Goal: Task Accomplishment & Management: Manage account settings

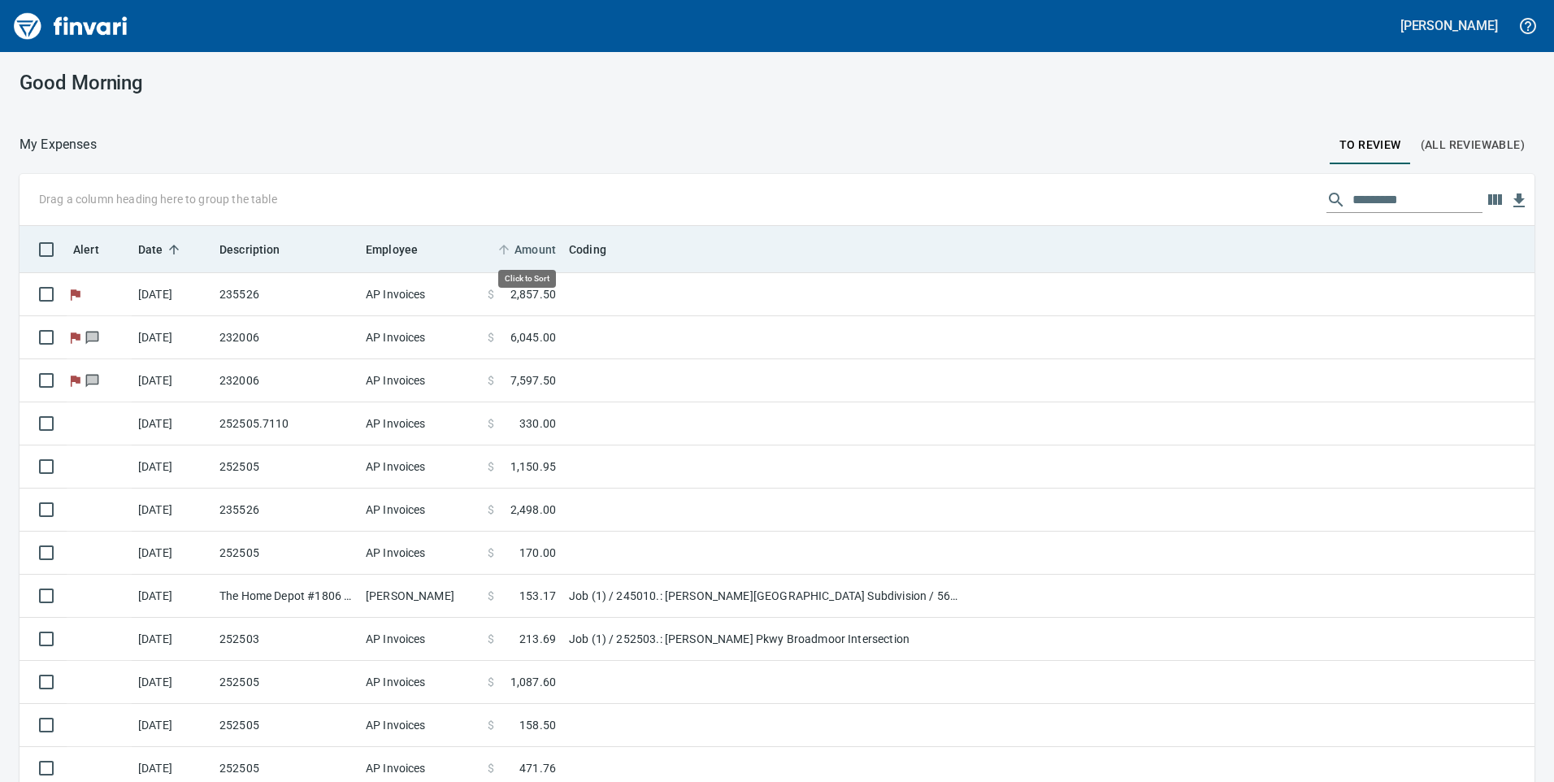
click at [529, 254] on span "Amount" at bounding box center [534, 250] width 41 height 20
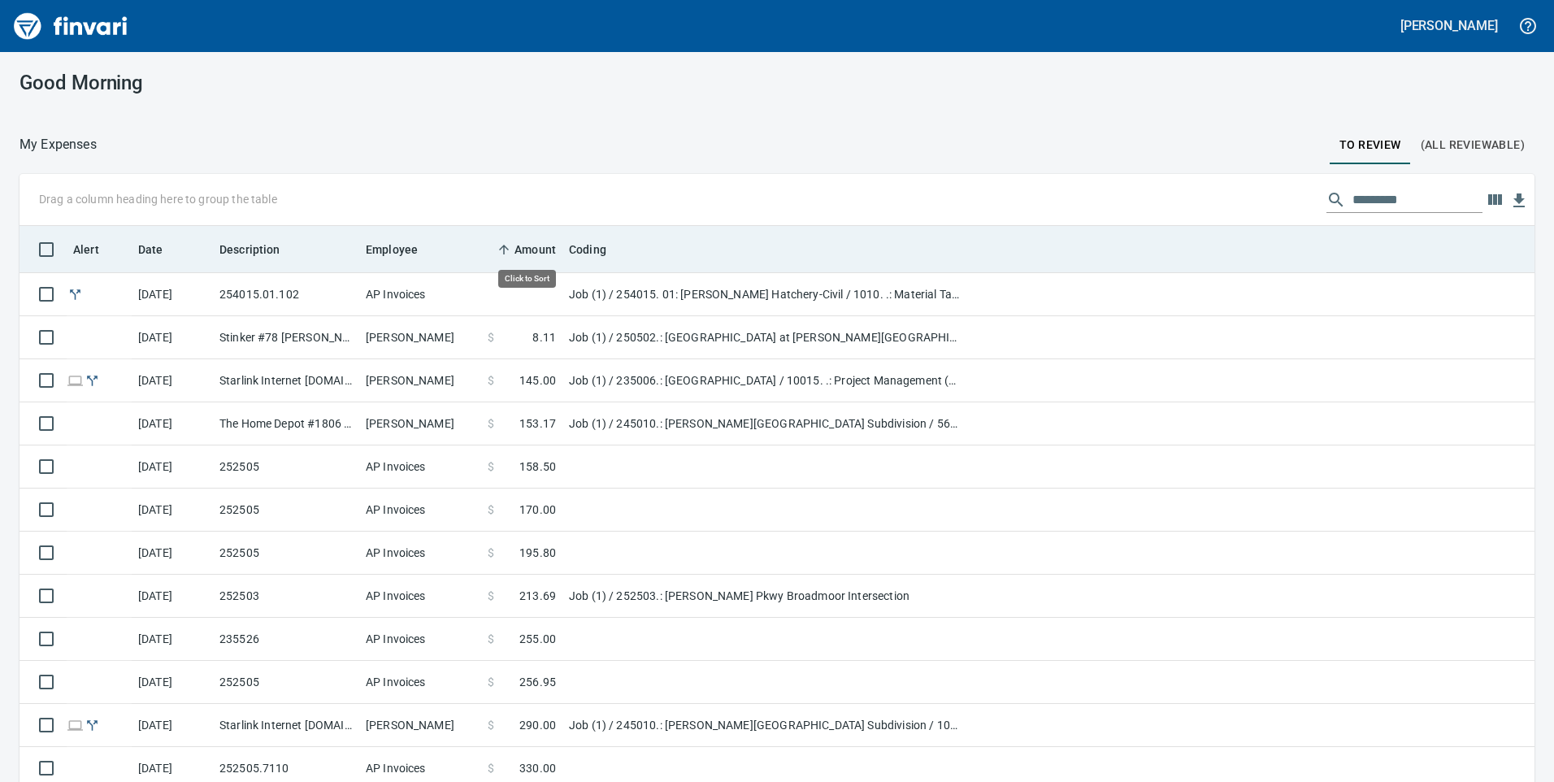
click at [529, 254] on span "Amount" at bounding box center [534, 250] width 41 height 20
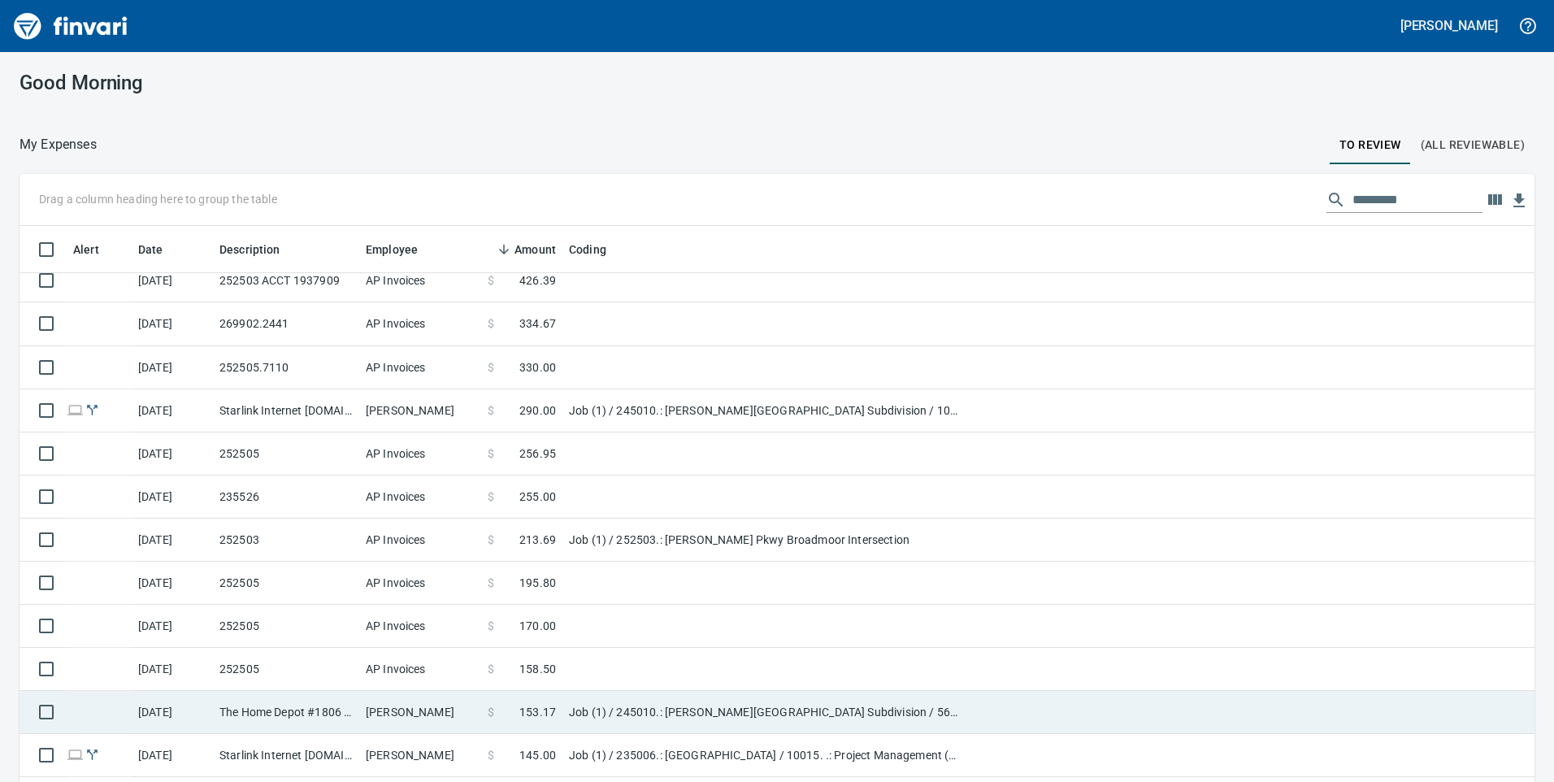
scroll to position [47, 0]
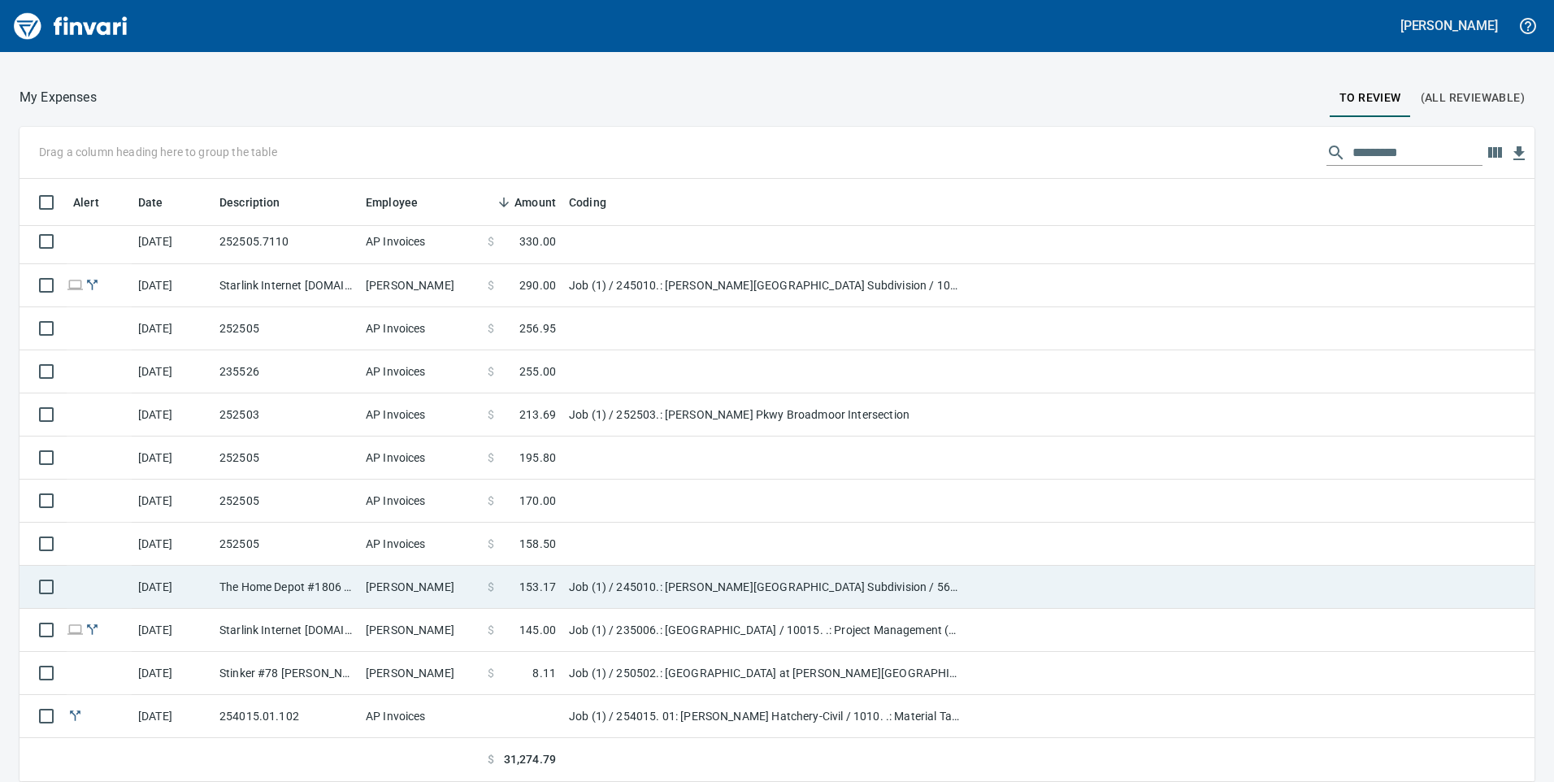
click at [542, 601] on td "$ 153.17" at bounding box center [521, 587] width 81 height 43
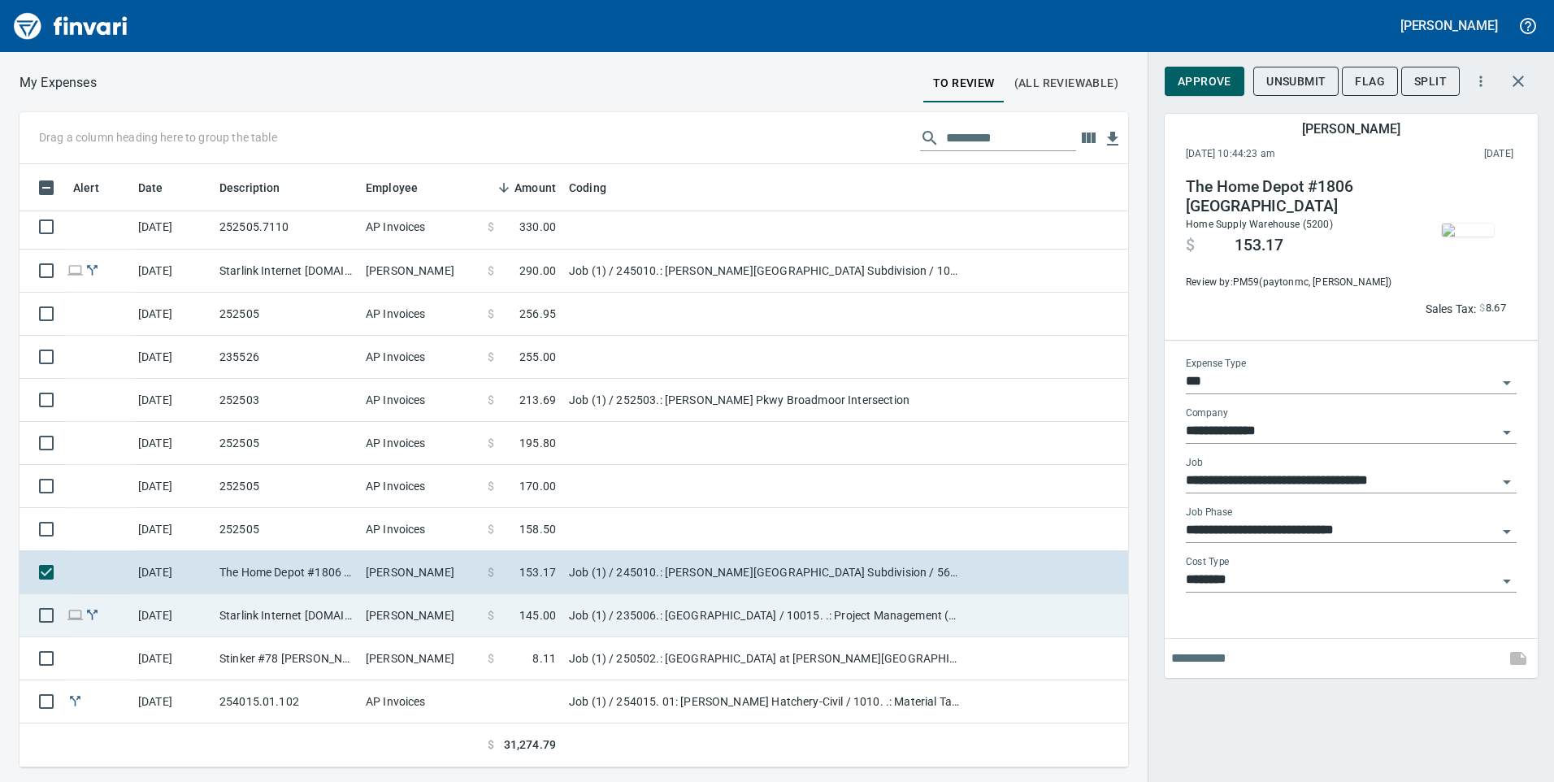
scroll to position [591, 1084]
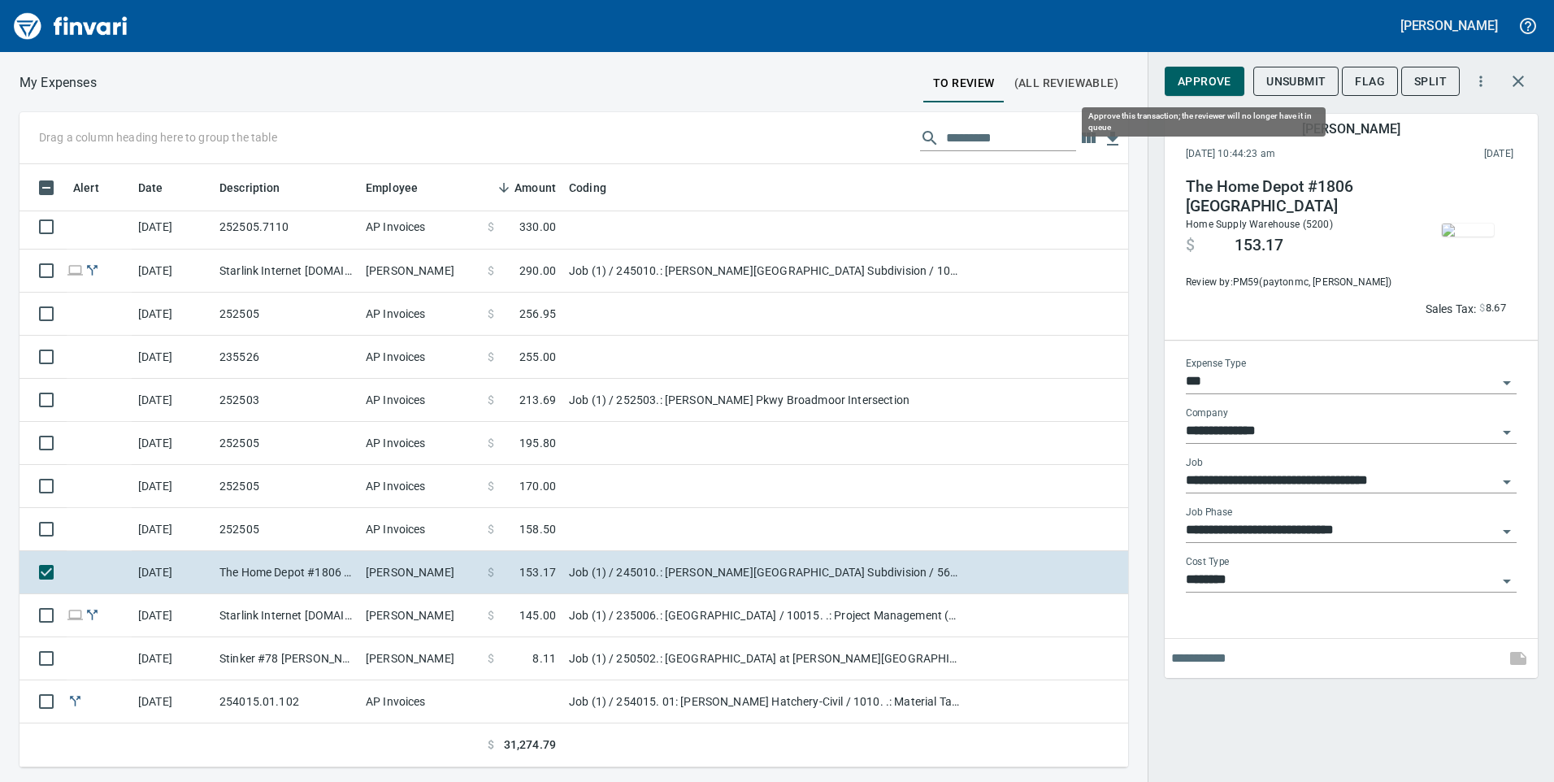
click at [1222, 79] on span "Approve" at bounding box center [1205, 82] width 54 height 20
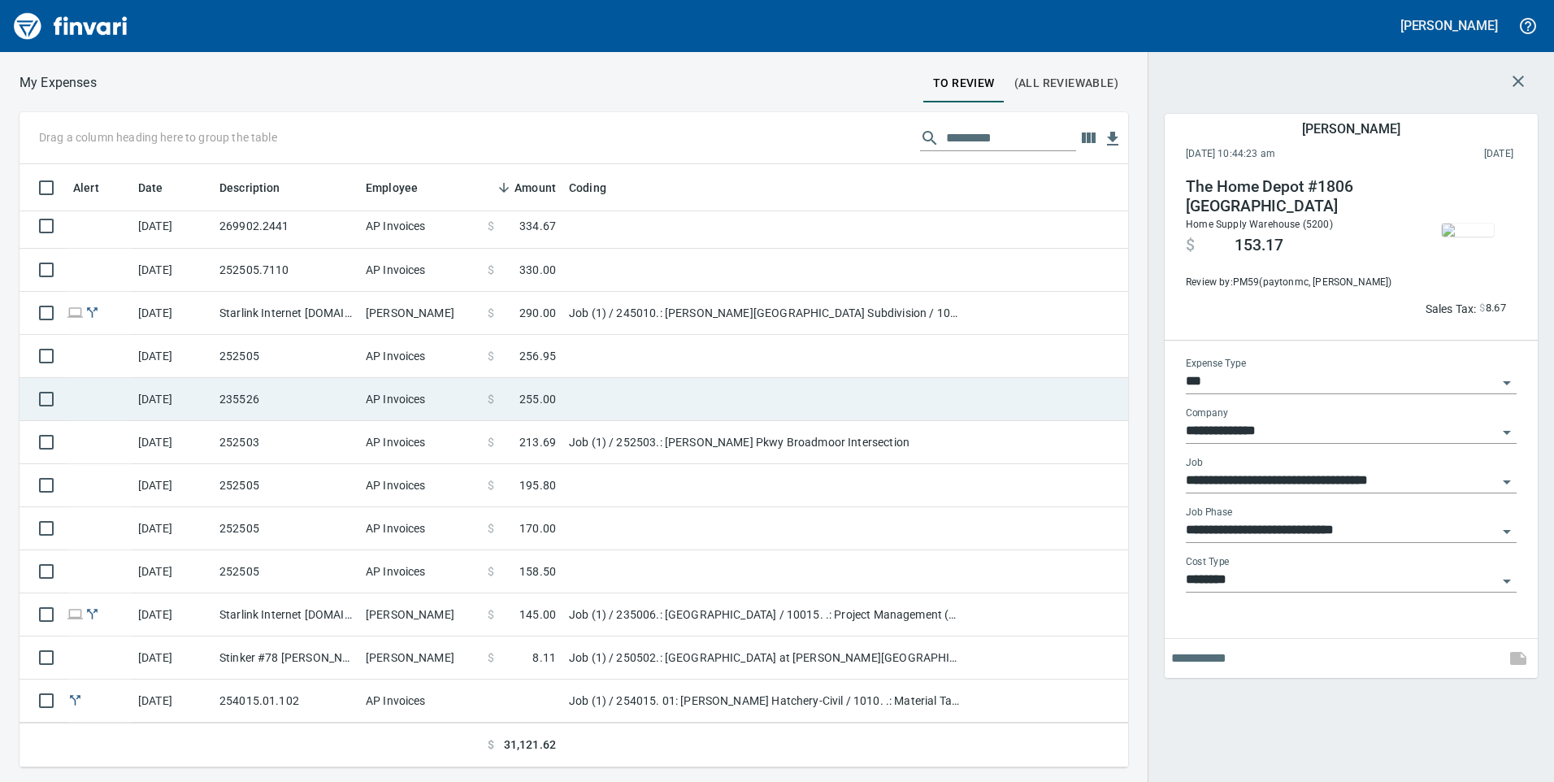
scroll to position [523, 0]
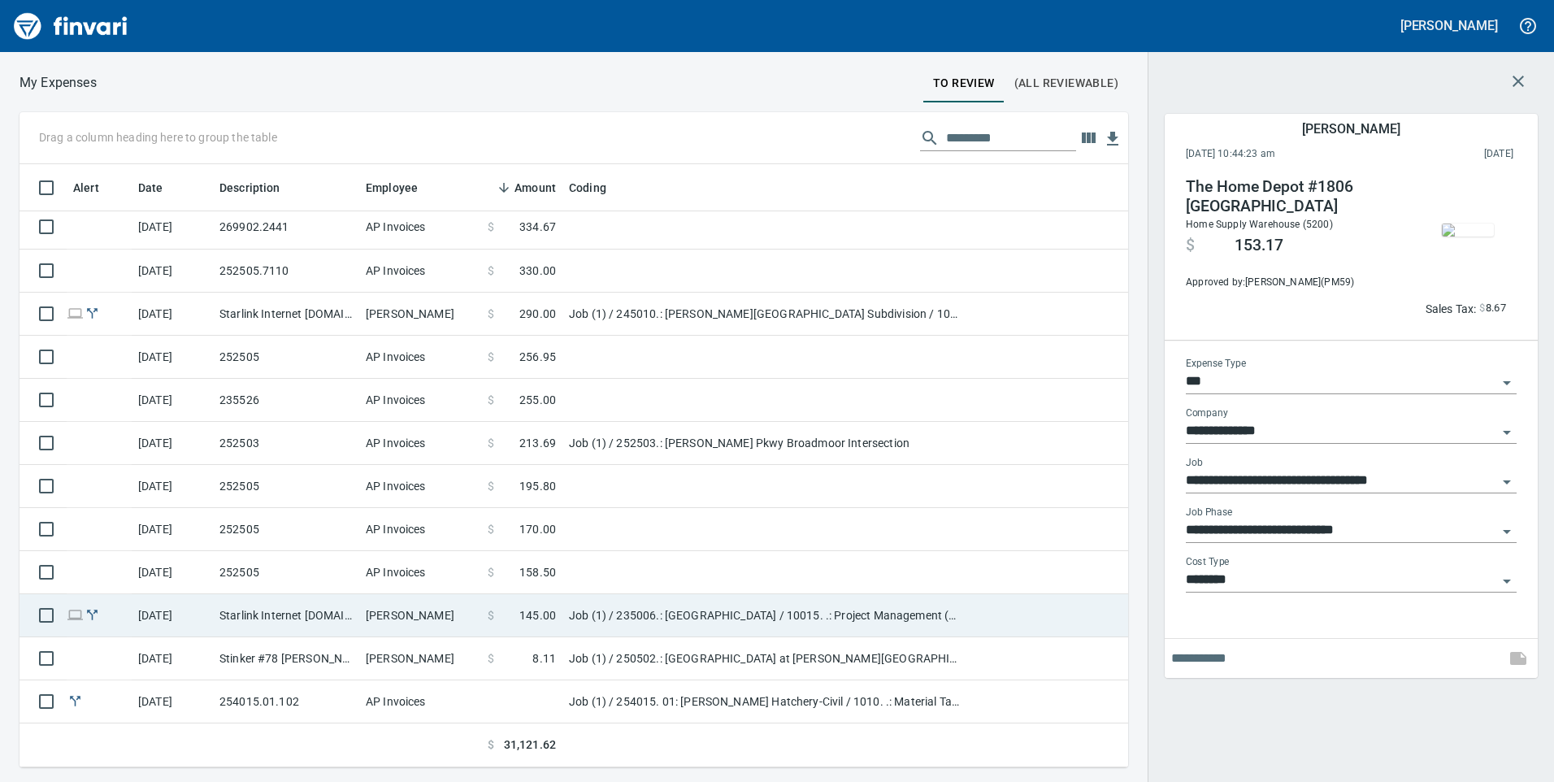
click at [588, 623] on td "Job (1) / 235006.: [GEOGRAPHIC_DATA] / 10015. .: Project Management (PM/APM) / …" at bounding box center [765, 615] width 406 height 43
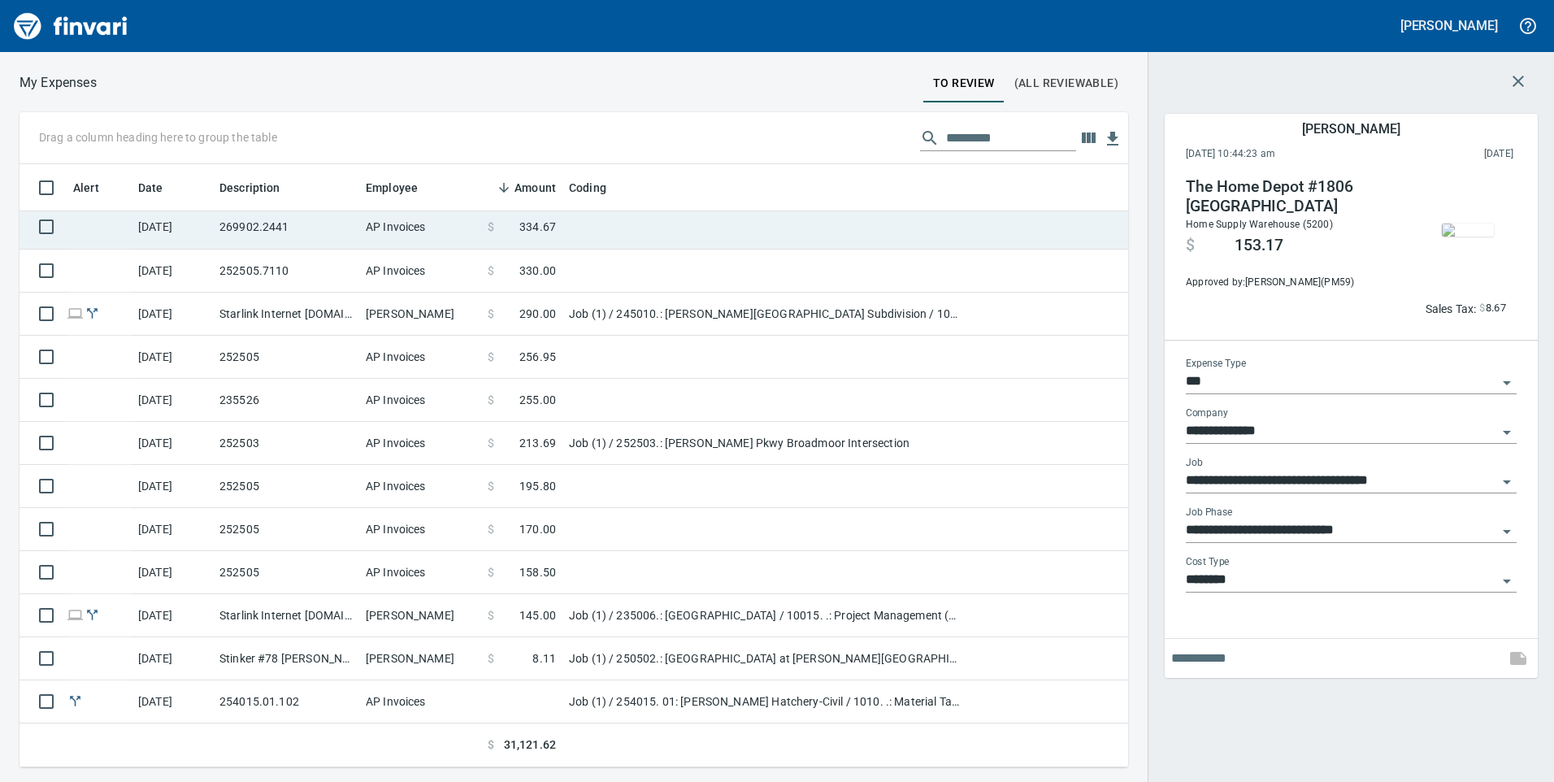
type input "**********"
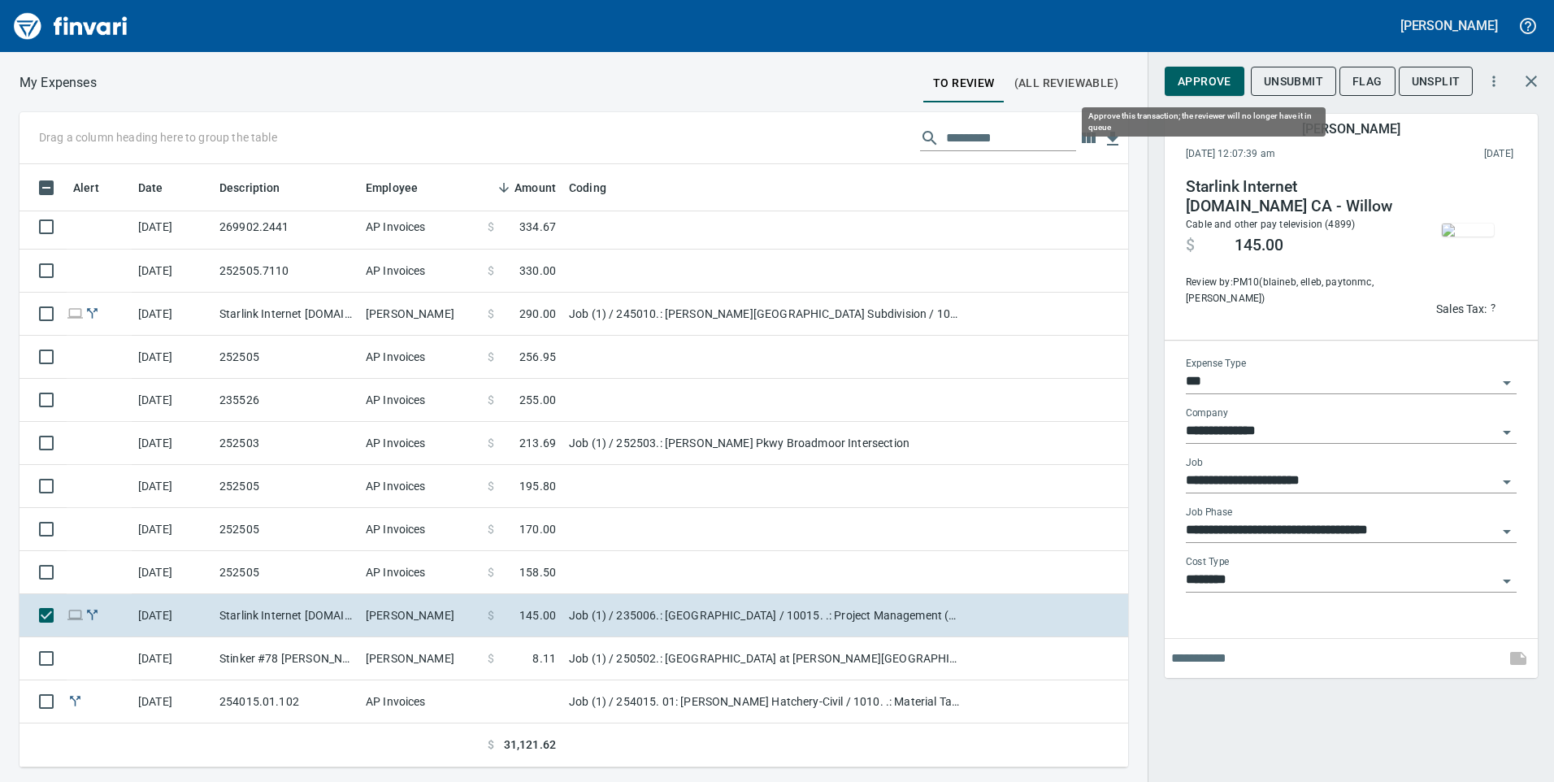
click at [1195, 94] on button "Approve" at bounding box center [1205, 82] width 80 height 30
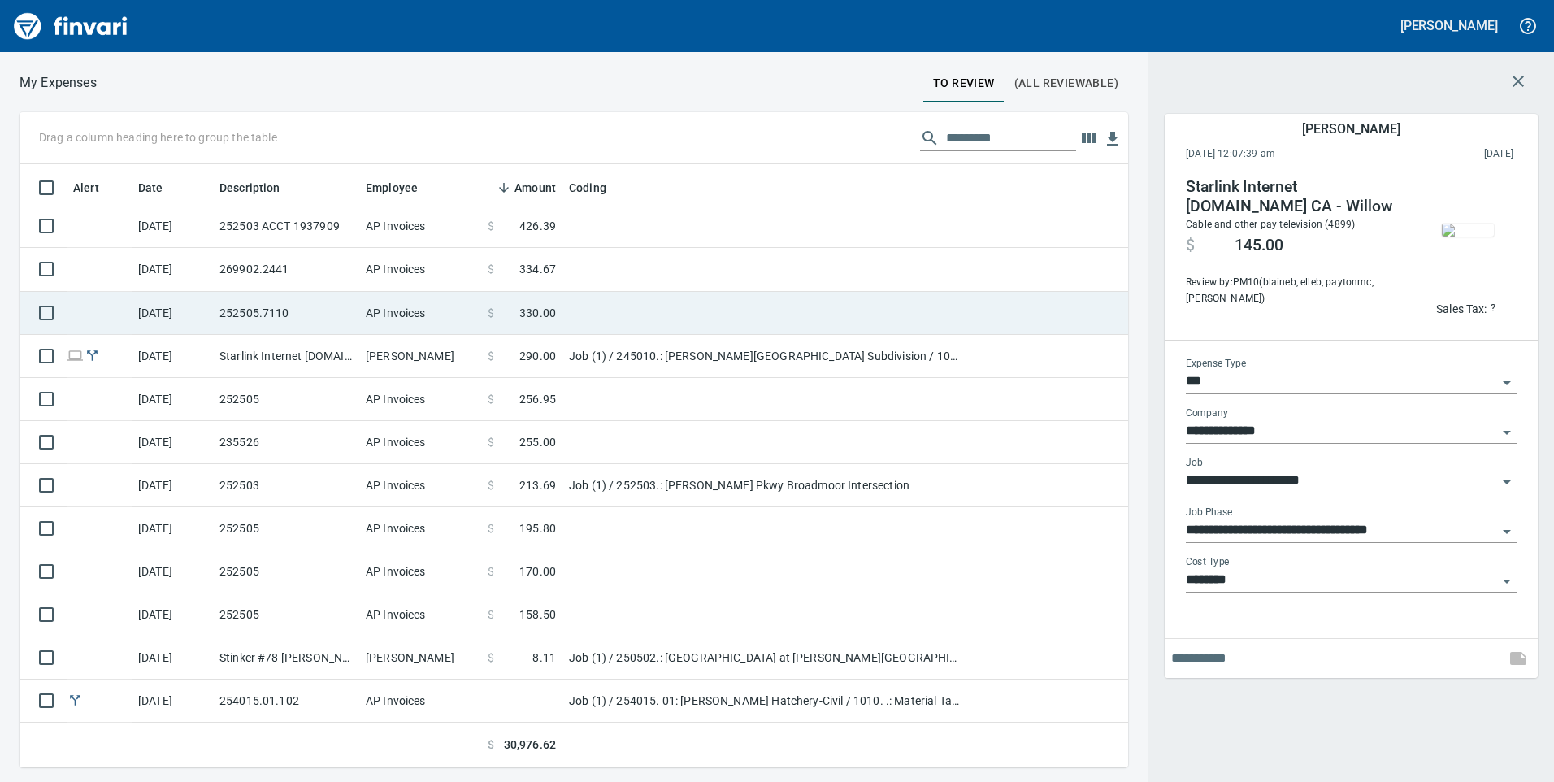
scroll to position [479, 0]
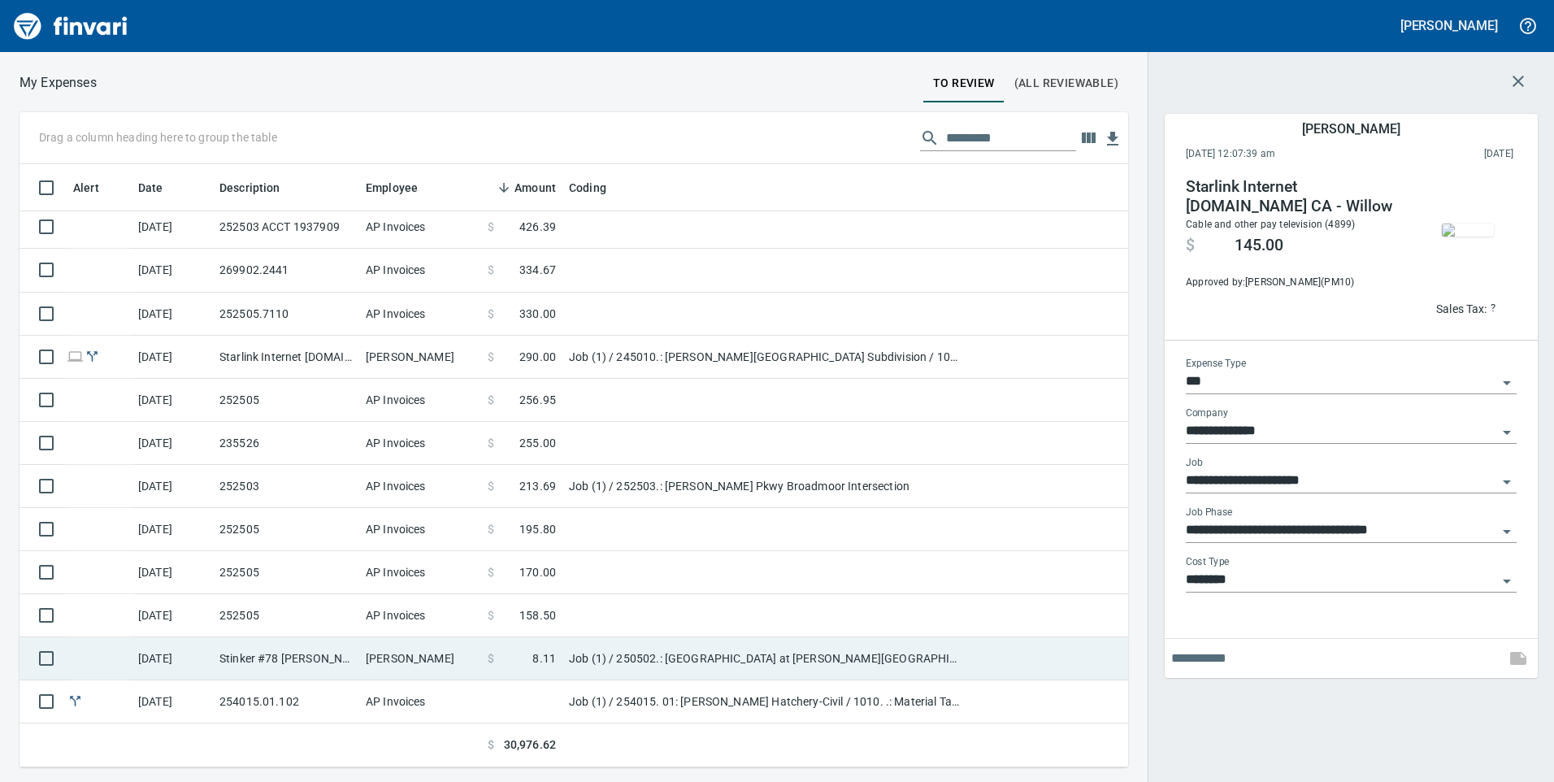
click at [684, 660] on td "Job (1) / 250502.: [GEOGRAPHIC_DATA] at [PERSON_NAME][GEOGRAPHIC_DATA] / 1003. …" at bounding box center [765, 658] width 406 height 43
type input "**********"
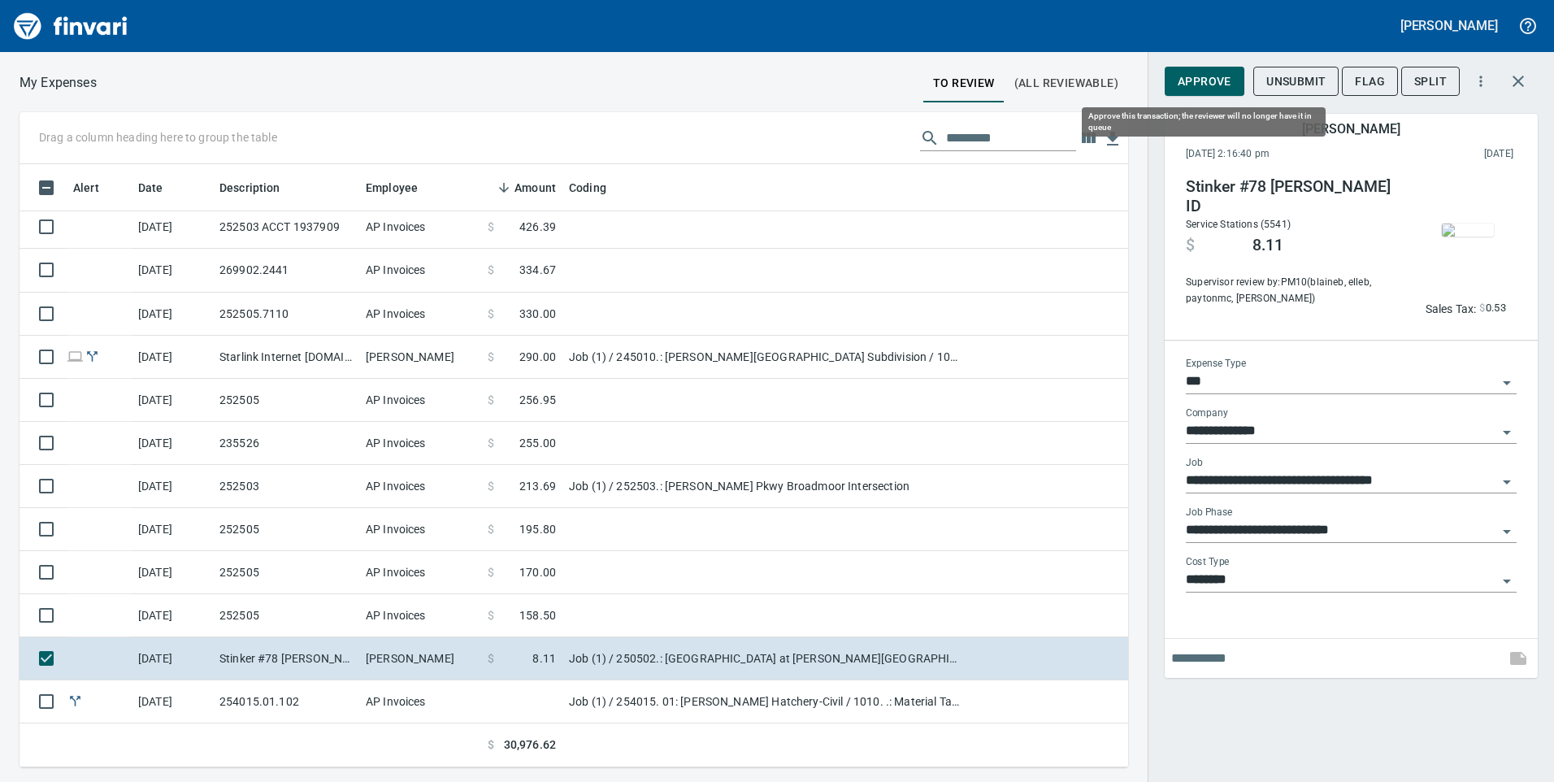
click at [1224, 76] on span "Approve" at bounding box center [1205, 82] width 54 height 20
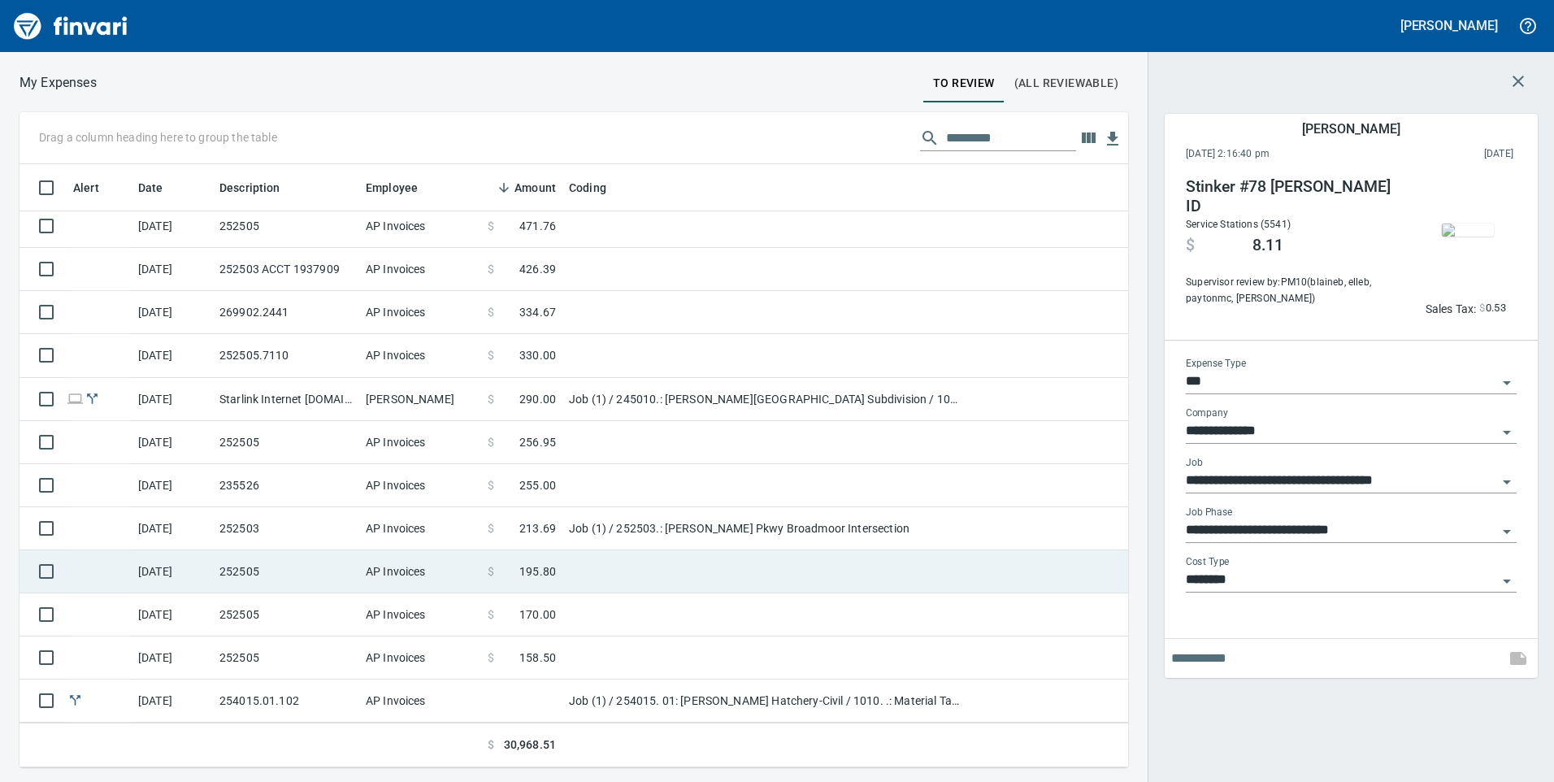
scroll to position [436, 0]
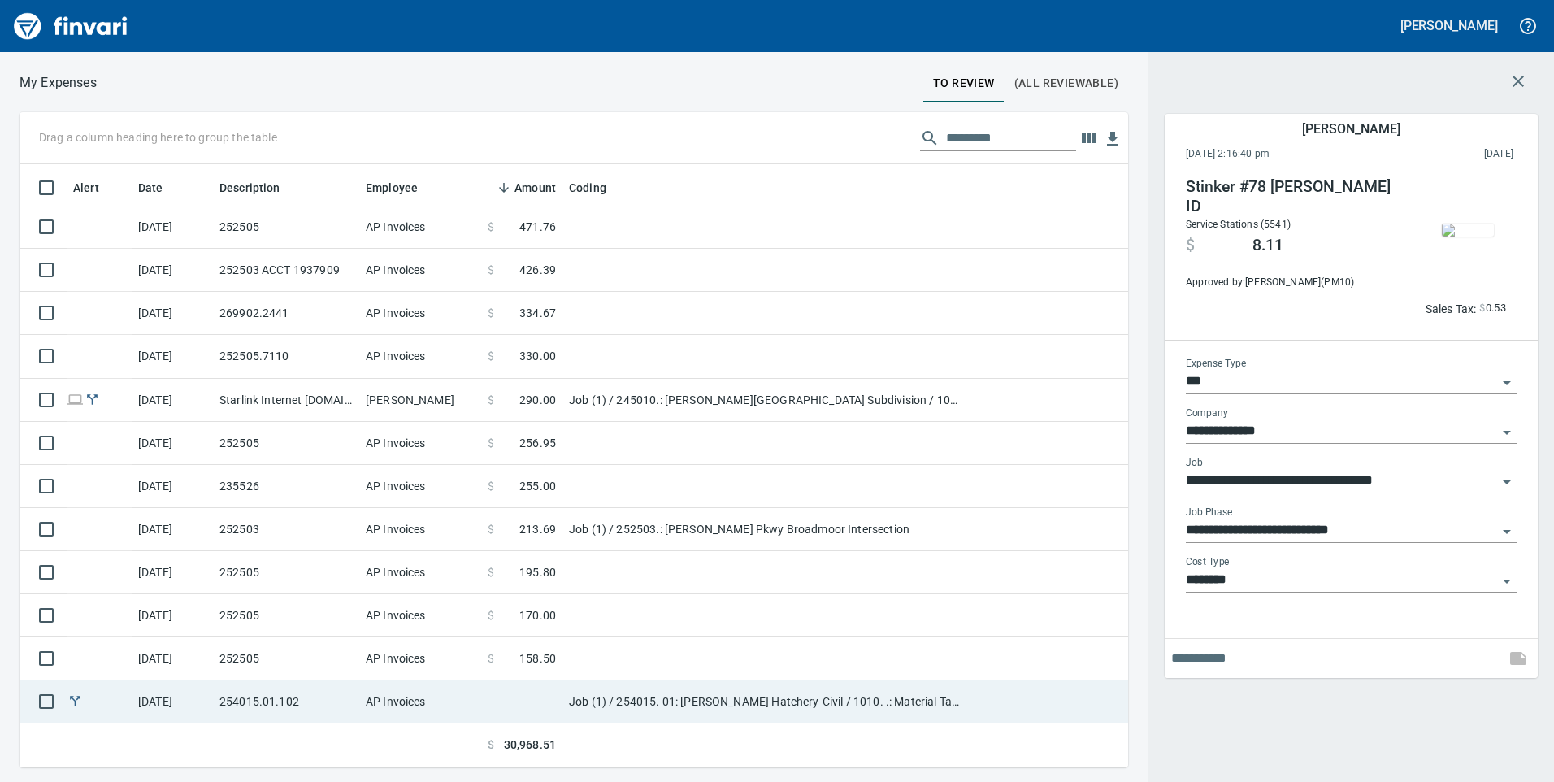
click at [670, 696] on td "Job (1) / 254015. 01: [PERSON_NAME] Hatchery-Civil / 1010. .: Material Tax / 5:…" at bounding box center [765, 701] width 406 height 43
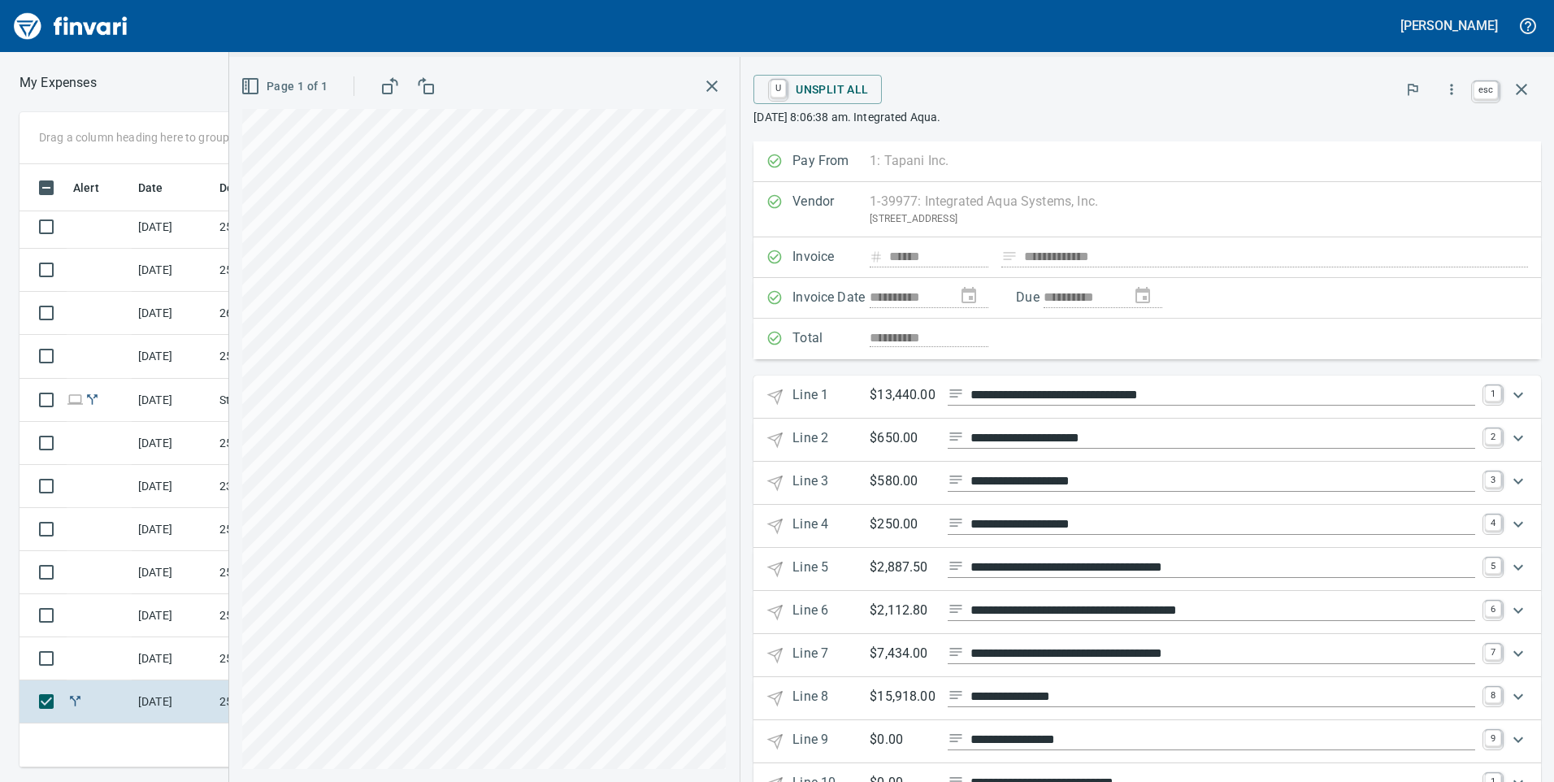
scroll to position [591, 1084]
click at [1521, 89] on icon "button" at bounding box center [1521, 89] width 11 height 11
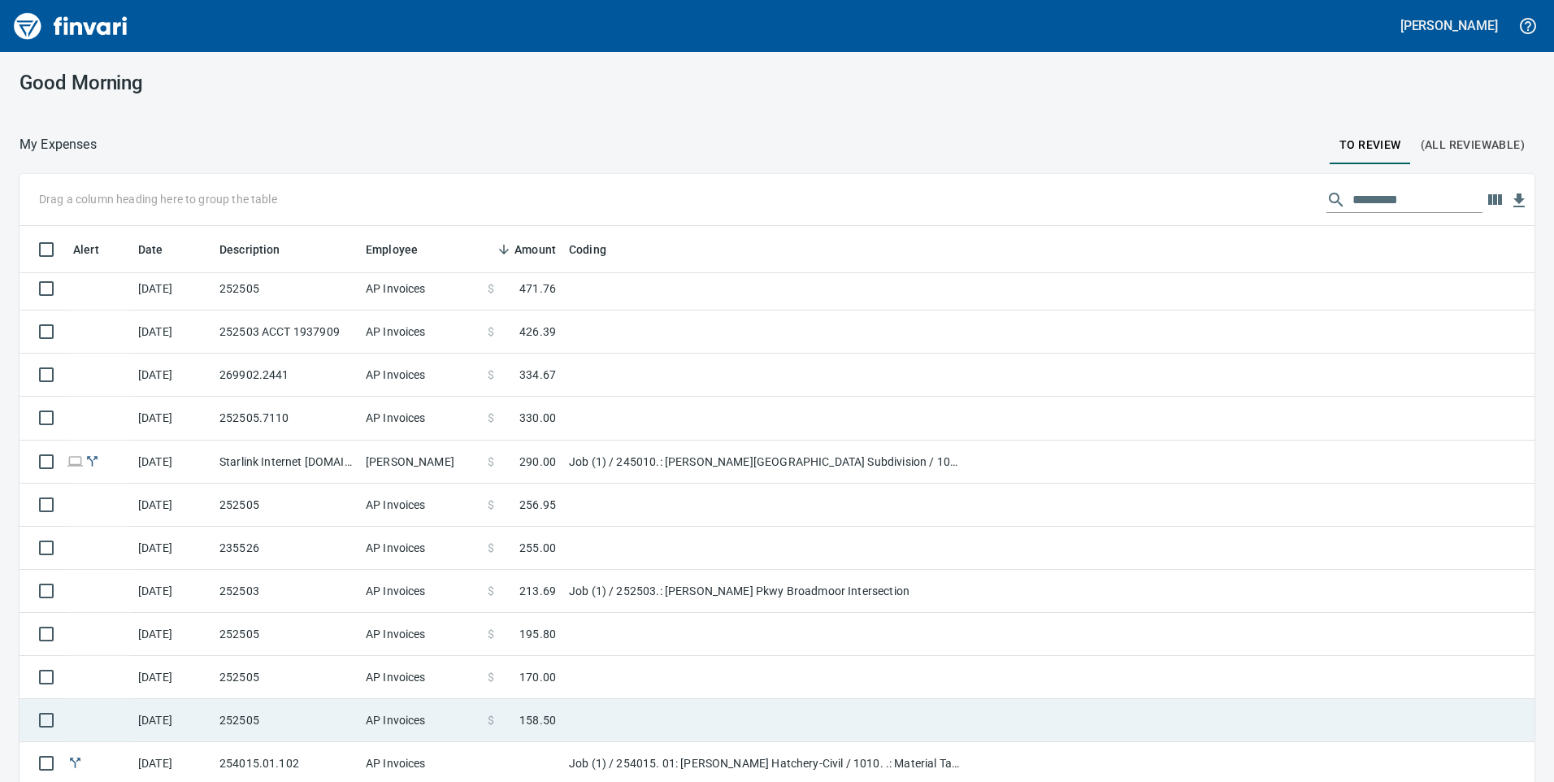
scroll to position [591, 1478]
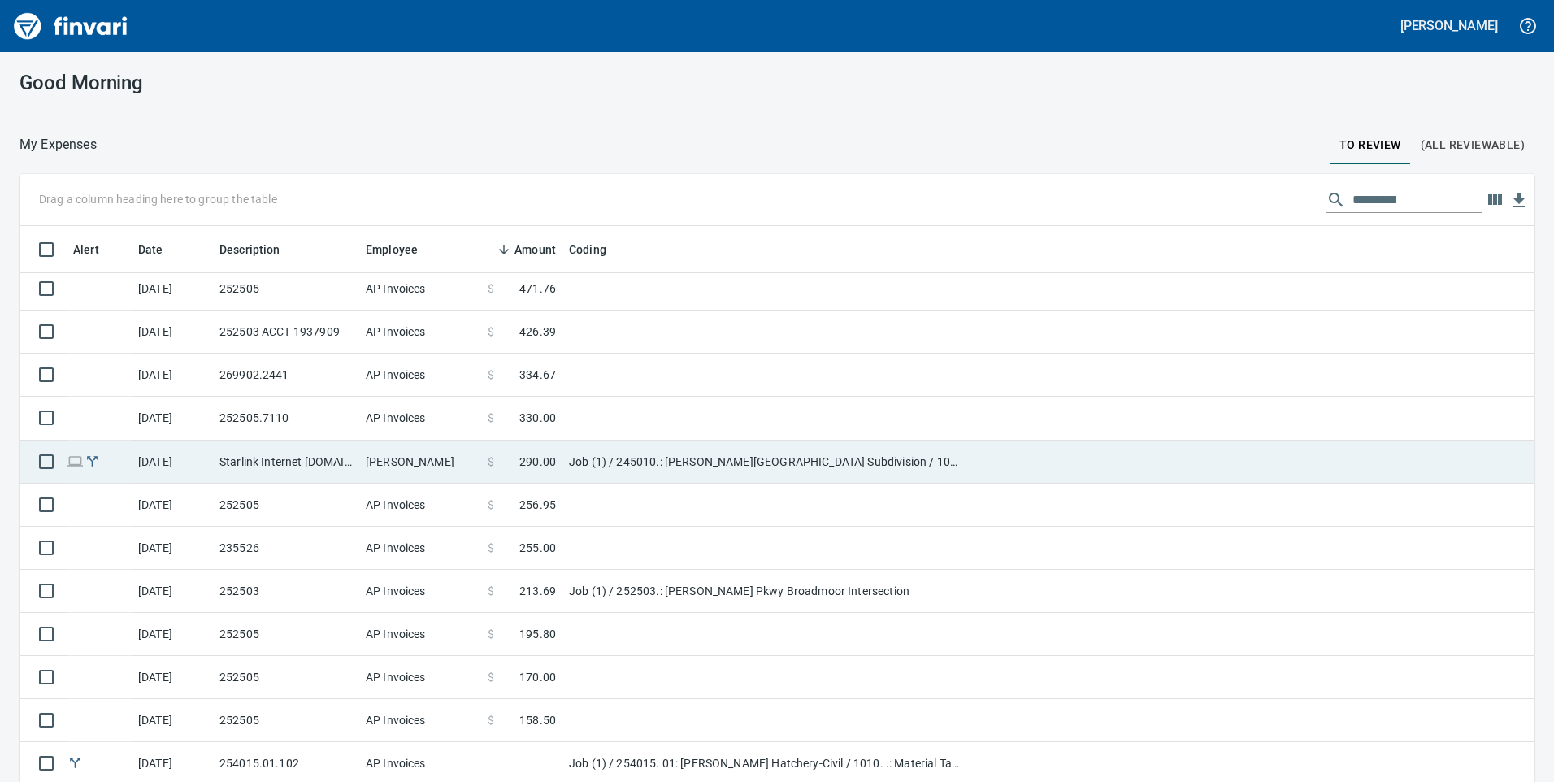
click at [631, 470] on td "Job (1) / 245010.: [PERSON_NAME][GEOGRAPHIC_DATA] Subdivision / 1003. .: Genera…" at bounding box center [765, 461] width 406 height 43
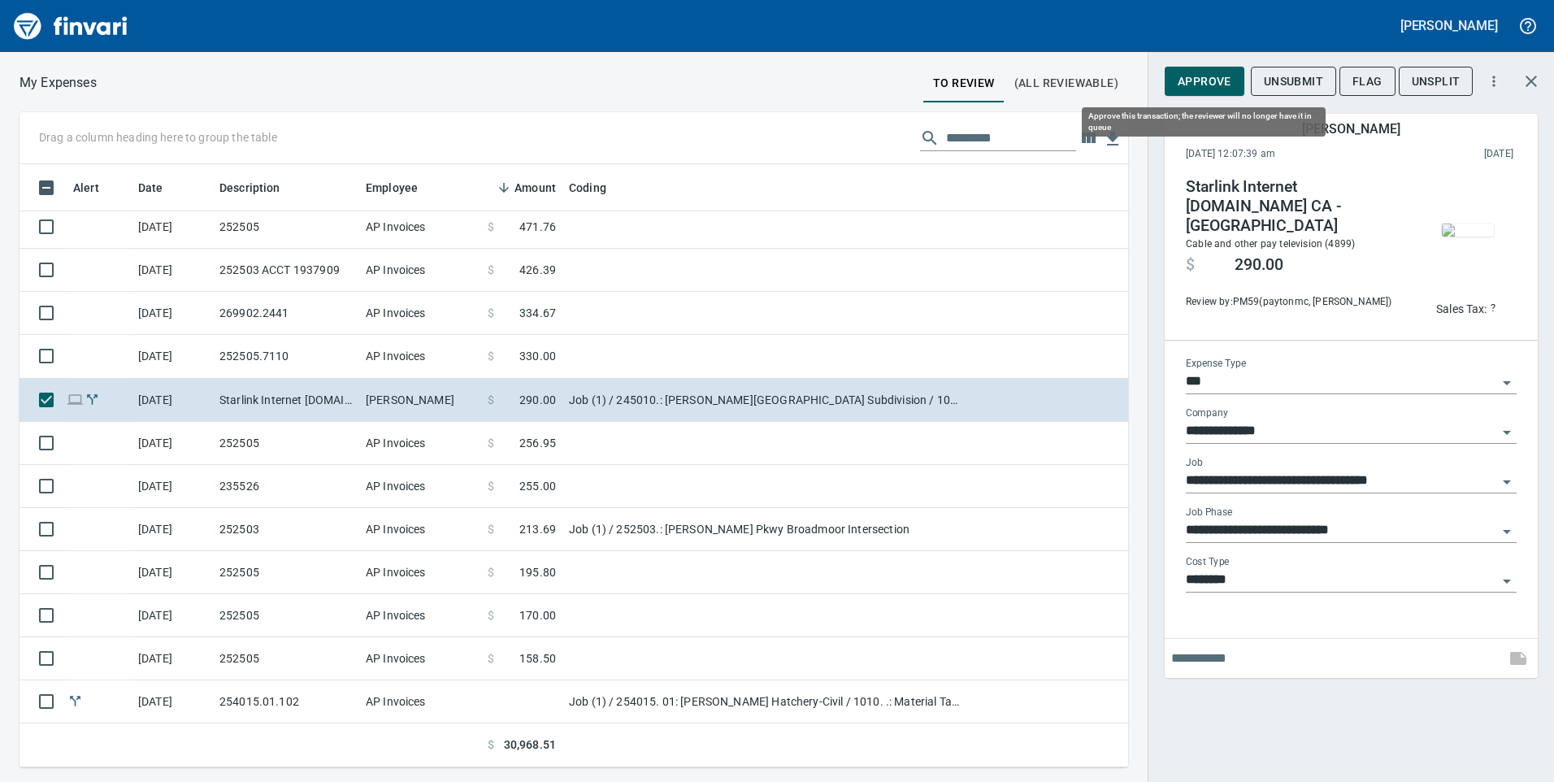
click at [1191, 77] on span "Approve" at bounding box center [1205, 82] width 54 height 20
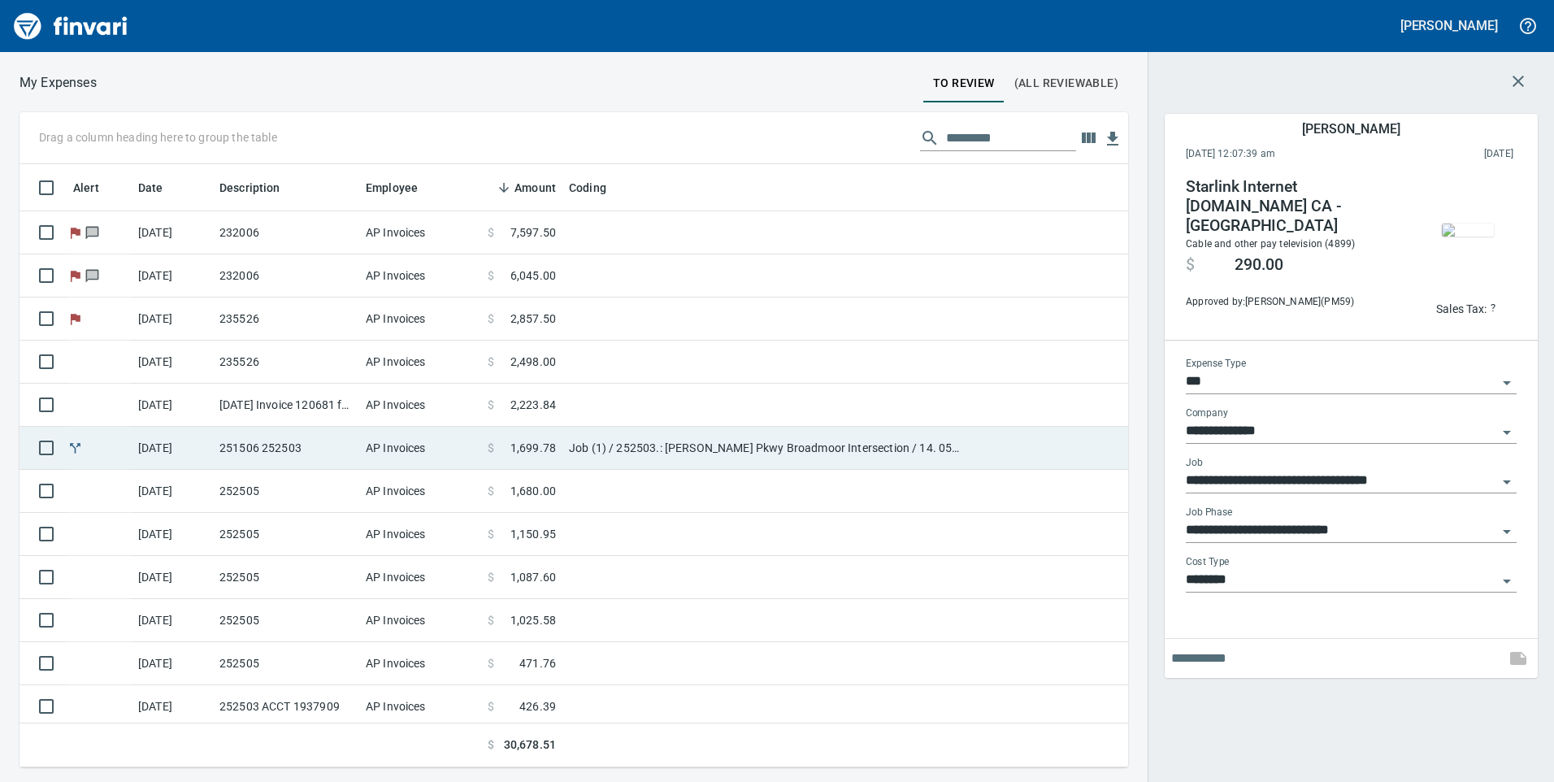
click at [688, 452] on td "Job (1) / 252503.: [PERSON_NAME] Pkwy Broadmoor Intersection / 14. 05.: CO 06 -…" at bounding box center [765, 448] width 406 height 43
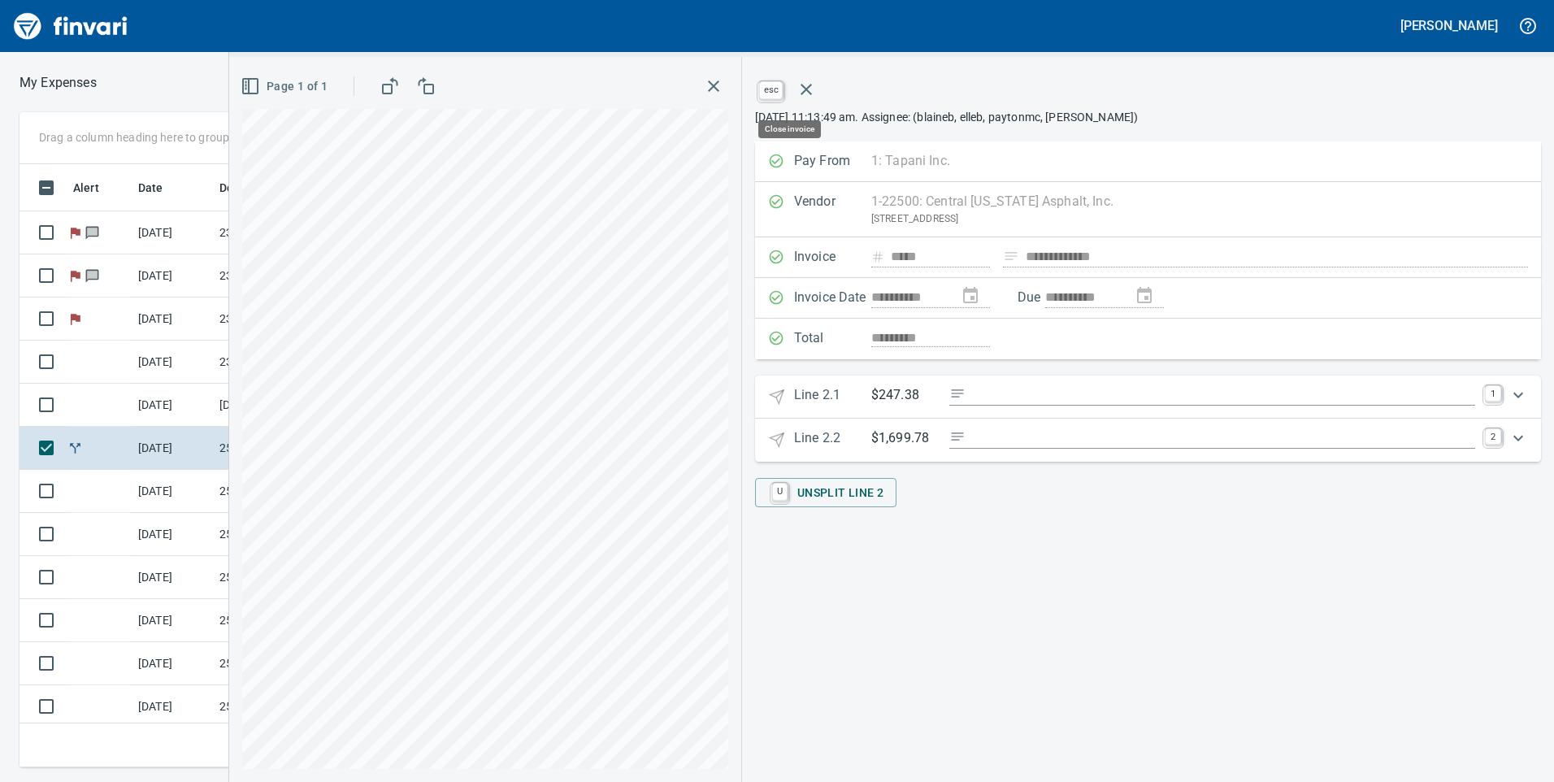
click at [816, 90] on button "button" at bounding box center [806, 89] width 39 height 39
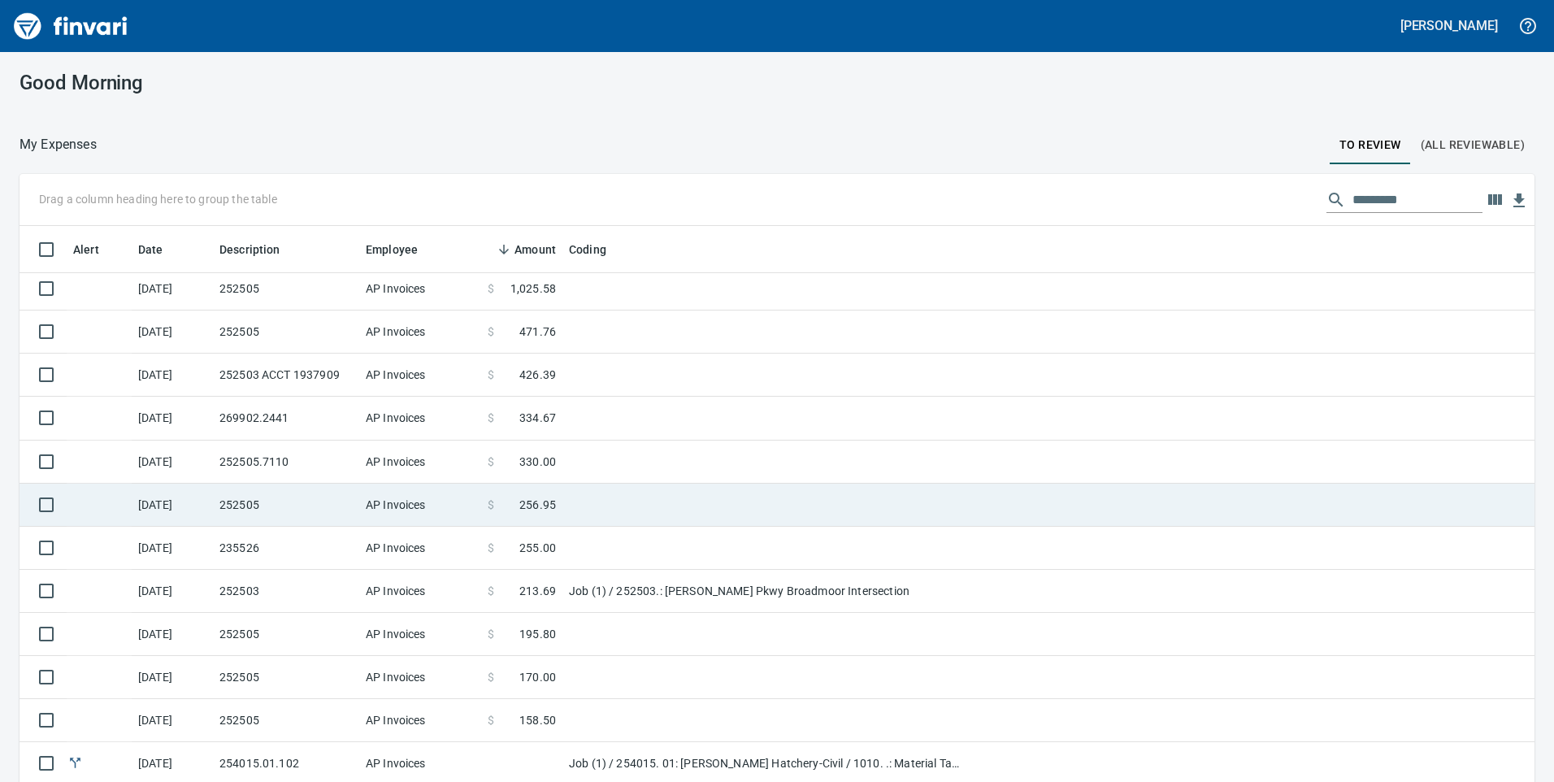
scroll to position [47, 0]
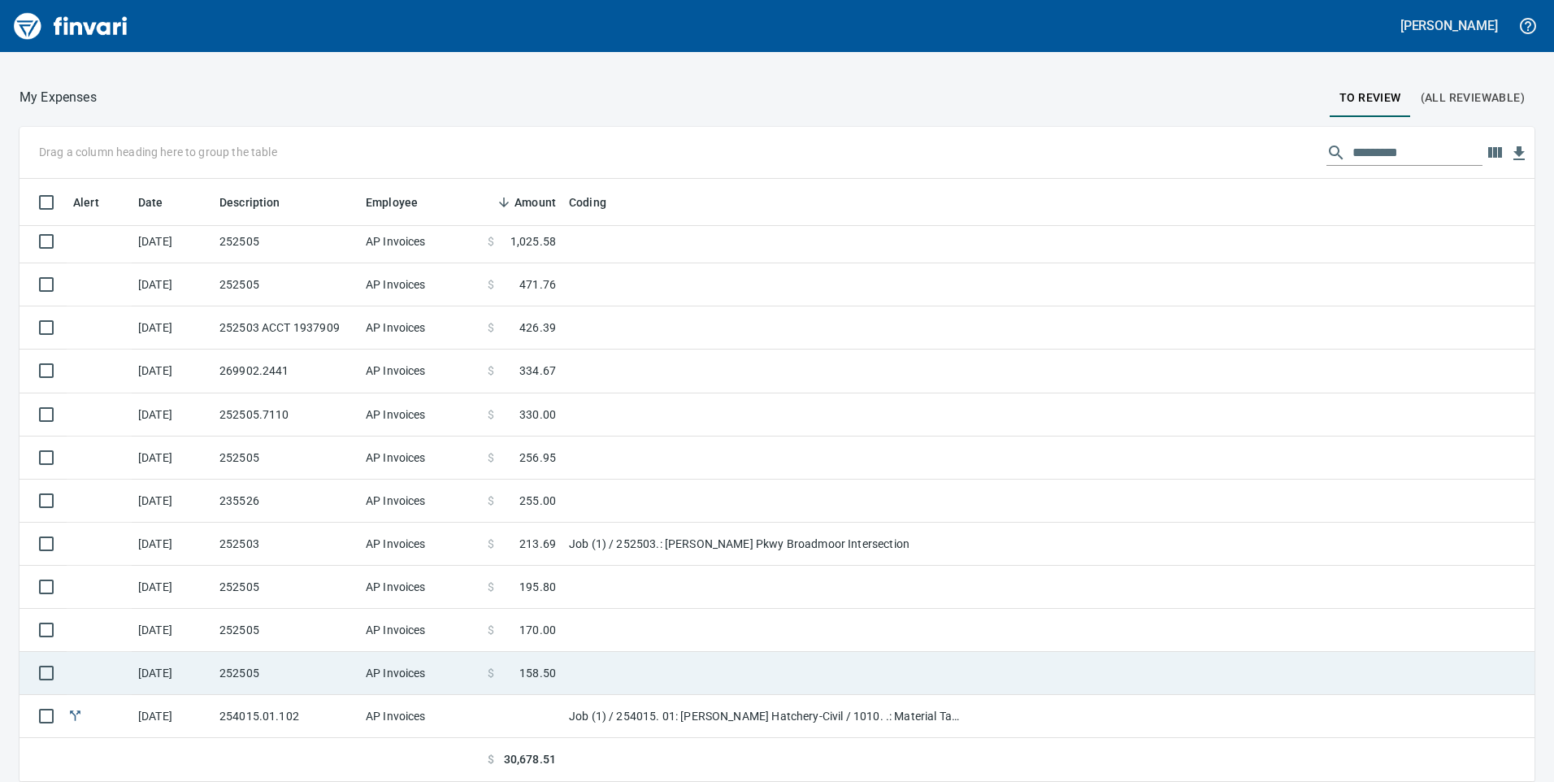
click at [534, 662] on td "$ 158.50" at bounding box center [521, 673] width 81 height 43
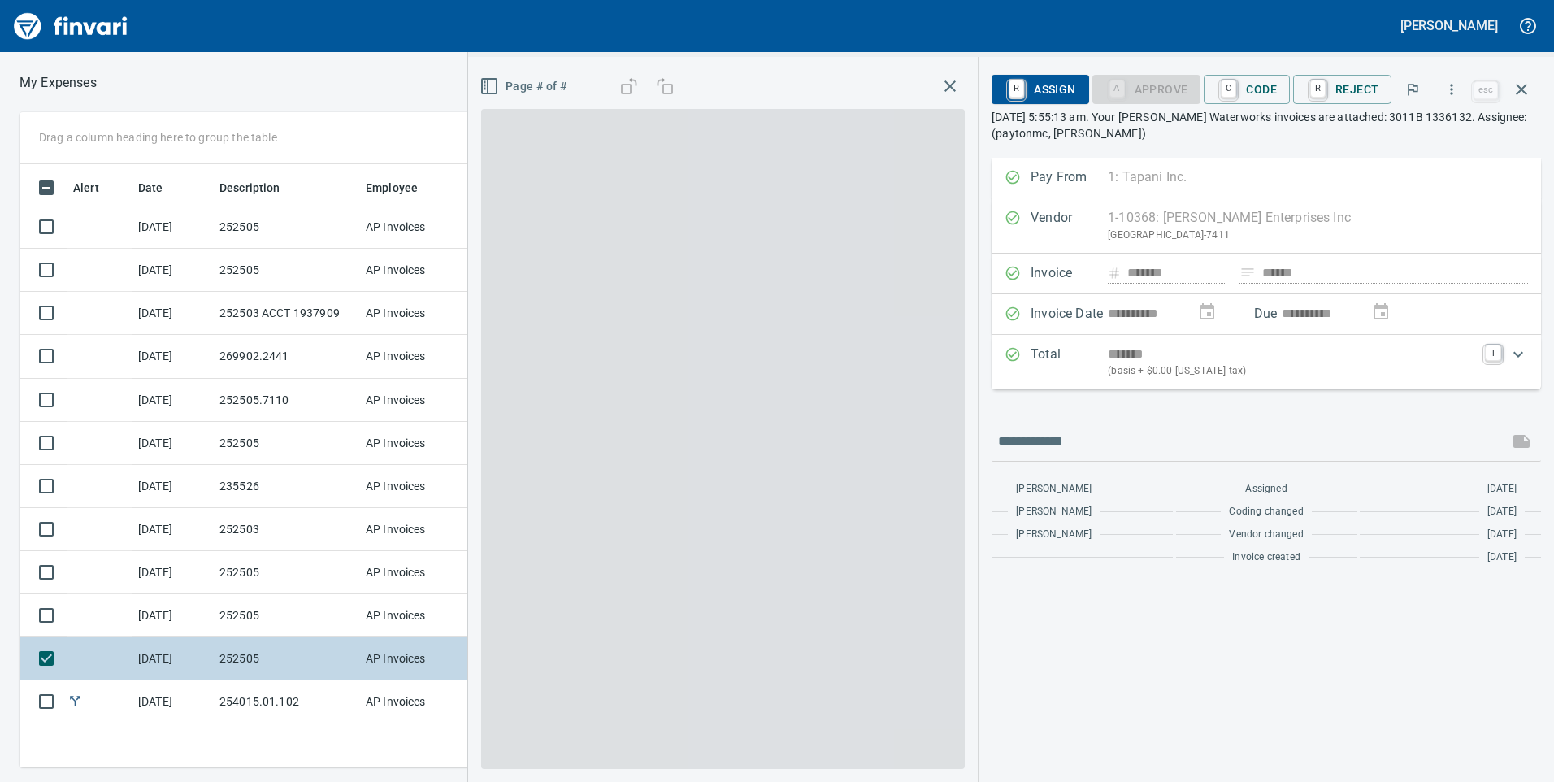
scroll to position [591, 1084]
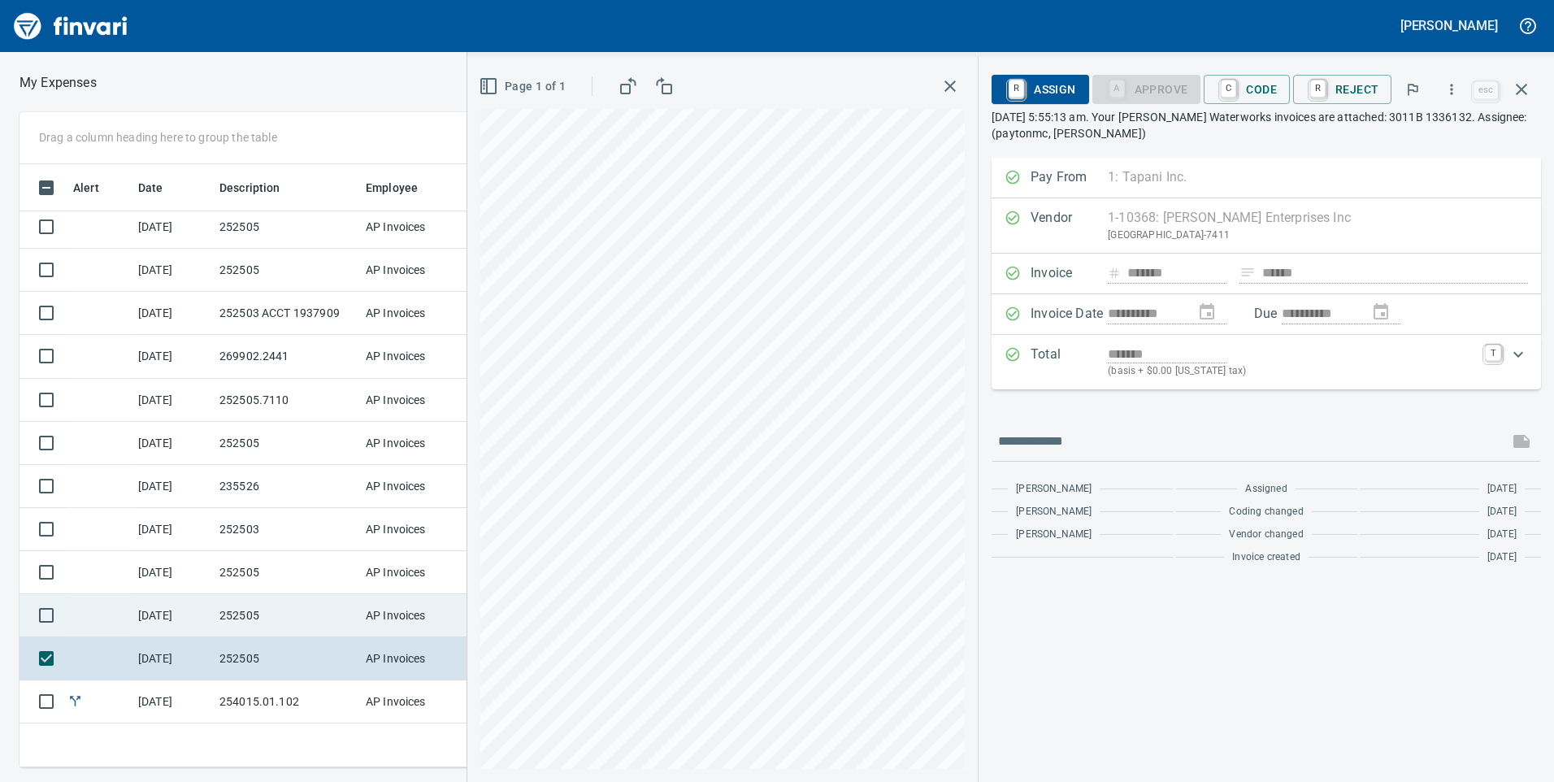
click at [379, 618] on td "AP Invoices" at bounding box center [420, 615] width 122 height 43
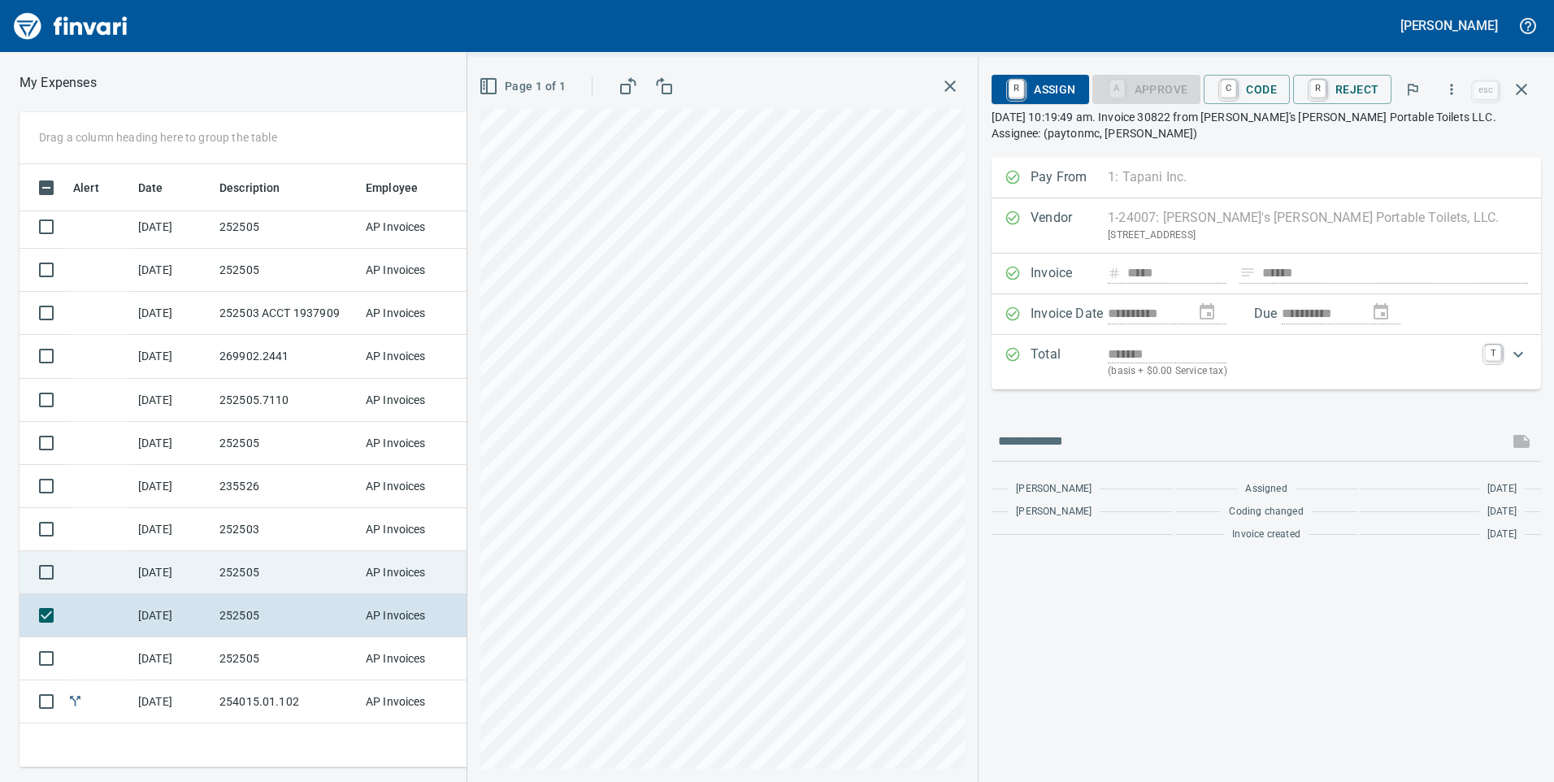
click at [377, 583] on td "AP Invoices" at bounding box center [420, 572] width 122 height 43
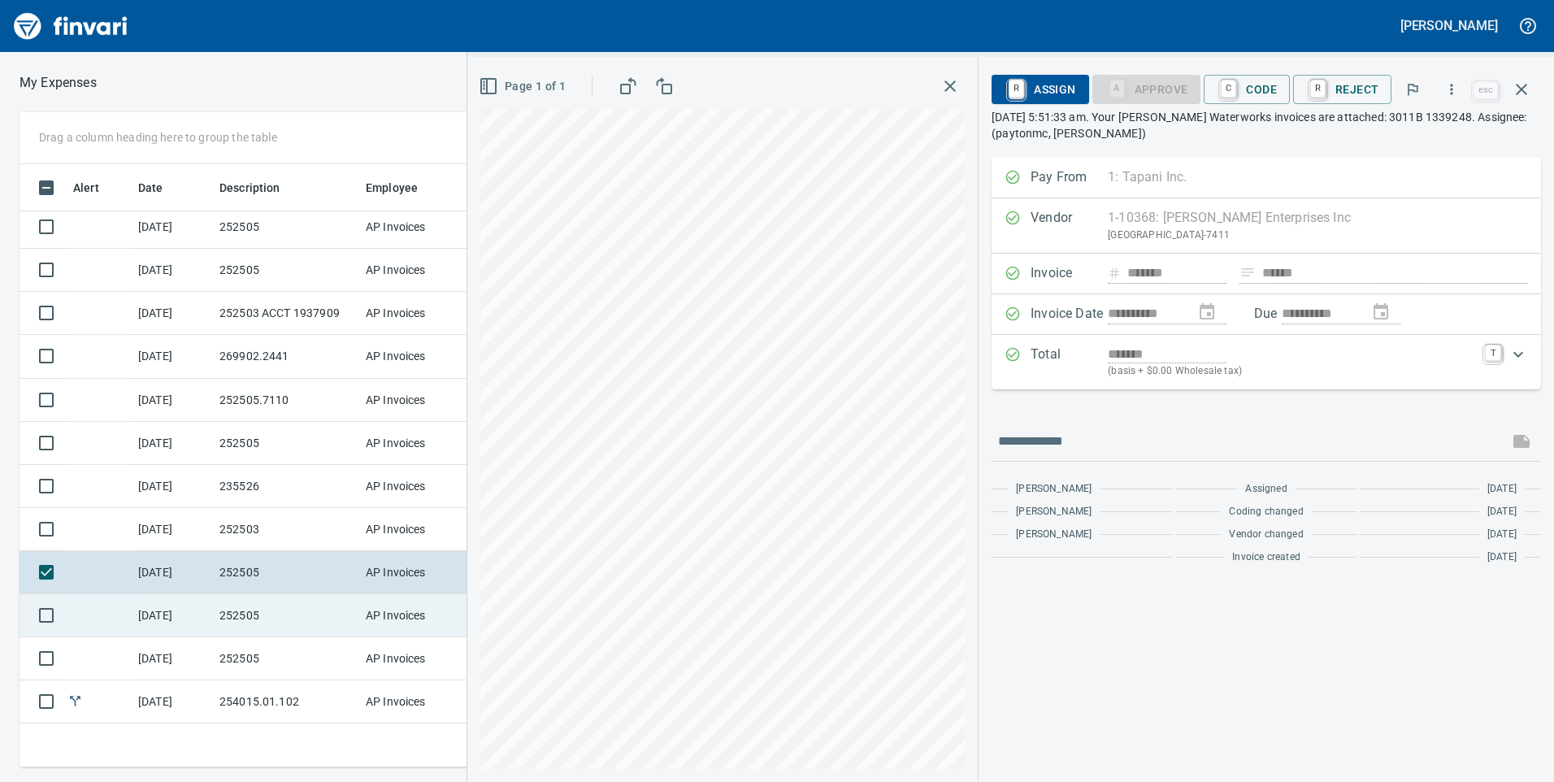
click at [374, 608] on td "AP Invoices" at bounding box center [420, 615] width 122 height 43
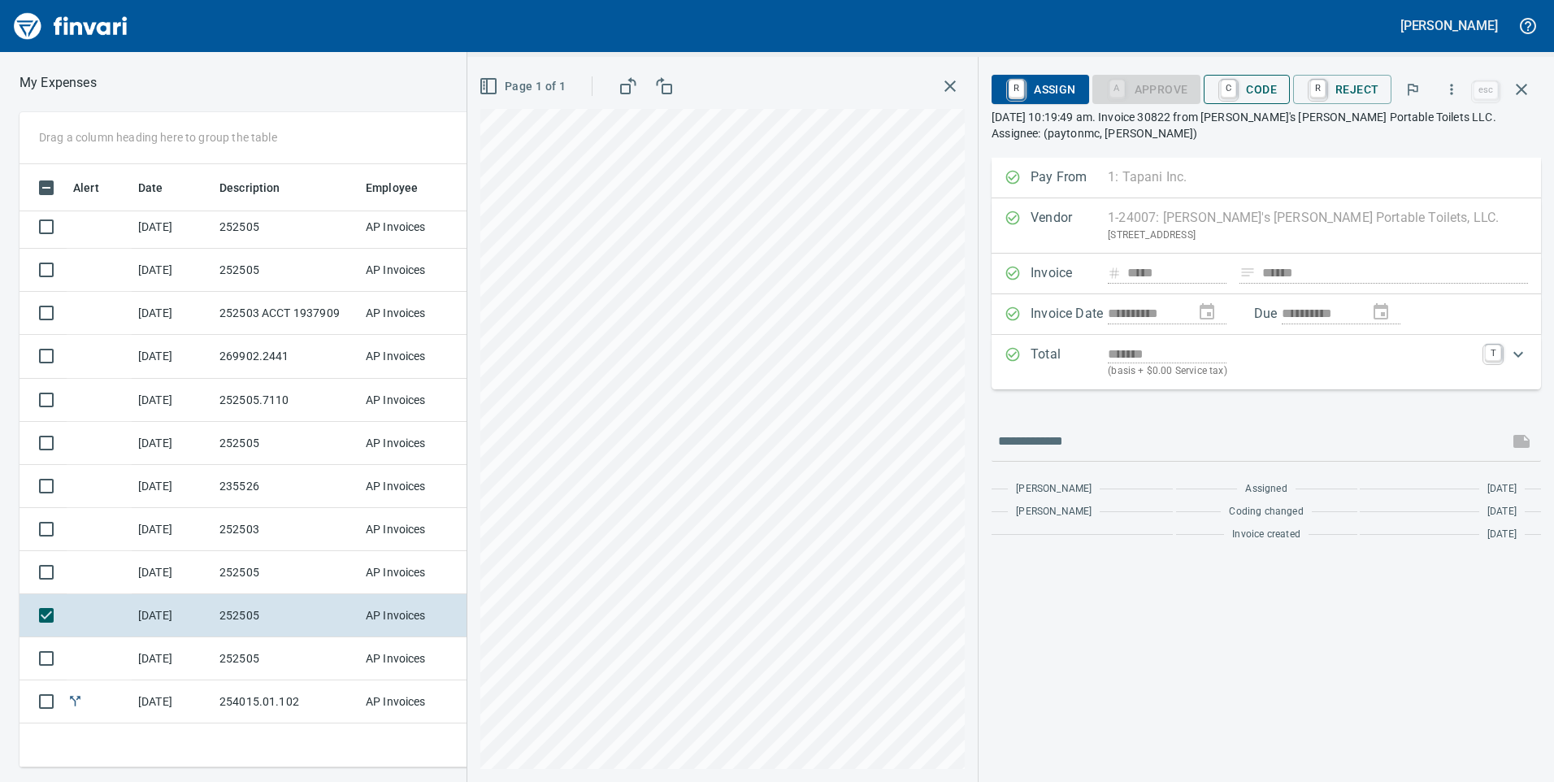
click at [1258, 90] on span "C Code" at bounding box center [1247, 90] width 60 height 28
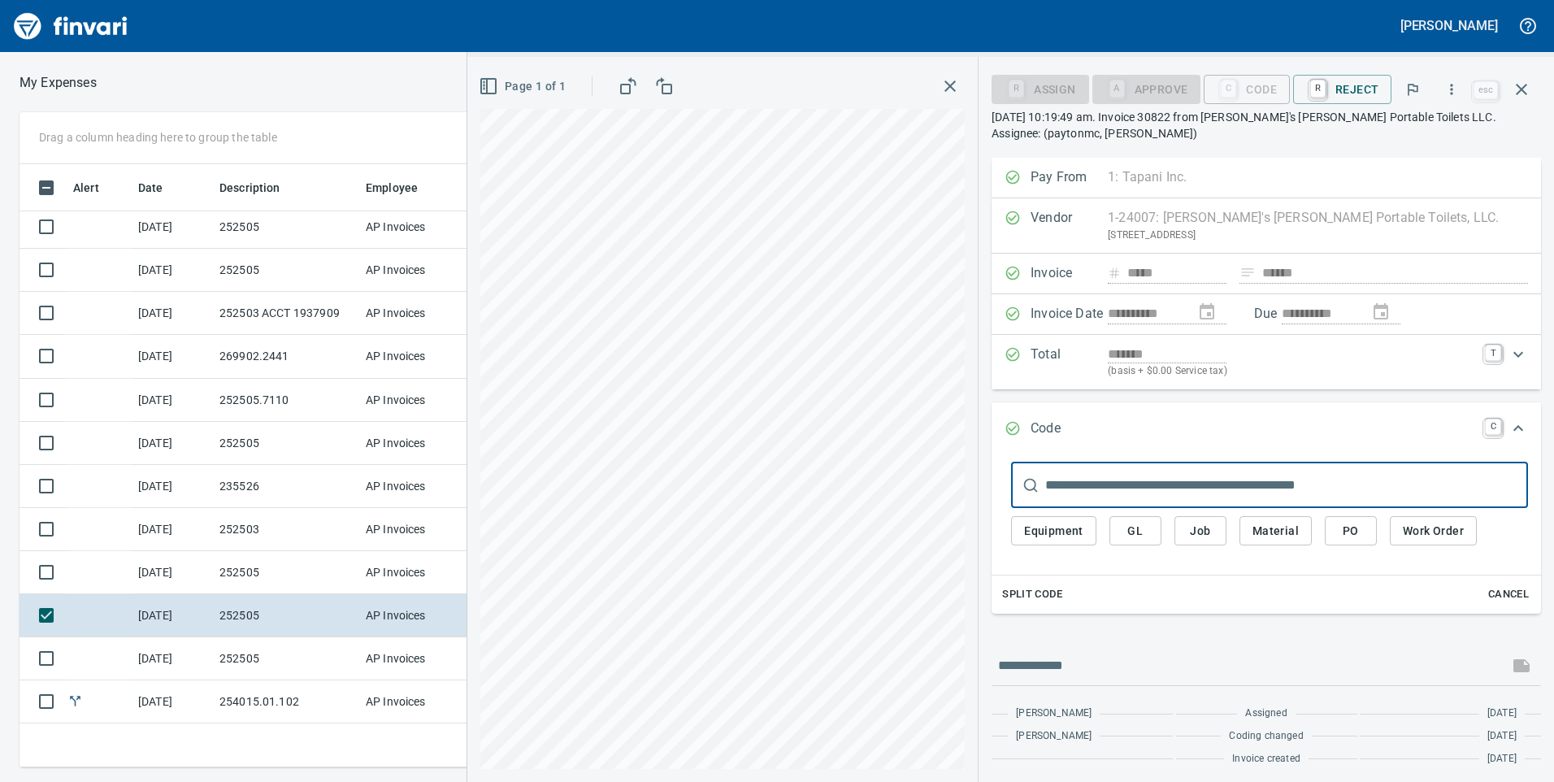
scroll to position [591, 1084]
click at [1208, 527] on span "Job" at bounding box center [1200, 531] width 26 height 20
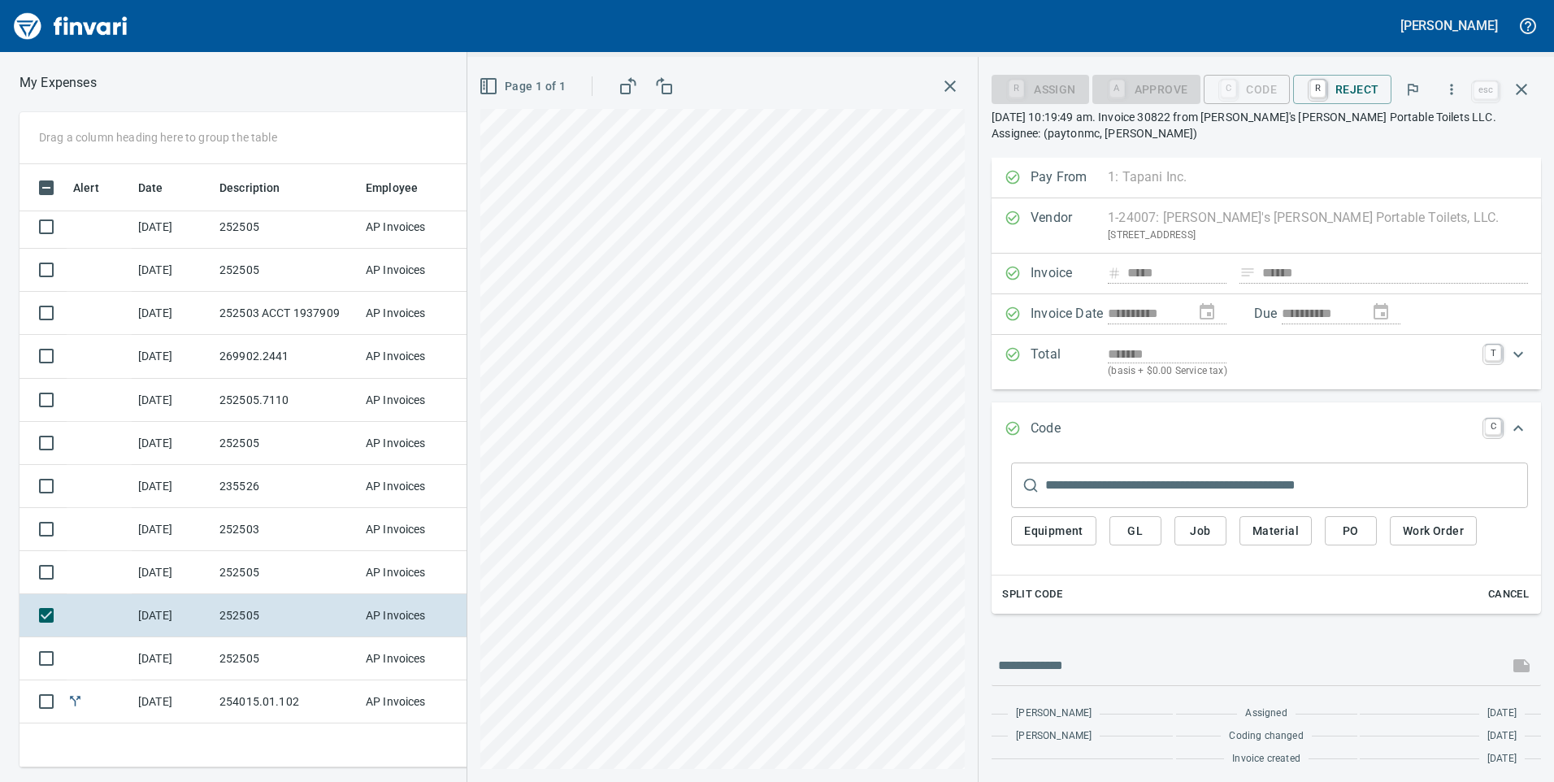
click at [1202, 531] on span "Job" at bounding box center [1200, 531] width 26 height 20
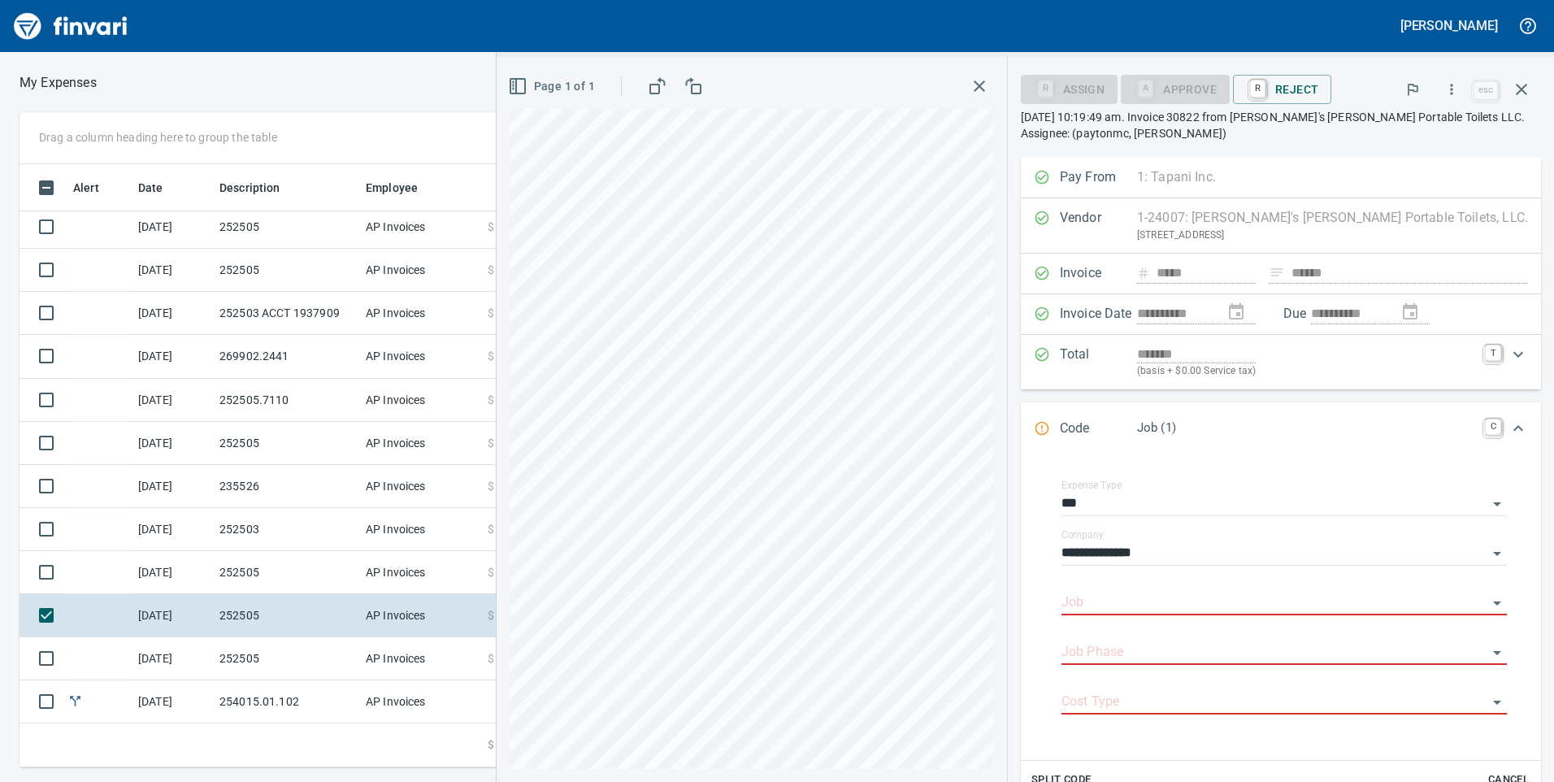
scroll to position [5, 0]
click at [1191, 597] on input "Job" at bounding box center [1274, 598] width 426 height 23
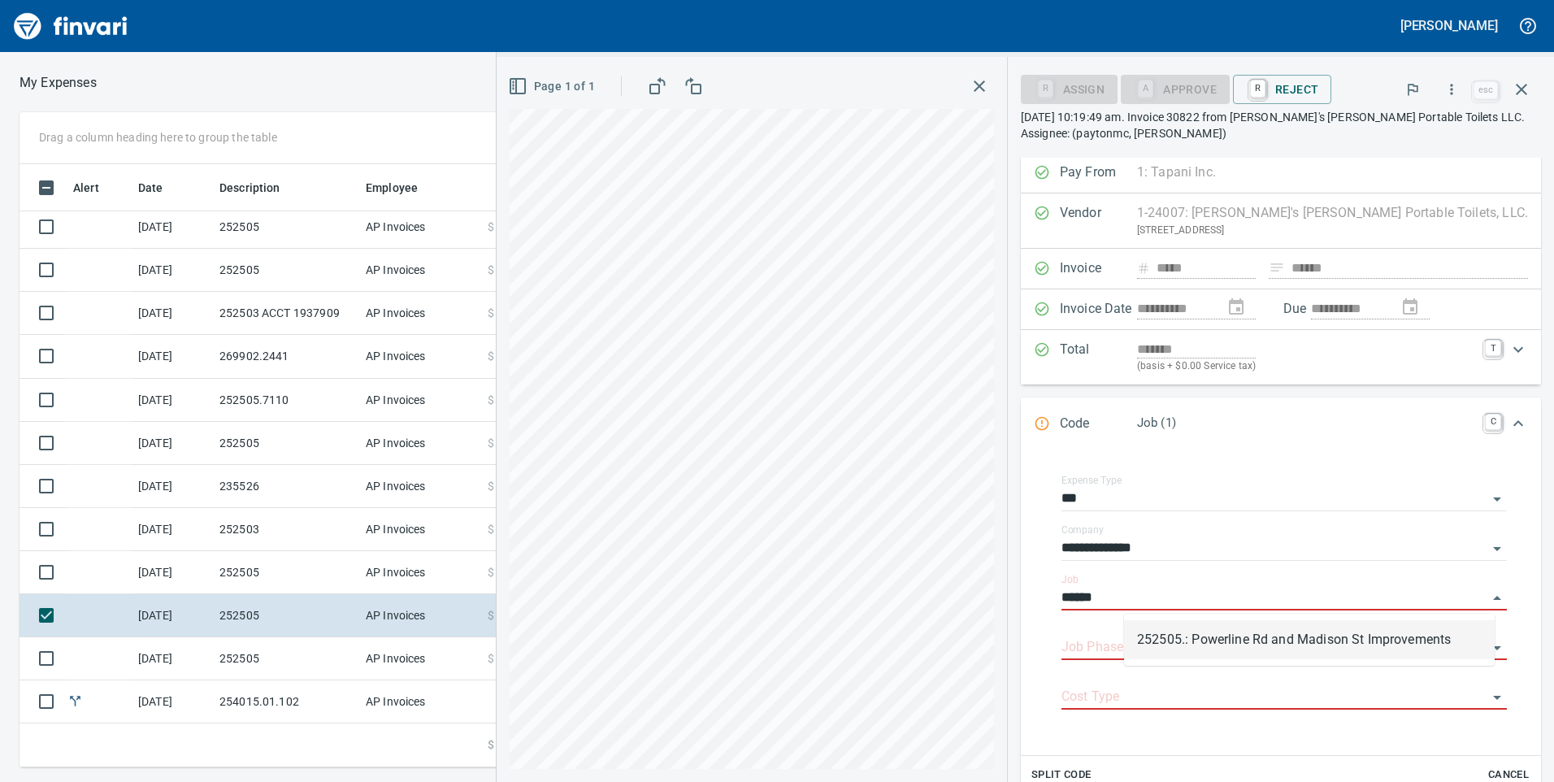
click at [1205, 645] on li "252505.: Powerline Rd and Madison St Improvements" at bounding box center [1309, 639] width 371 height 39
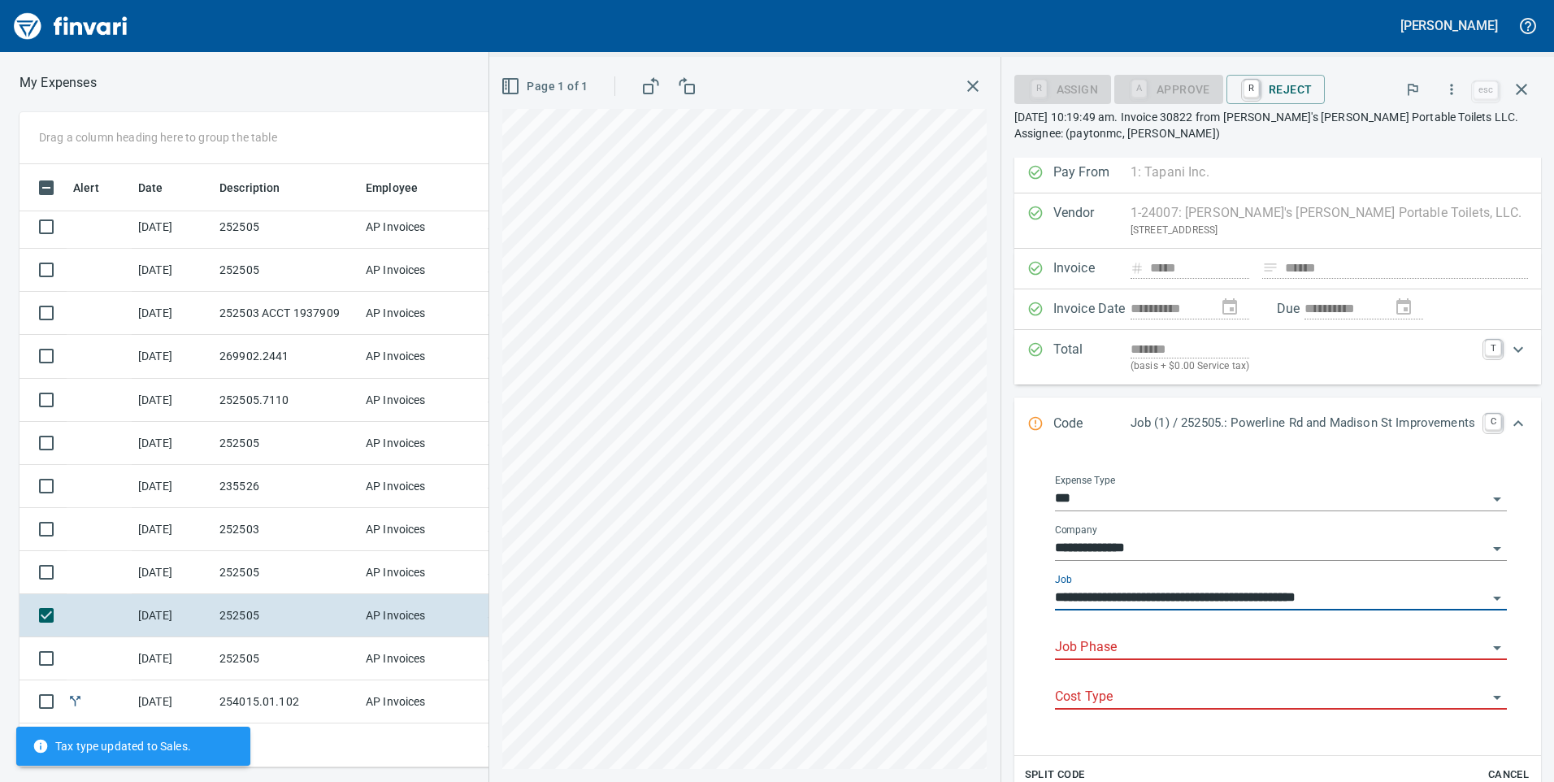
type input "**********"
click at [1208, 639] on input "Job Phase" at bounding box center [1271, 647] width 432 height 23
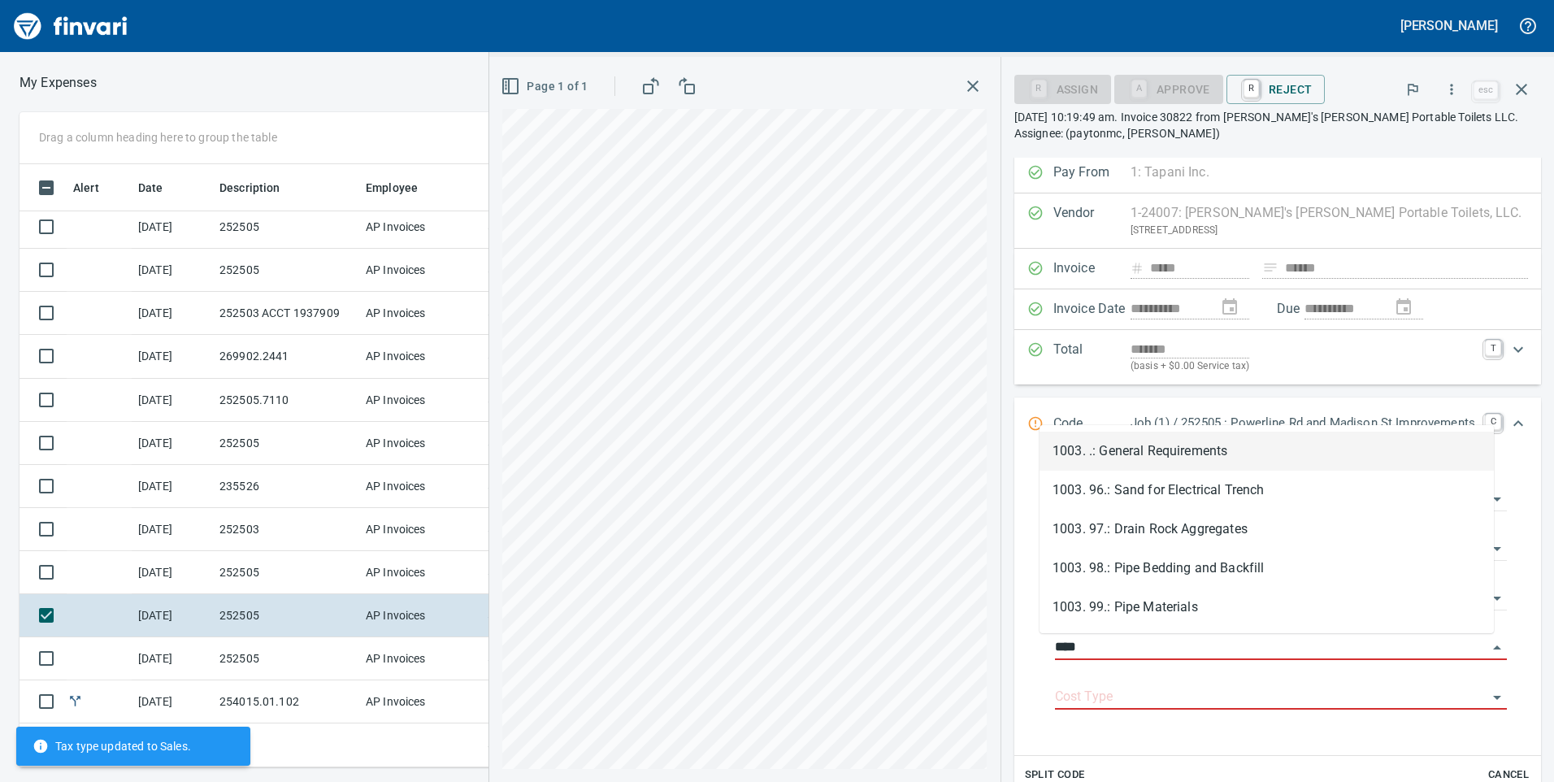
click at [1191, 453] on li "1003. .: General Requirements" at bounding box center [1266, 451] width 454 height 39
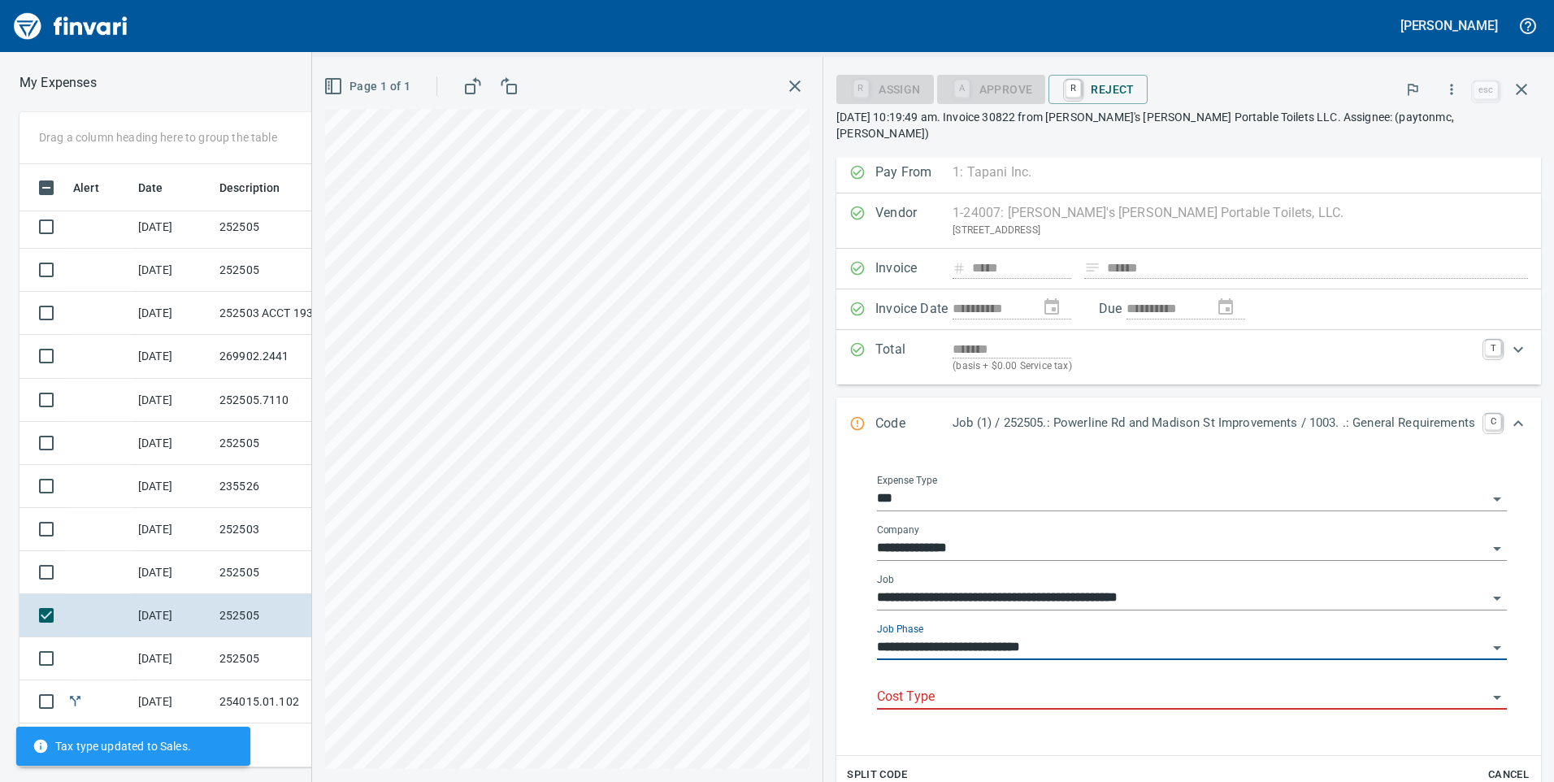
type input "**********"
click at [1078, 686] on input "Cost Type" at bounding box center [1182, 697] width 610 height 23
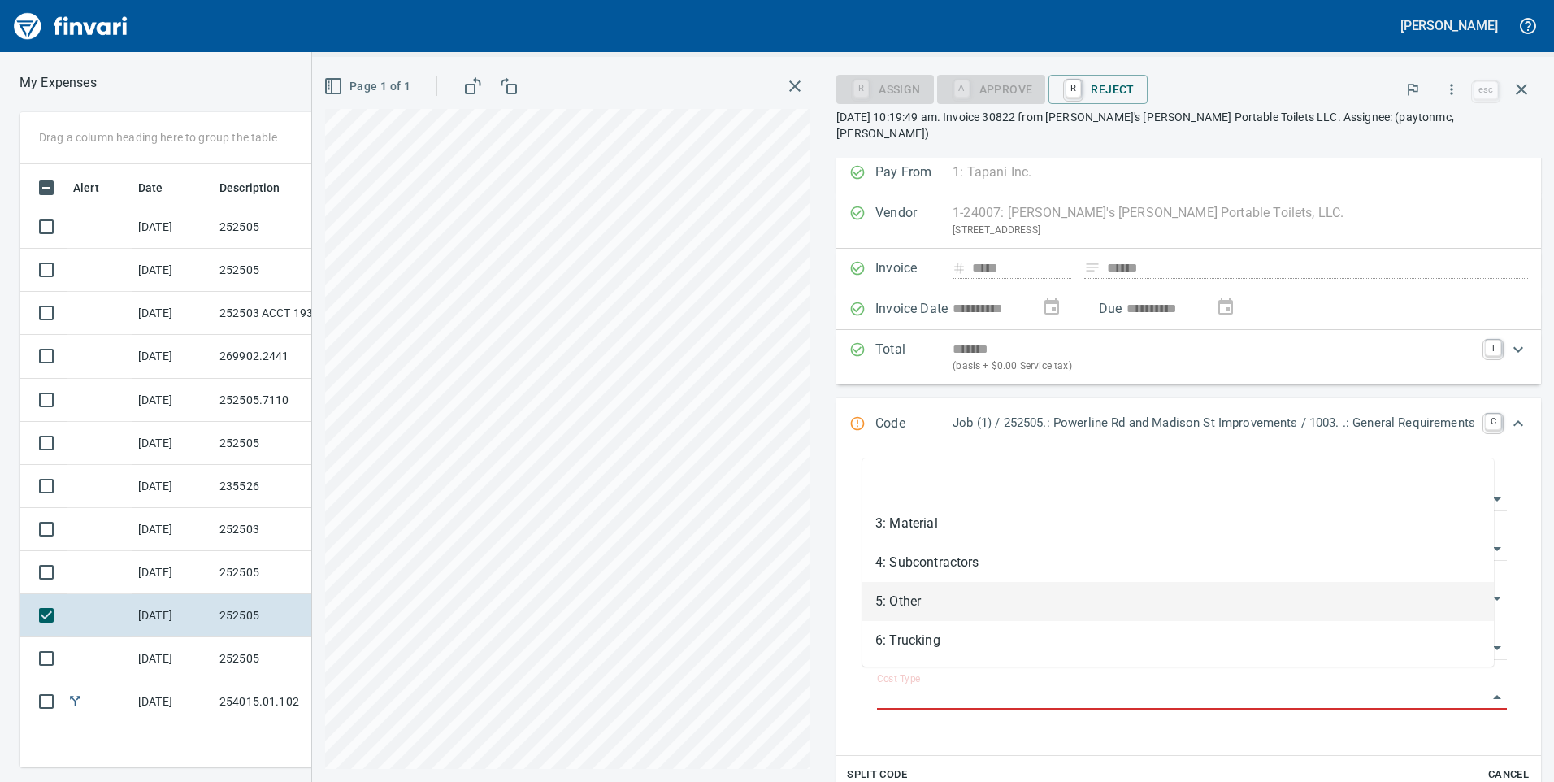
drag, startPoint x: 963, startPoint y: 601, endPoint x: 1018, endPoint y: 163, distance: 441.5
click at [964, 601] on li "5: Other" at bounding box center [1177, 601] width 631 height 39
type input "********"
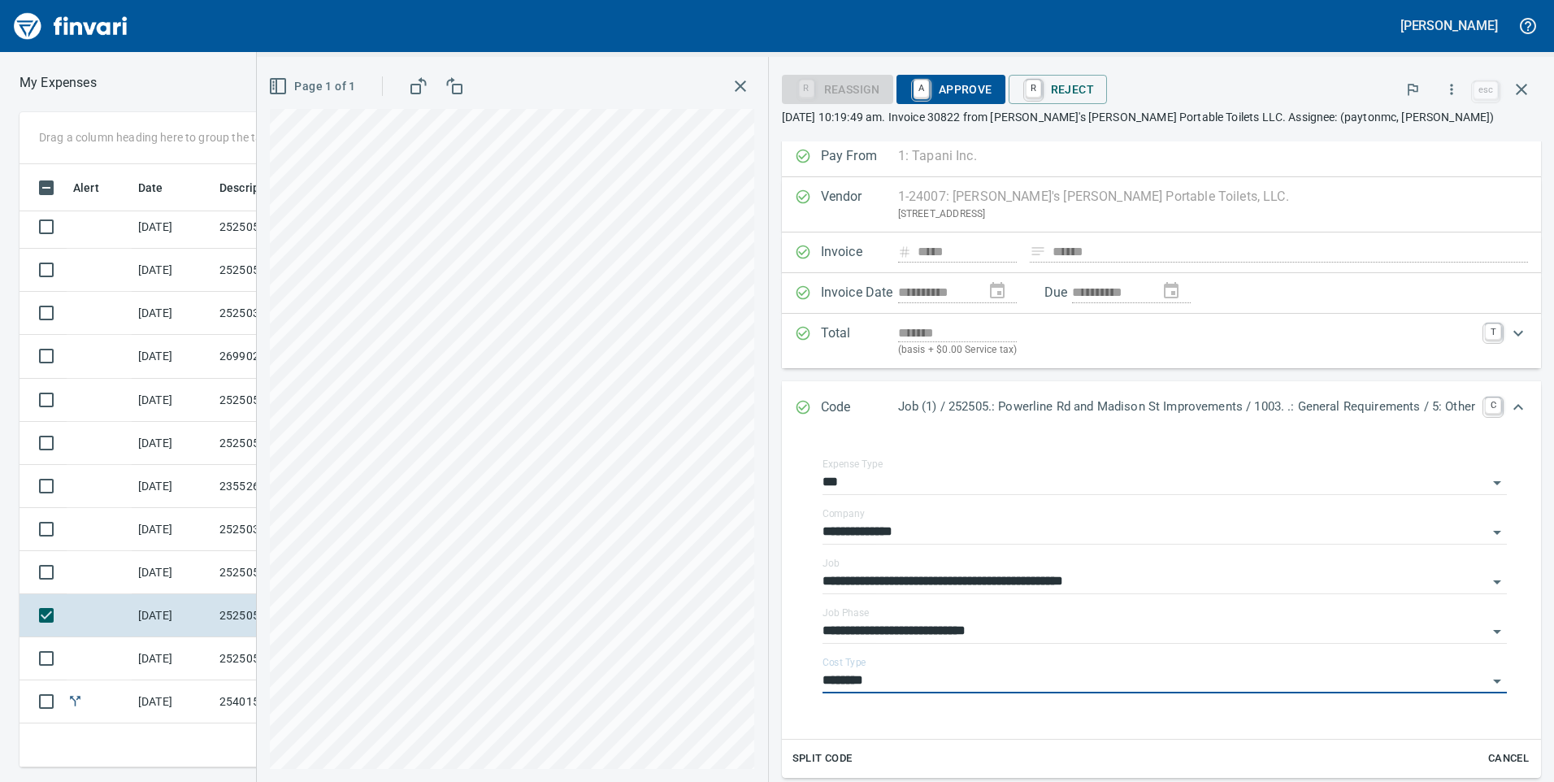
click at [947, 89] on span "A Approve" at bounding box center [950, 90] width 83 height 28
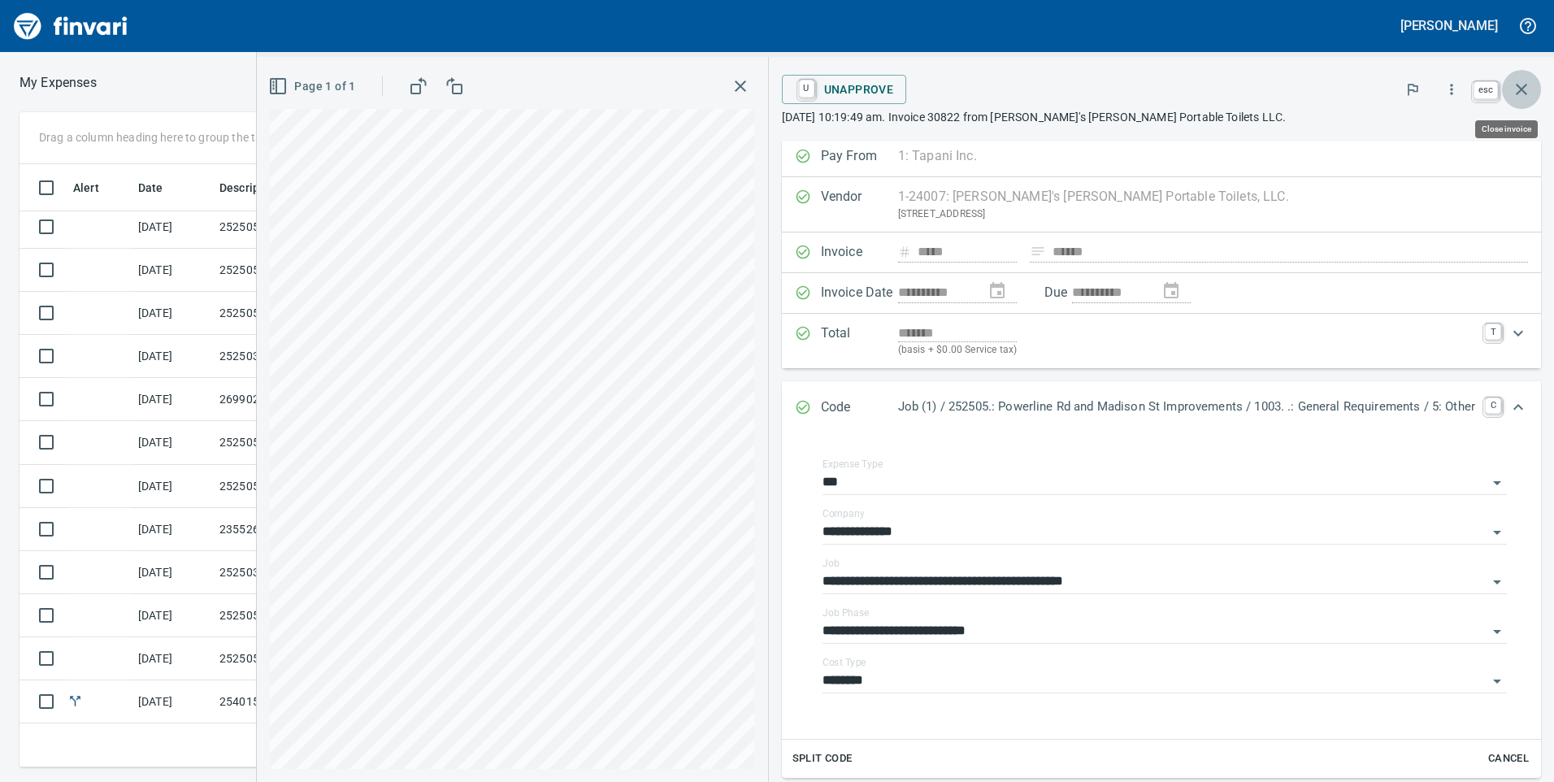
click at [1519, 85] on icon "button" at bounding box center [1522, 90] width 20 height 20
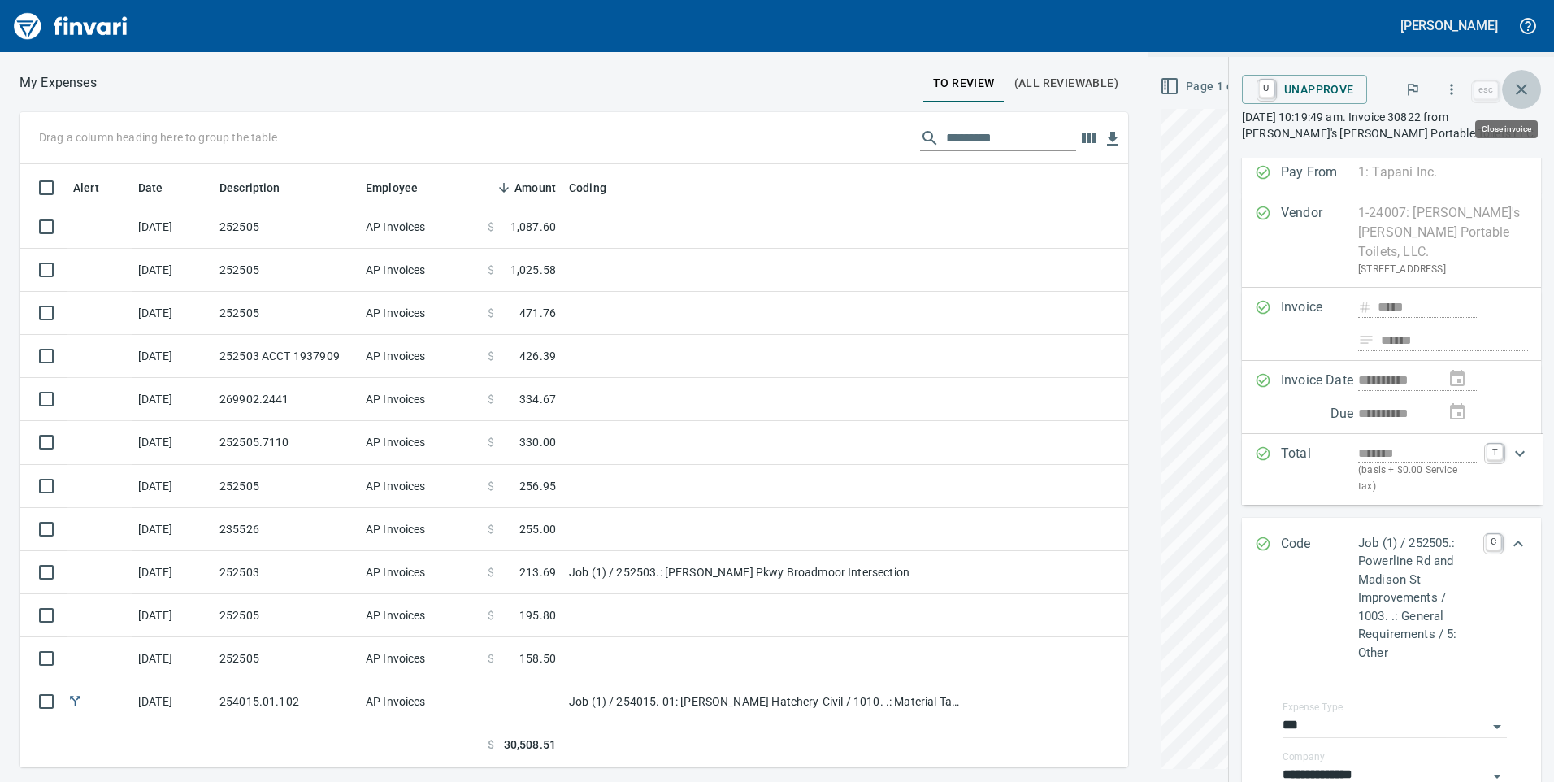
scroll to position [591, 1317]
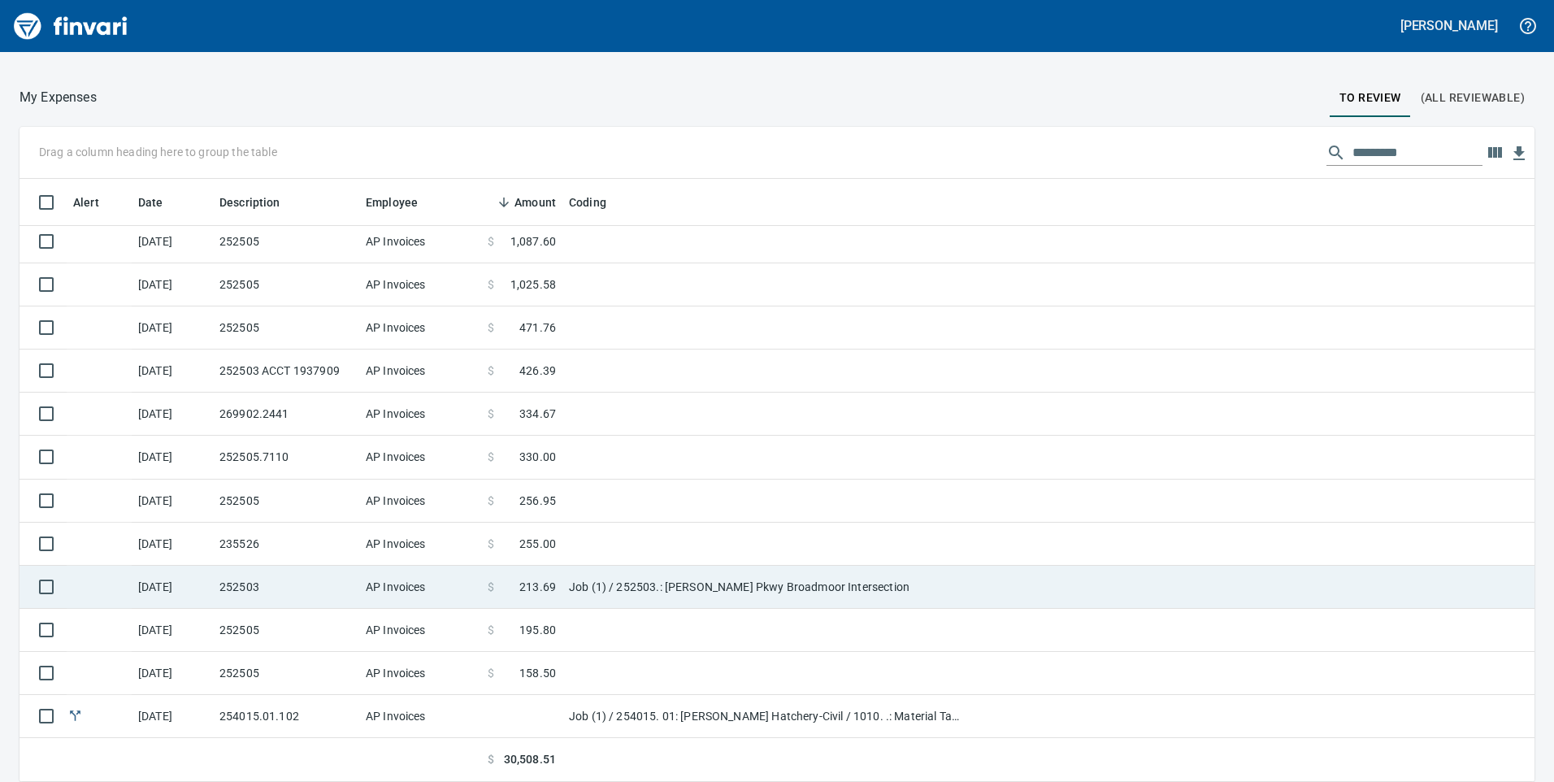
click at [363, 602] on td "AP Invoices" at bounding box center [420, 587] width 122 height 43
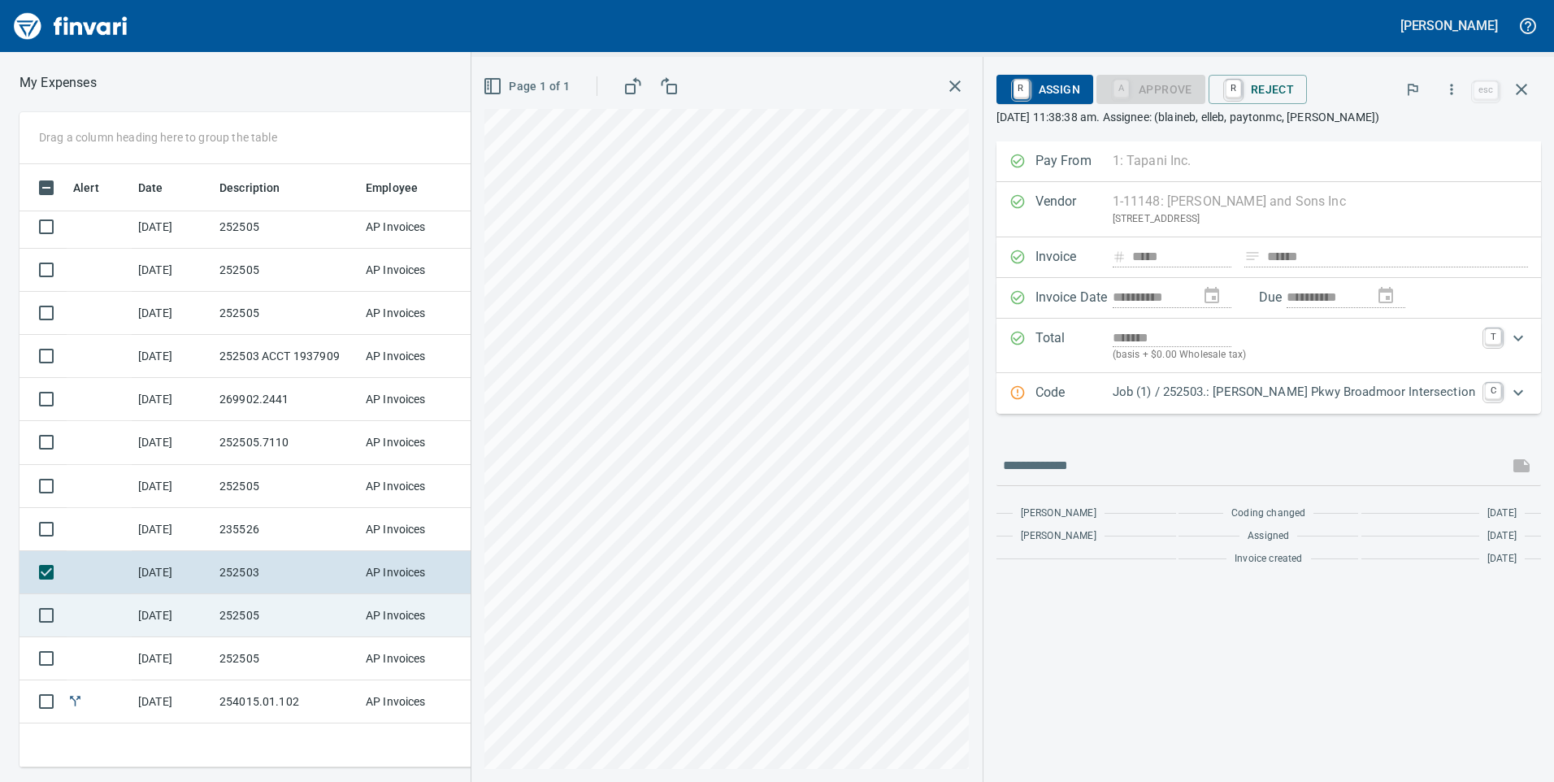
click at [313, 596] on td "252505" at bounding box center [286, 615] width 146 height 43
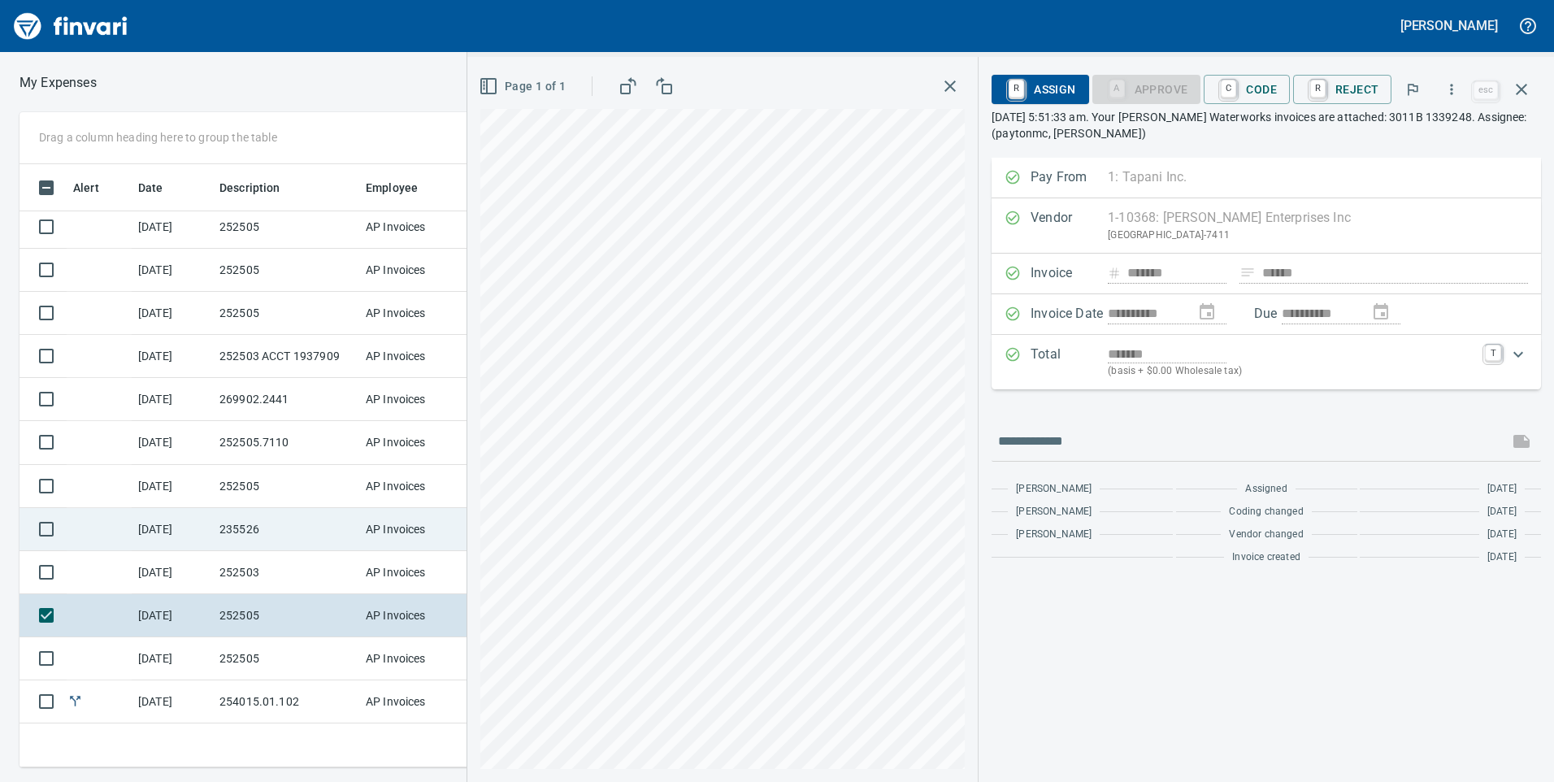
click at [318, 532] on td "235526" at bounding box center [286, 529] width 146 height 43
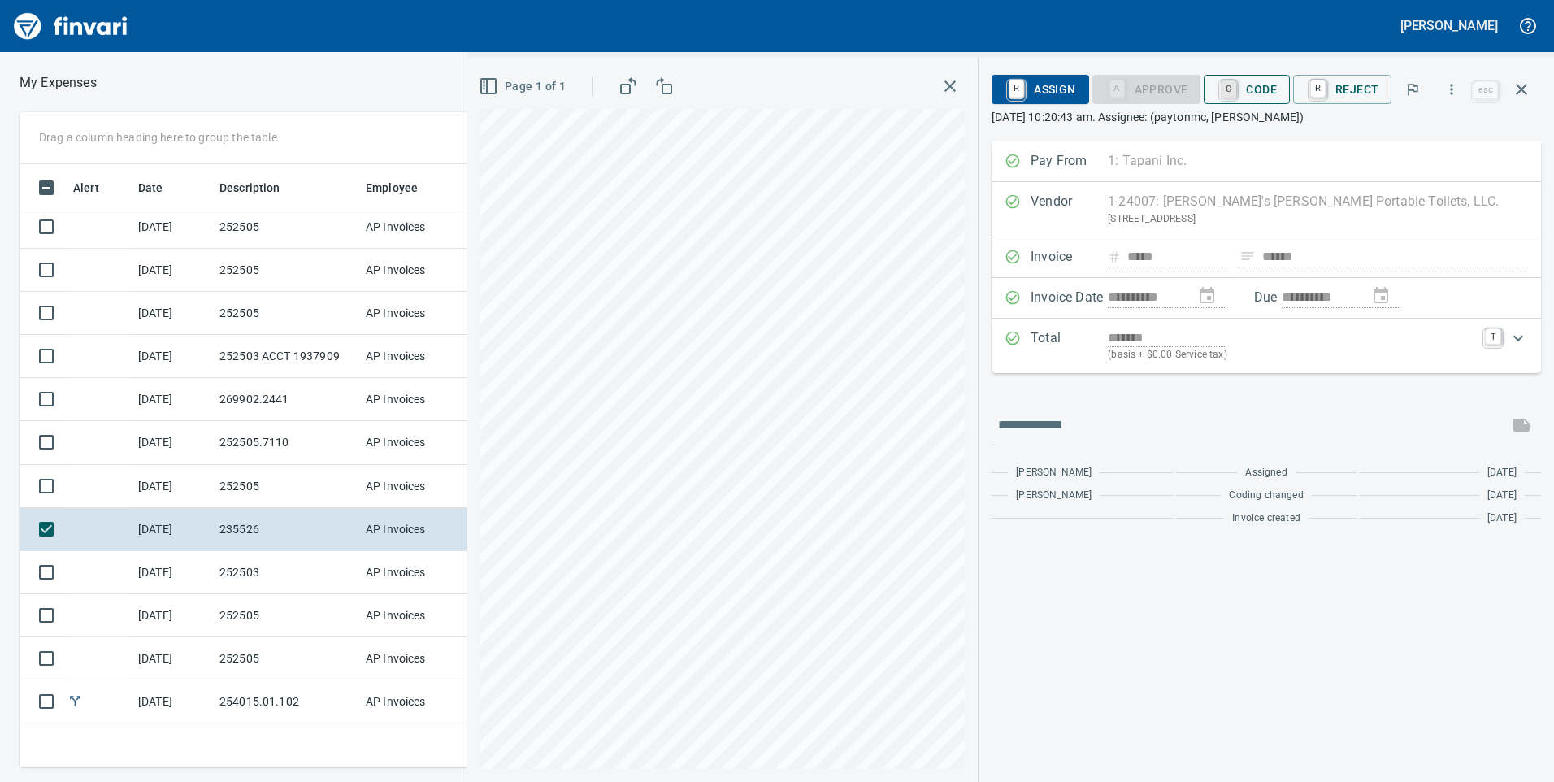
click at [1235, 85] on link "C" at bounding box center [1228, 89] width 15 height 18
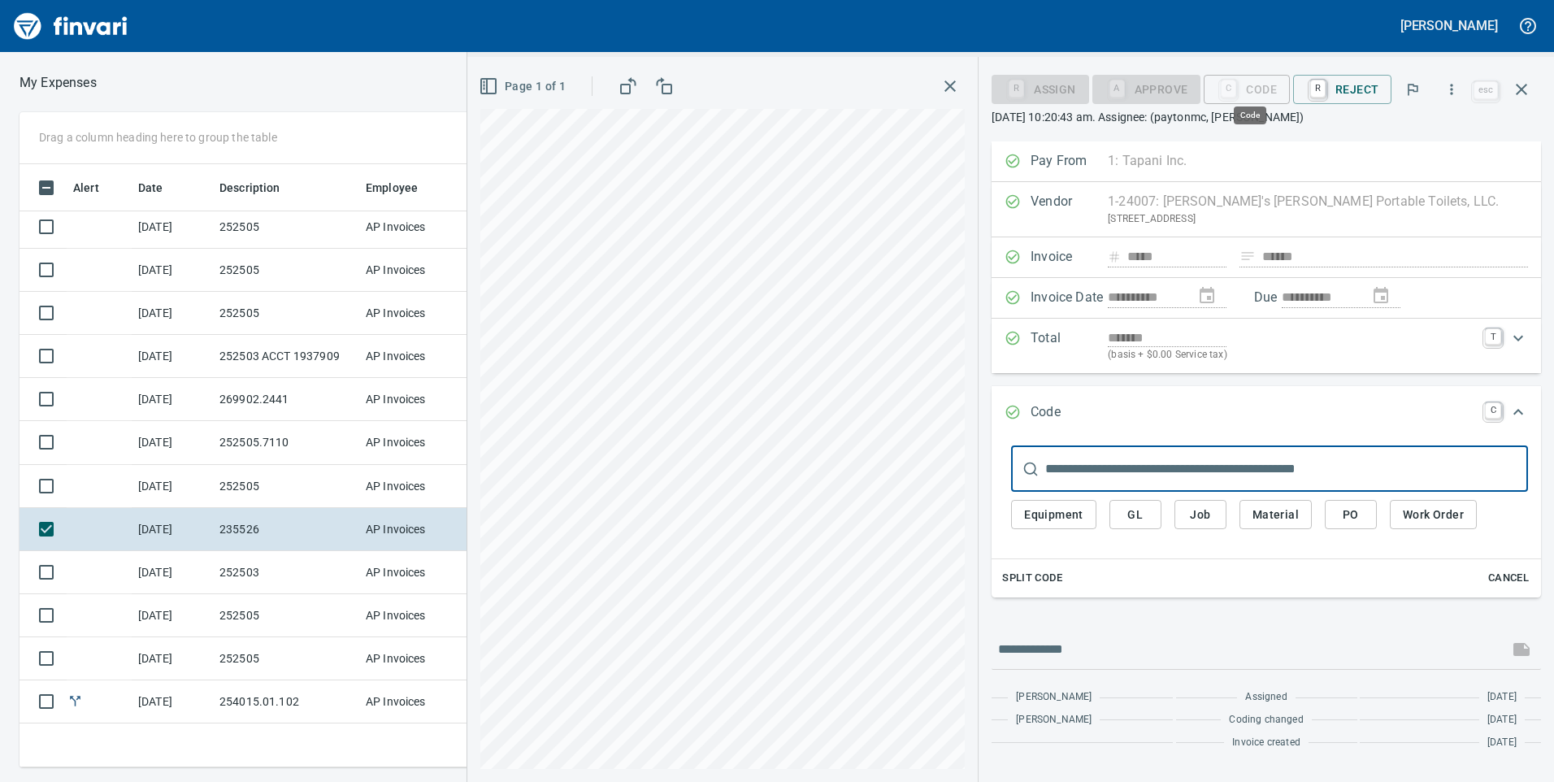
scroll to position [591, 1084]
click at [1194, 508] on span "Job" at bounding box center [1200, 515] width 26 height 20
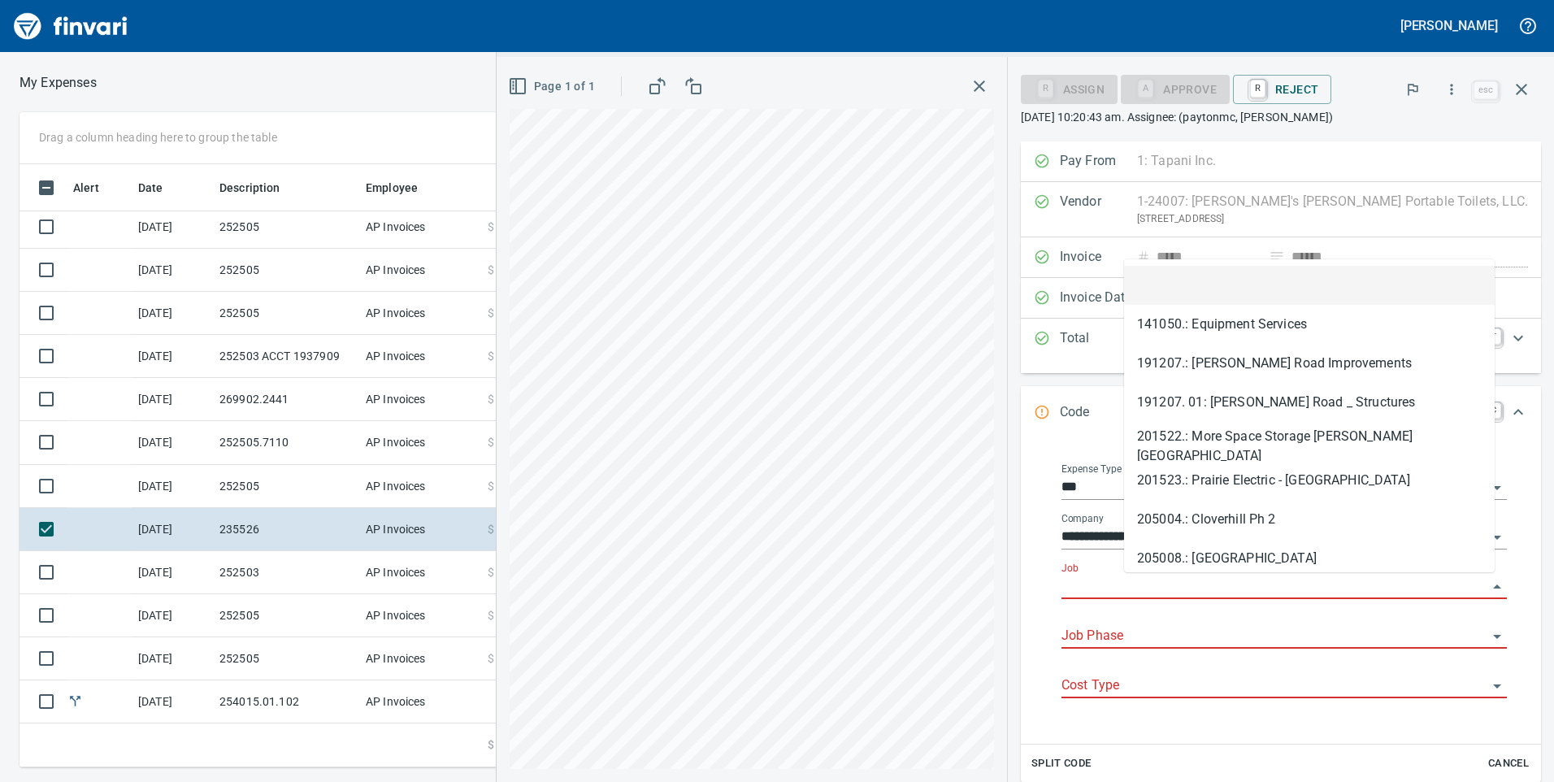
click at [1207, 583] on input "Job" at bounding box center [1274, 586] width 426 height 23
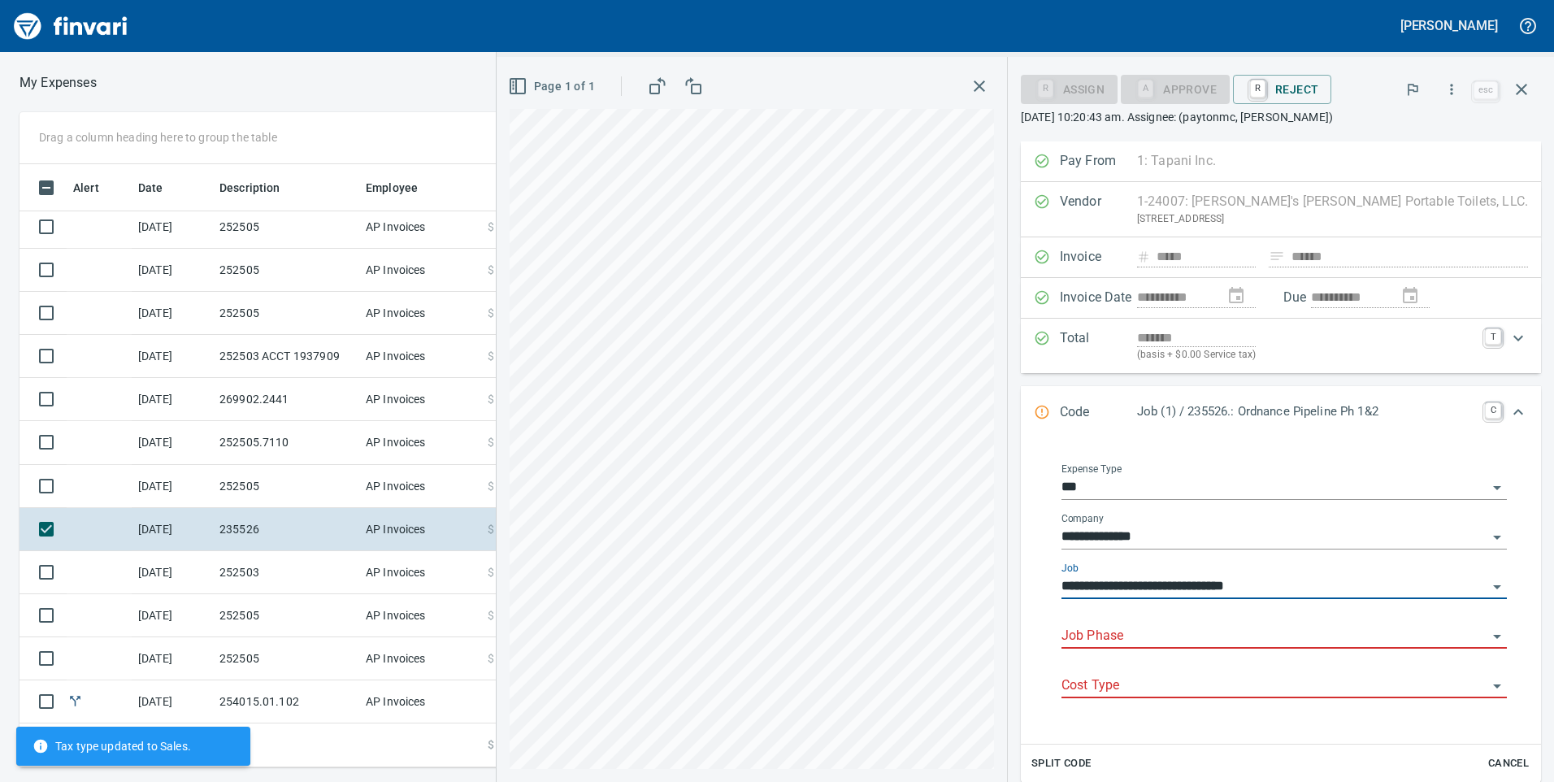
type input "**********"
click at [1208, 628] on input "Job Phase" at bounding box center [1274, 636] width 426 height 23
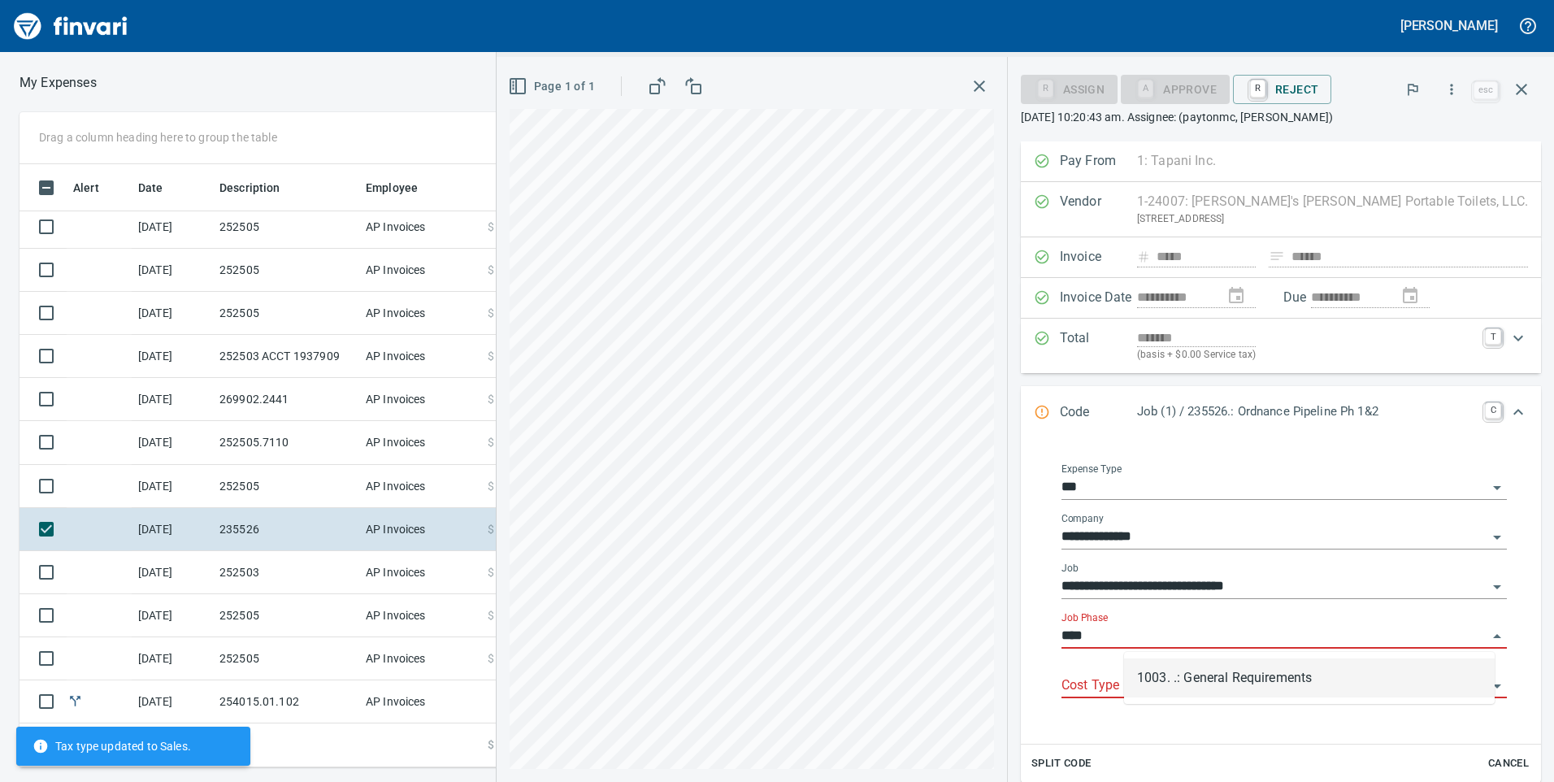
click at [1217, 671] on li "1003. .: General Requirements" at bounding box center [1309, 677] width 371 height 39
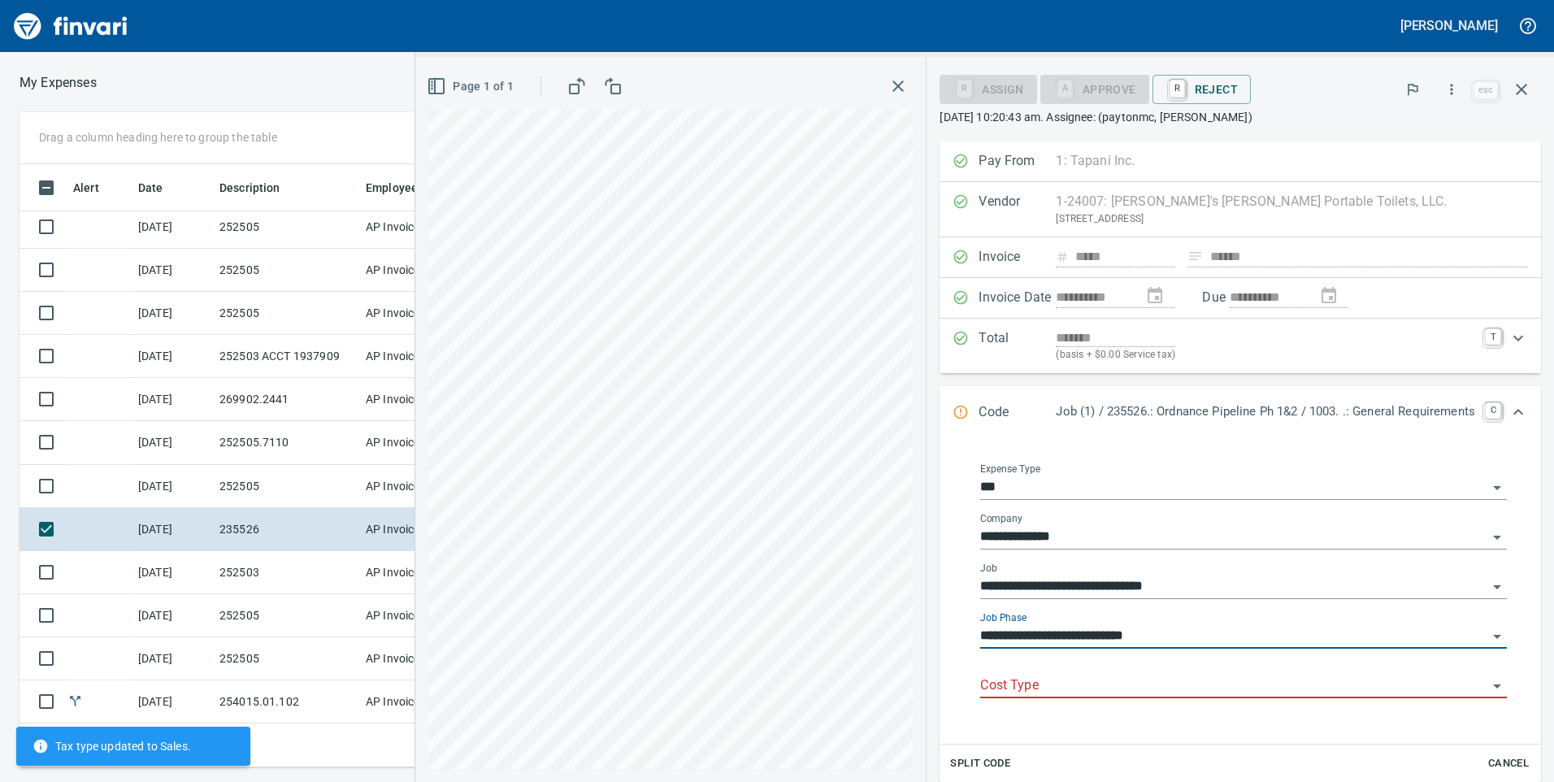
click at [1220, 666] on div "Cost Type" at bounding box center [1243, 680] width 527 height 37
type input "**********"
click at [1222, 671] on div "Cost Type" at bounding box center [1243, 680] width 527 height 37
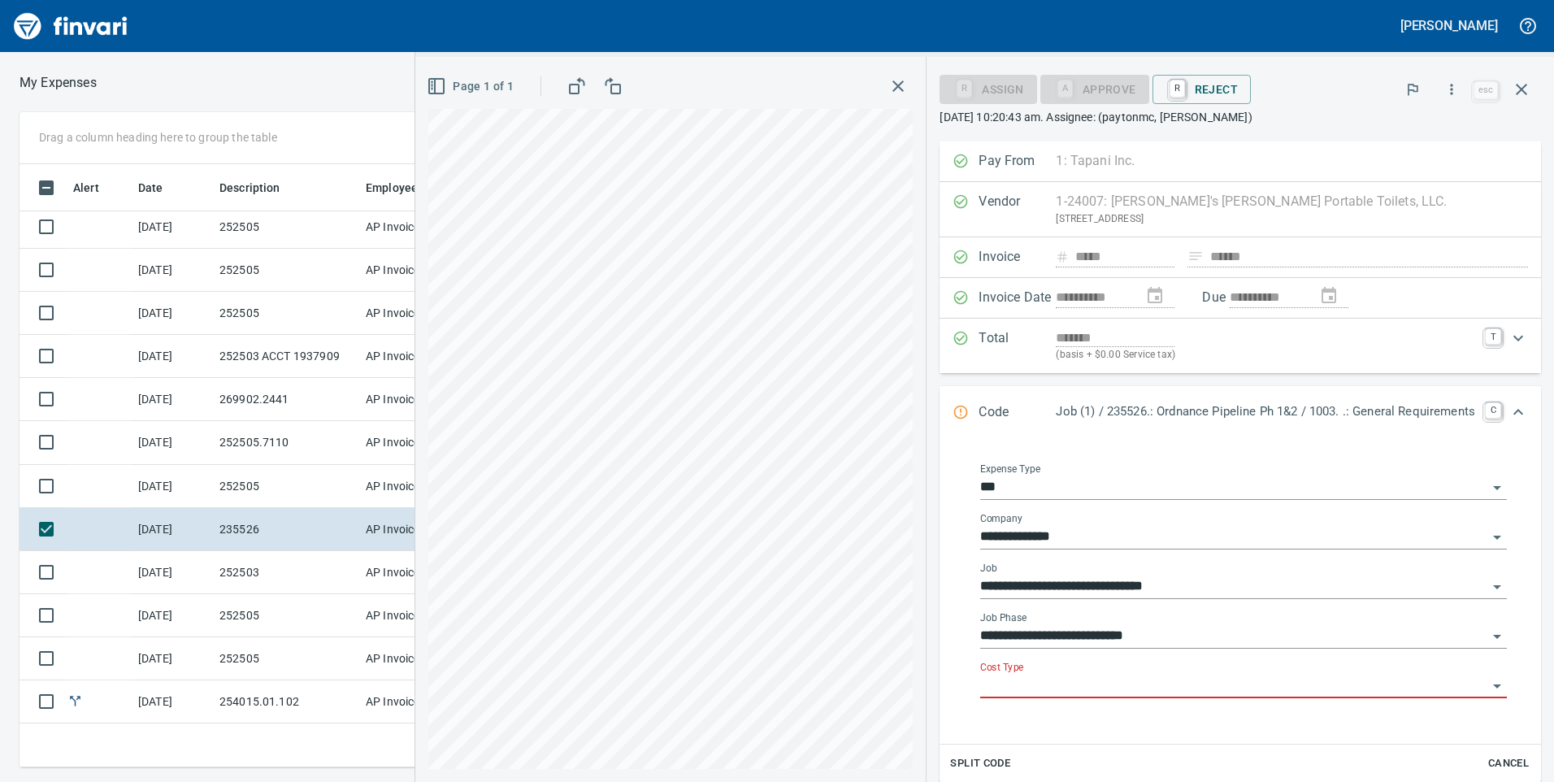
click at [1217, 678] on input "Cost Type" at bounding box center [1233, 686] width 507 height 23
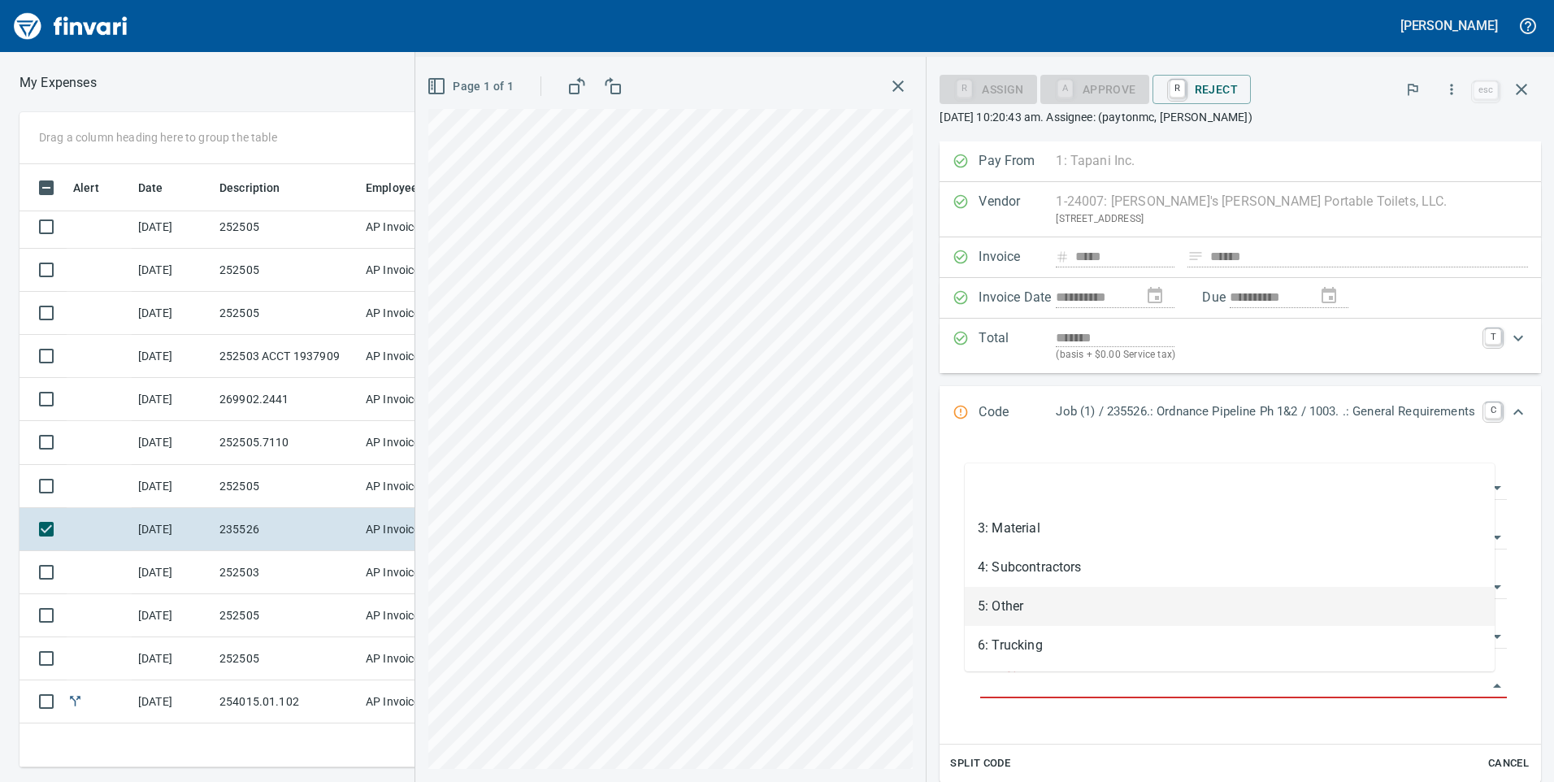
click at [1023, 597] on li "5: Other" at bounding box center [1230, 606] width 530 height 39
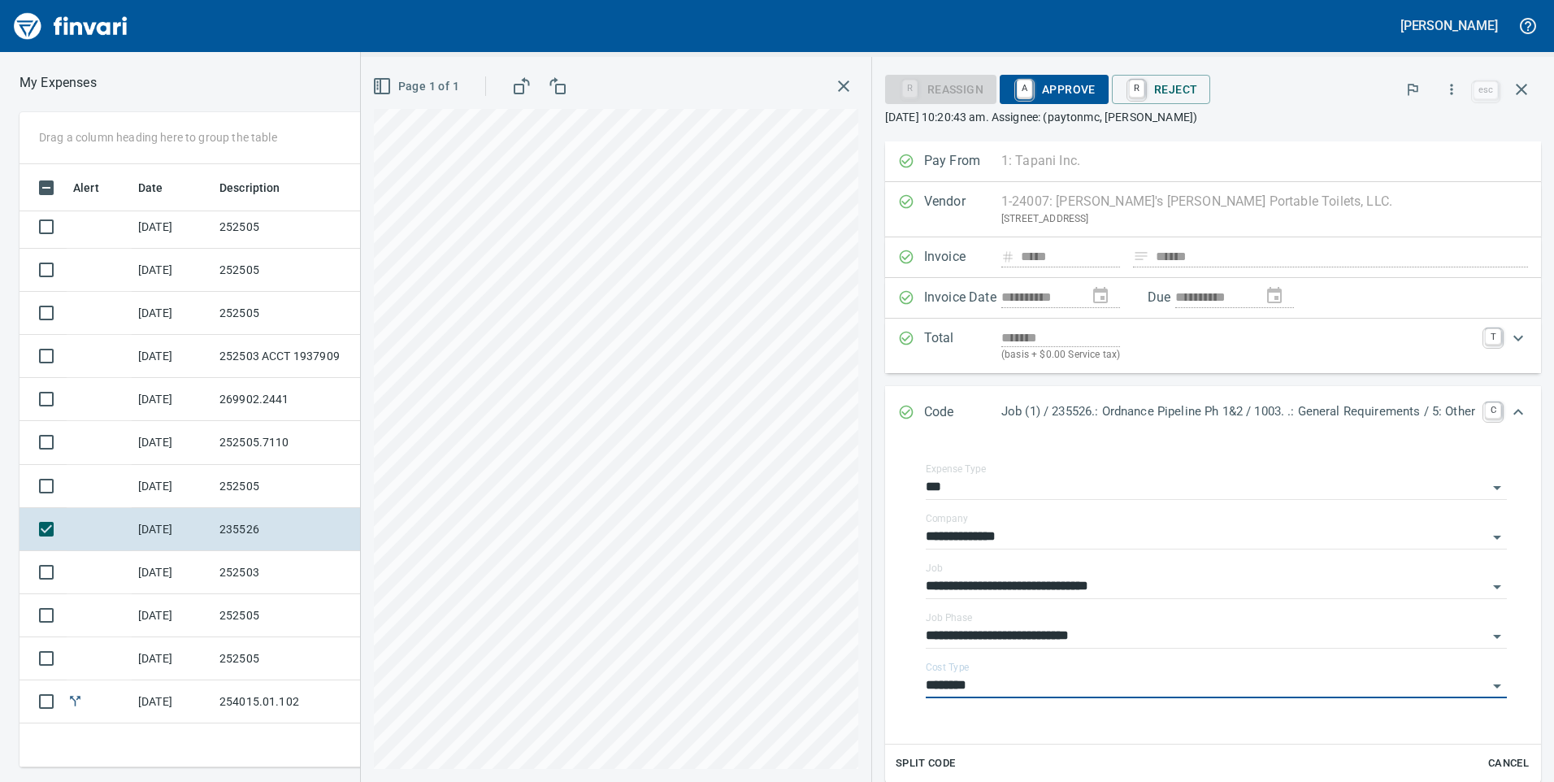
type input "********"
click at [1054, 89] on span "A Approve" at bounding box center [1054, 90] width 83 height 28
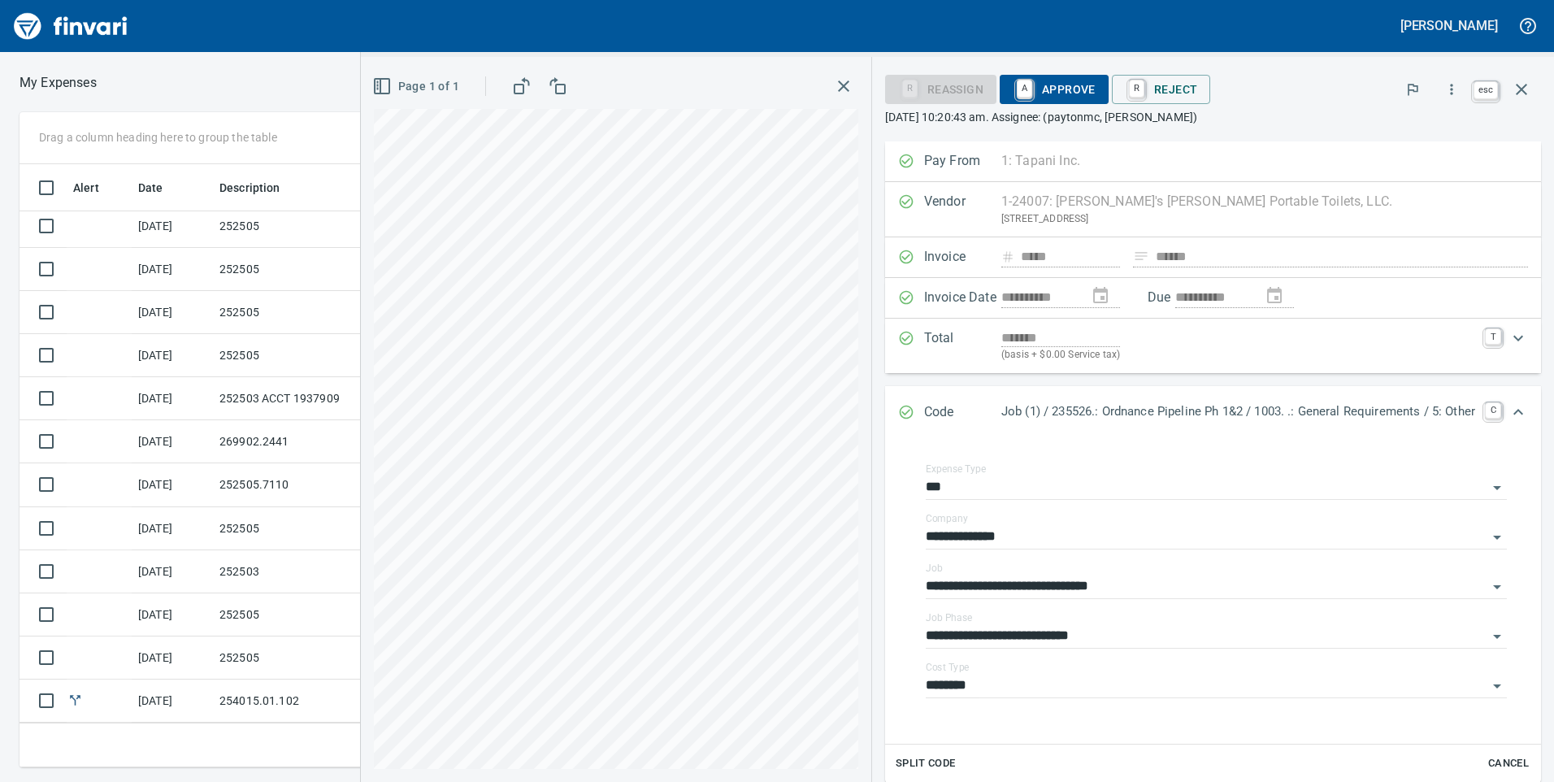
scroll to position [307, 0]
click at [1516, 92] on icon "button" at bounding box center [1522, 90] width 20 height 20
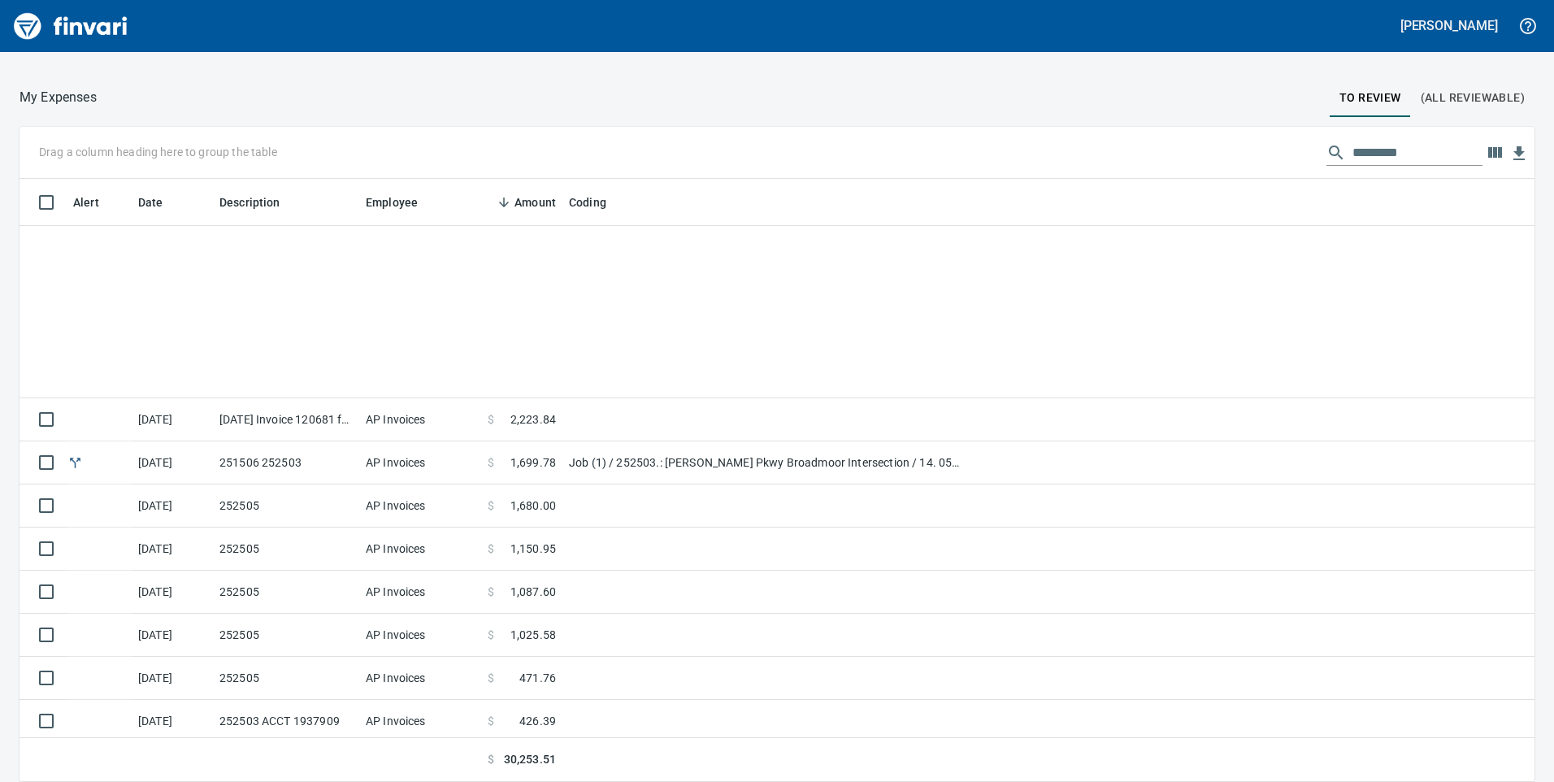
scroll to position [307, 0]
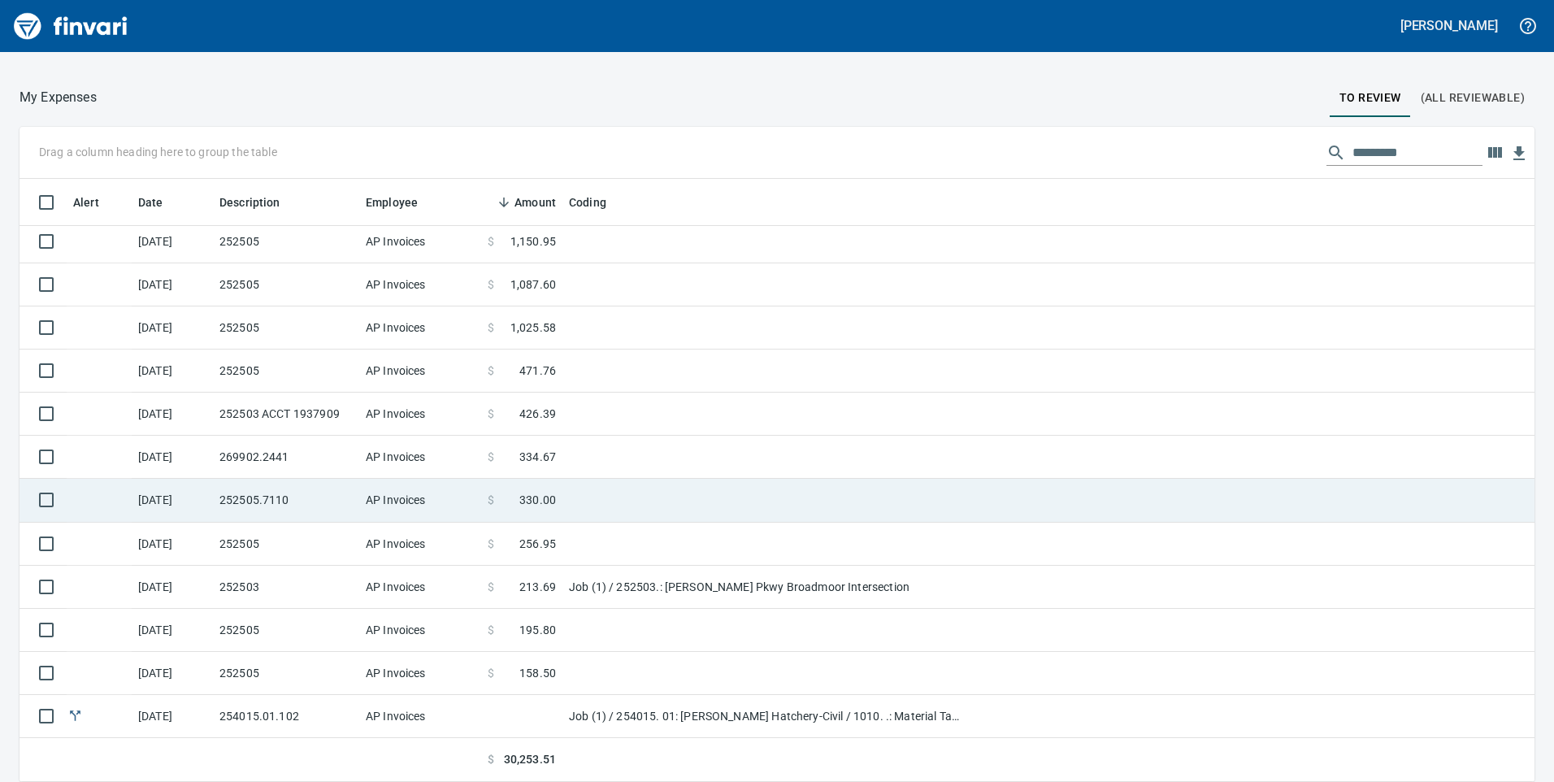
click at [396, 509] on td "AP Invoices" at bounding box center [420, 500] width 122 height 43
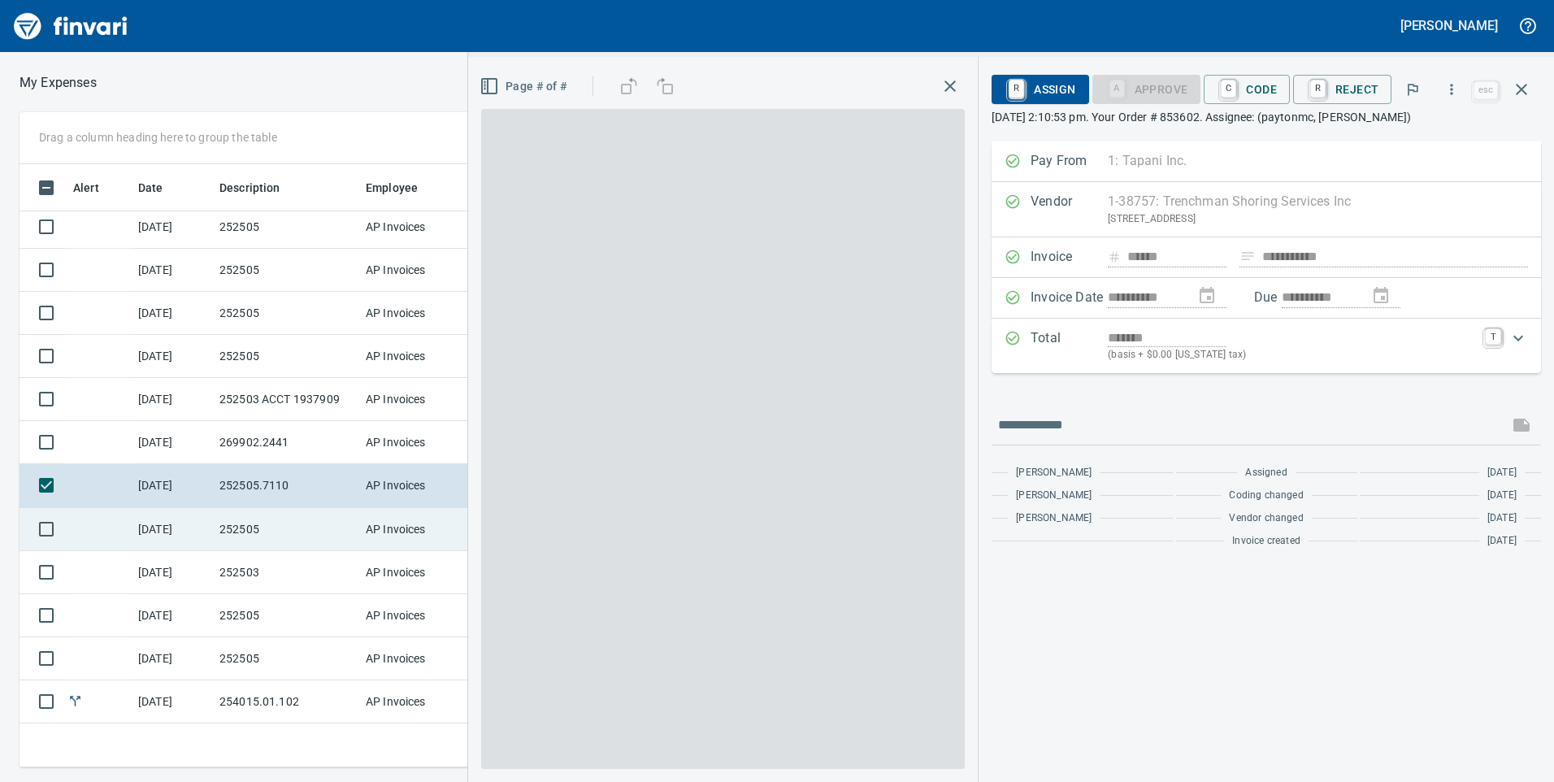
scroll to position [591, 1084]
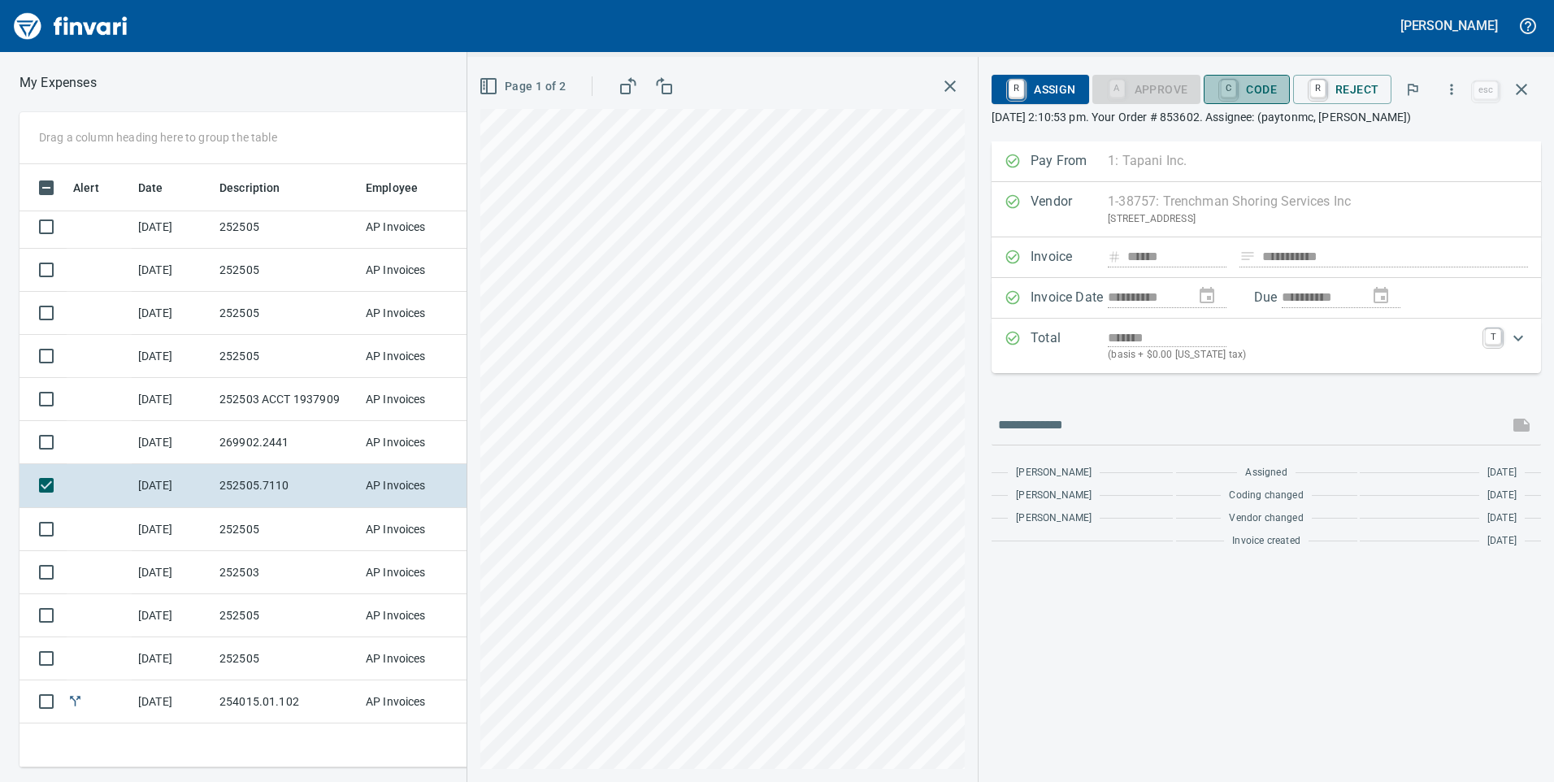
click at [1243, 89] on span "C Code" at bounding box center [1247, 90] width 60 height 28
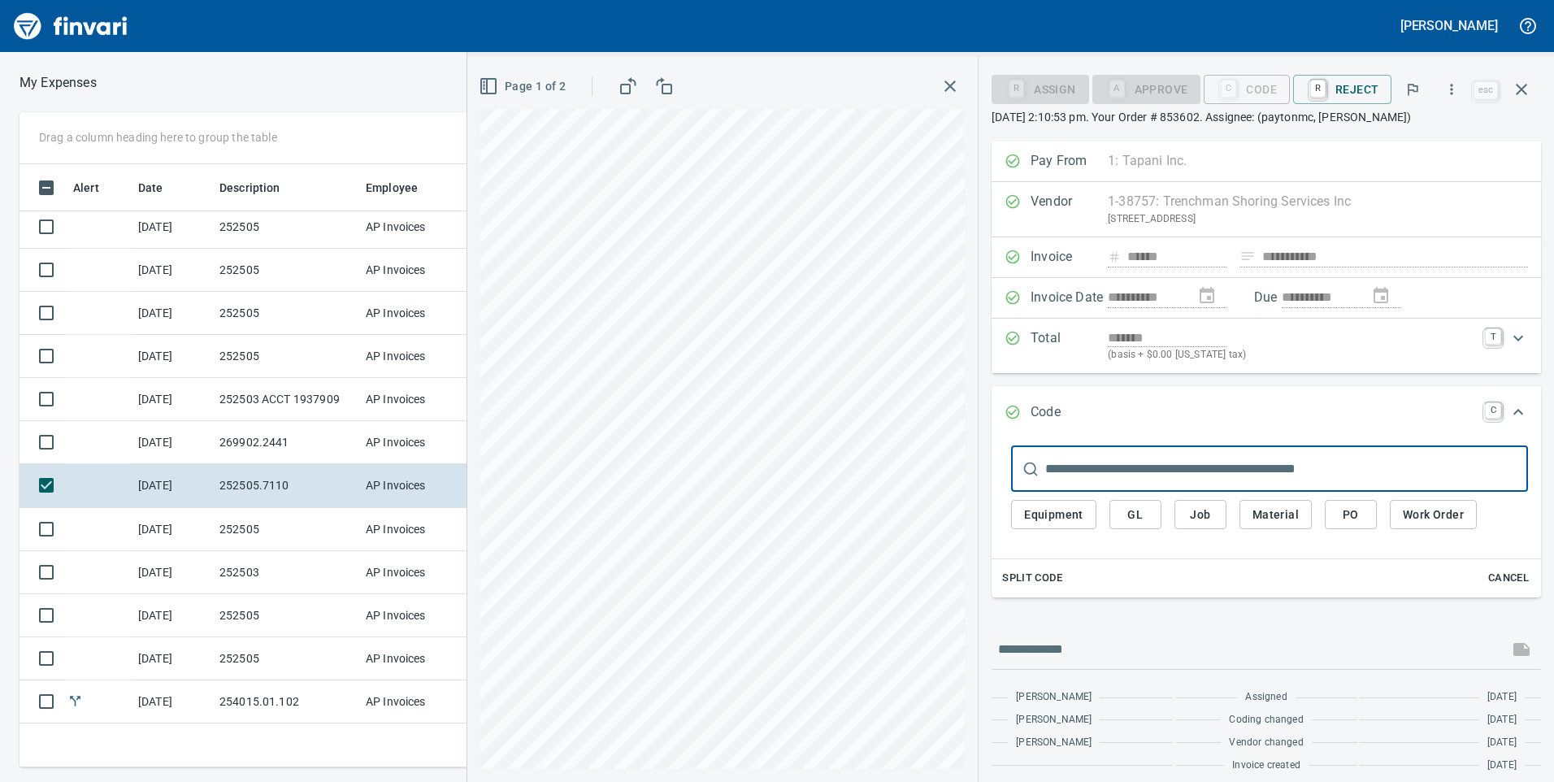
click at [1193, 505] on span "Job" at bounding box center [1200, 515] width 26 height 20
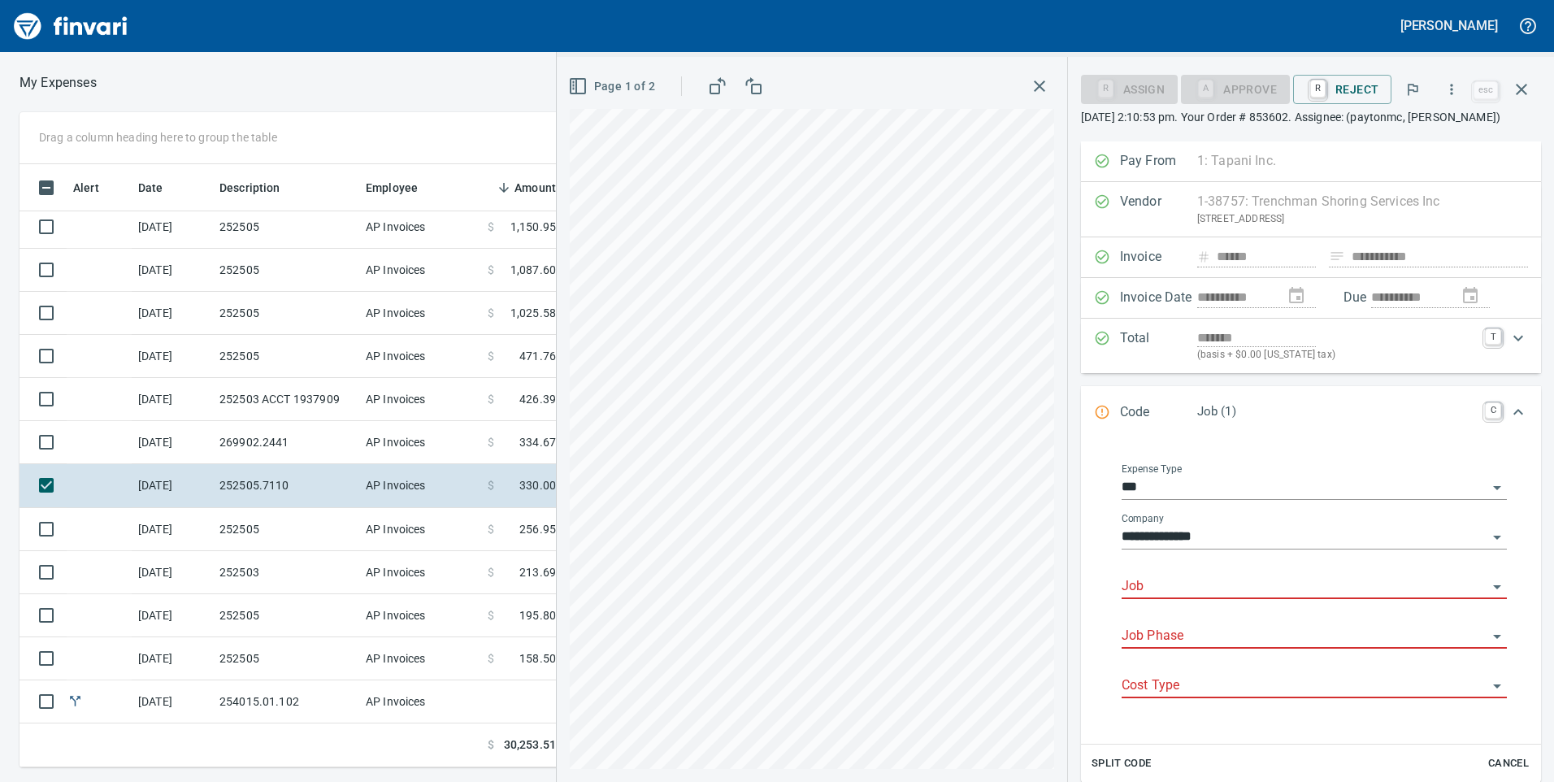
click at [1185, 570] on div "Job" at bounding box center [1313, 580] width 385 height 37
click at [1186, 584] on input "Job" at bounding box center [1304, 586] width 366 height 23
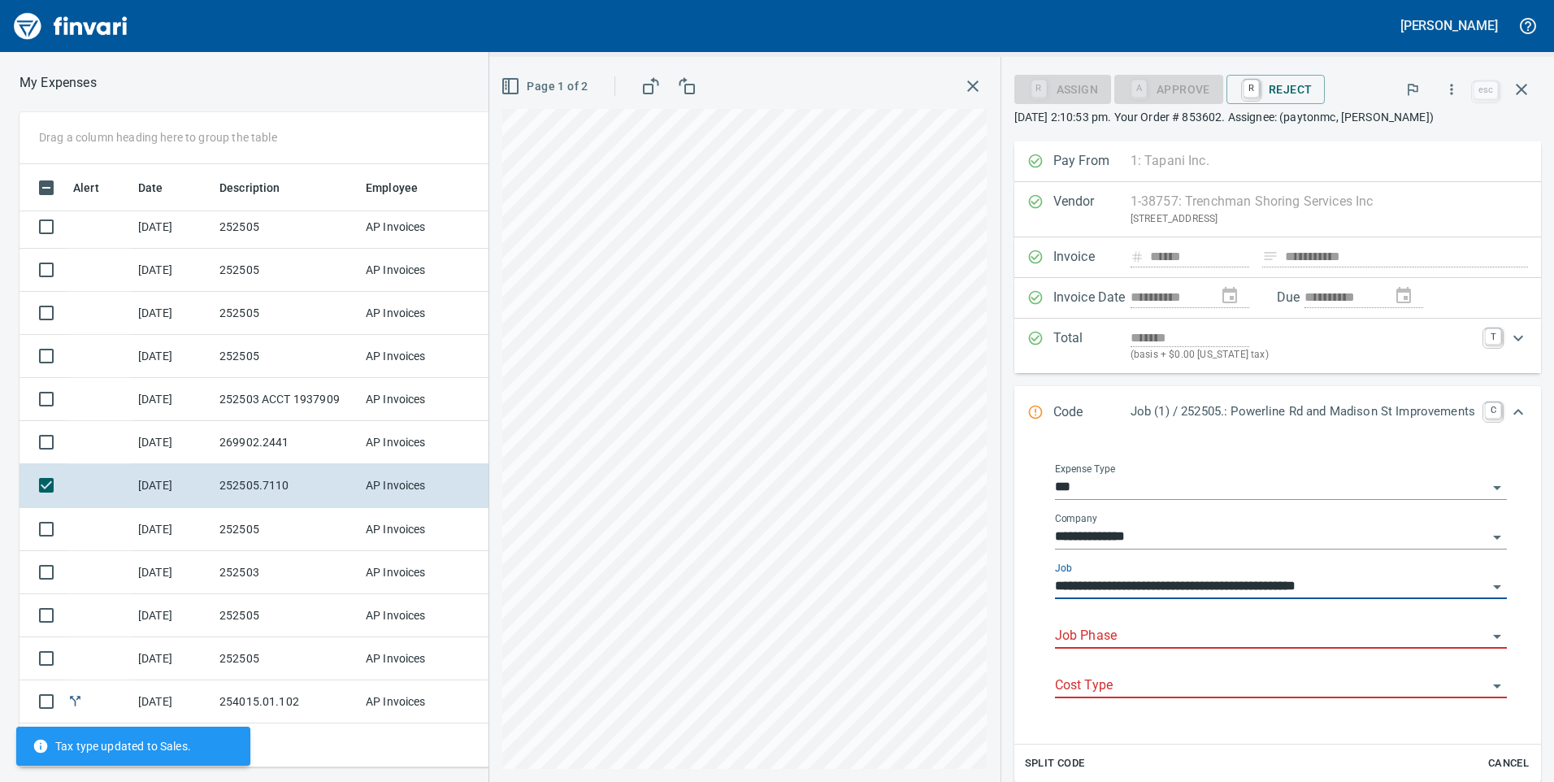
click at [1186, 623] on div "Job Phase" at bounding box center [1281, 630] width 452 height 37
type input "**********"
click at [1184, 631] on input "Job Phase" at bounding box center [1271, 636] width 432 height 23
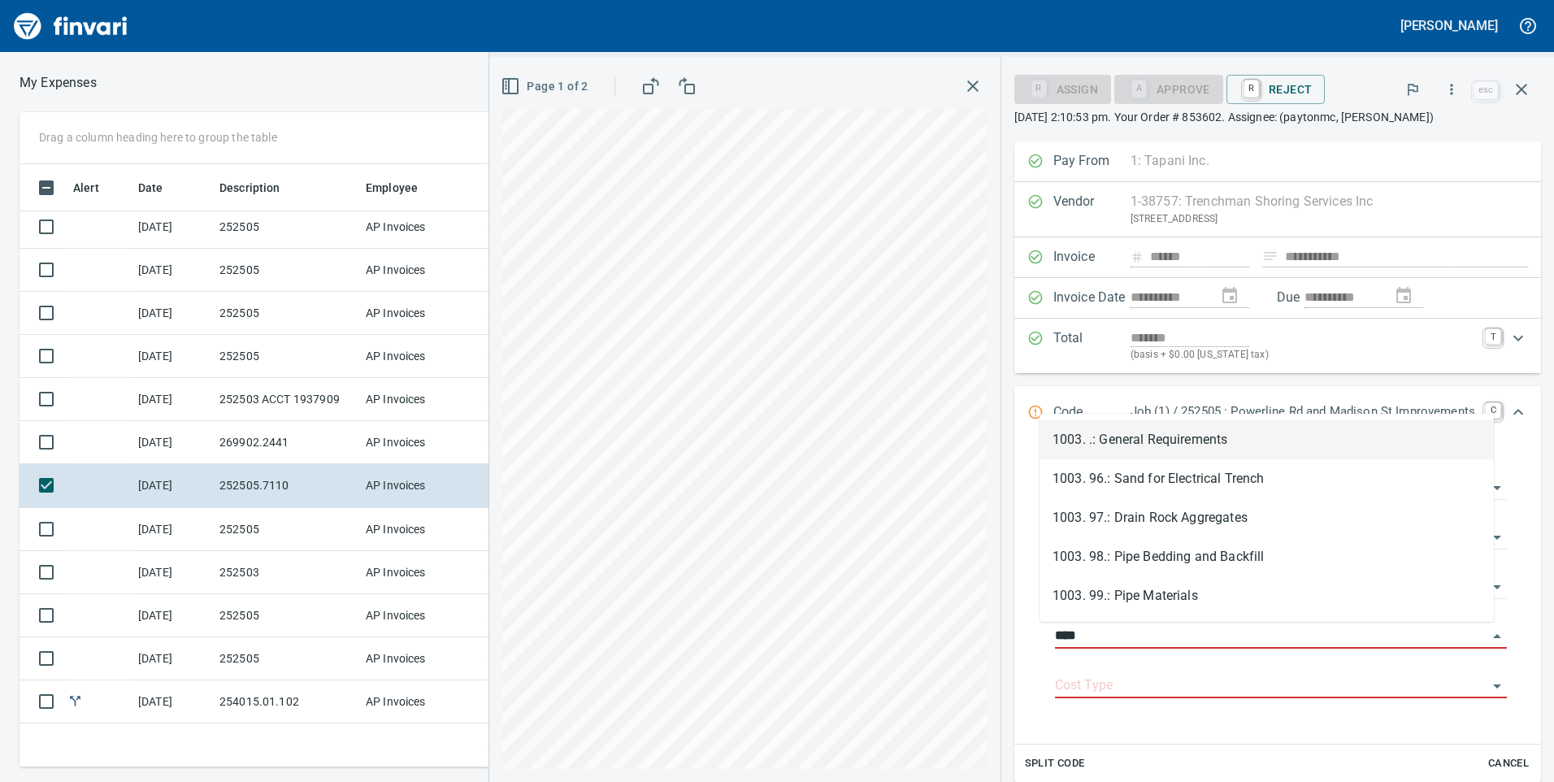
click at [1226, 436] on li "1003. .: General Requirements" at bounding box center [1266, 439] width 454 height 39
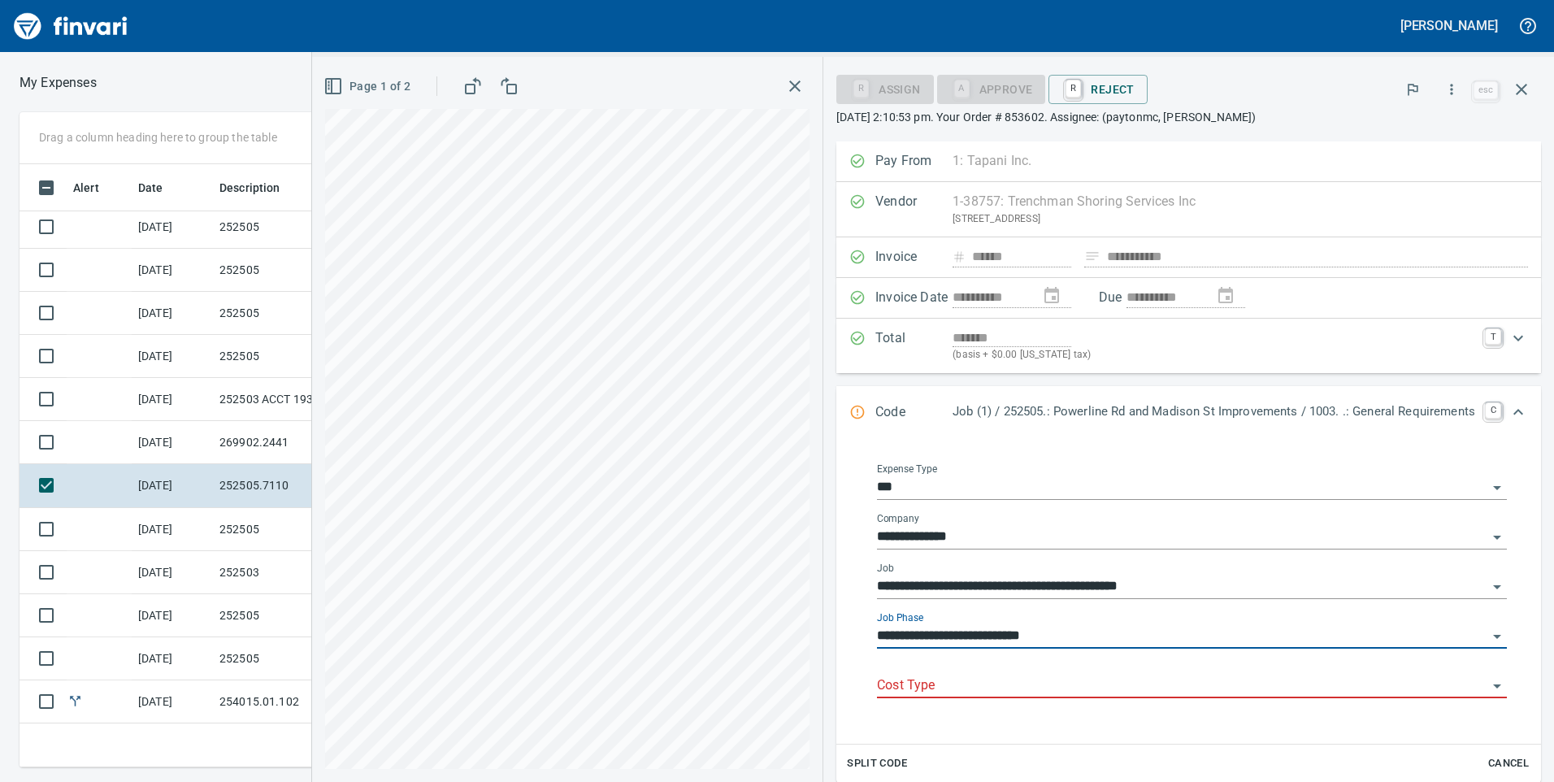
type input "**********"
click at [1106, 683] on input "Cost Type" at bounding box center [1182, 686] width 610 height 23
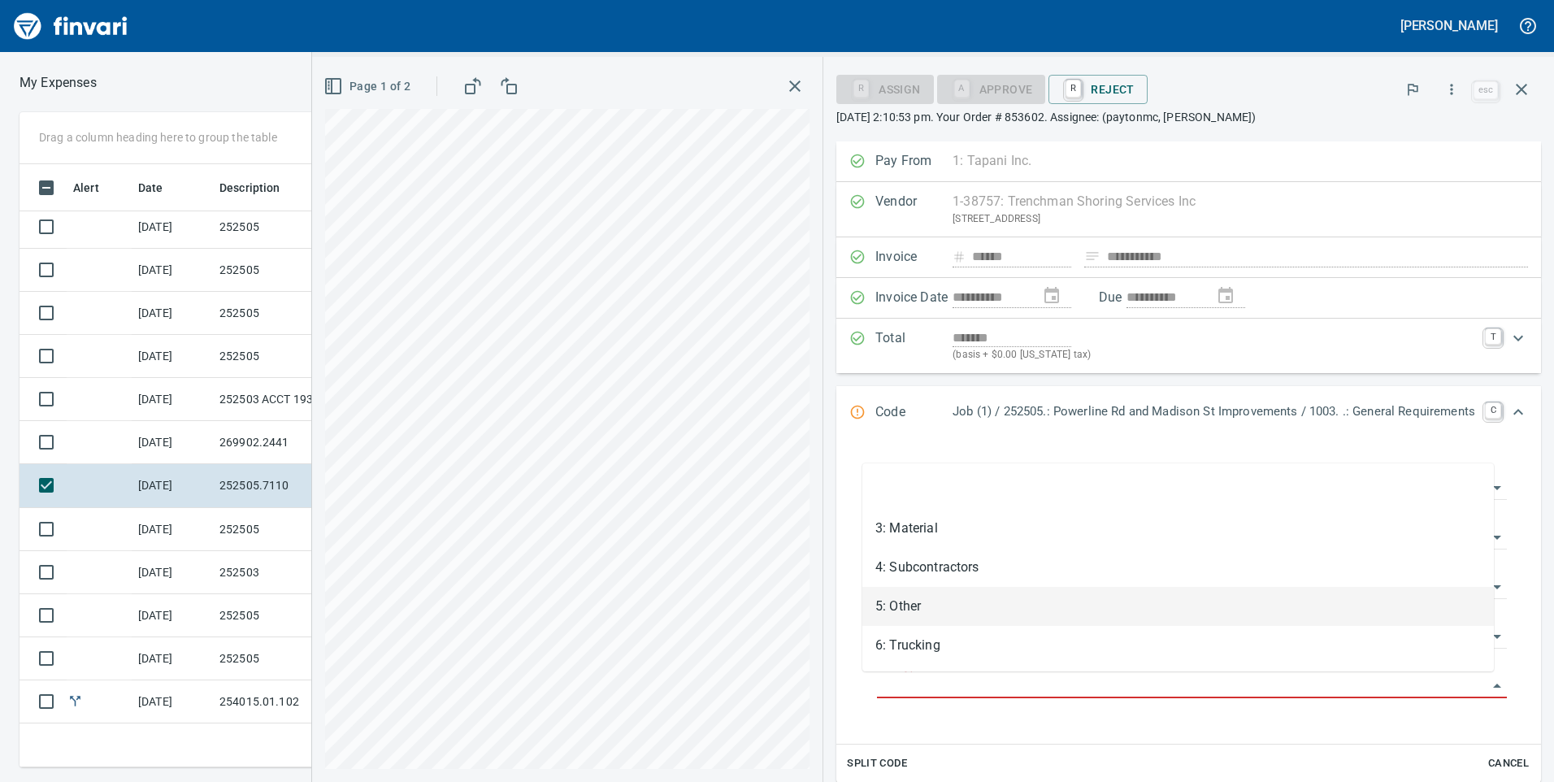
click at [921, 613] on li "5: Other" at bounding box center [1177, 606] width 631 height 39
type input "********"
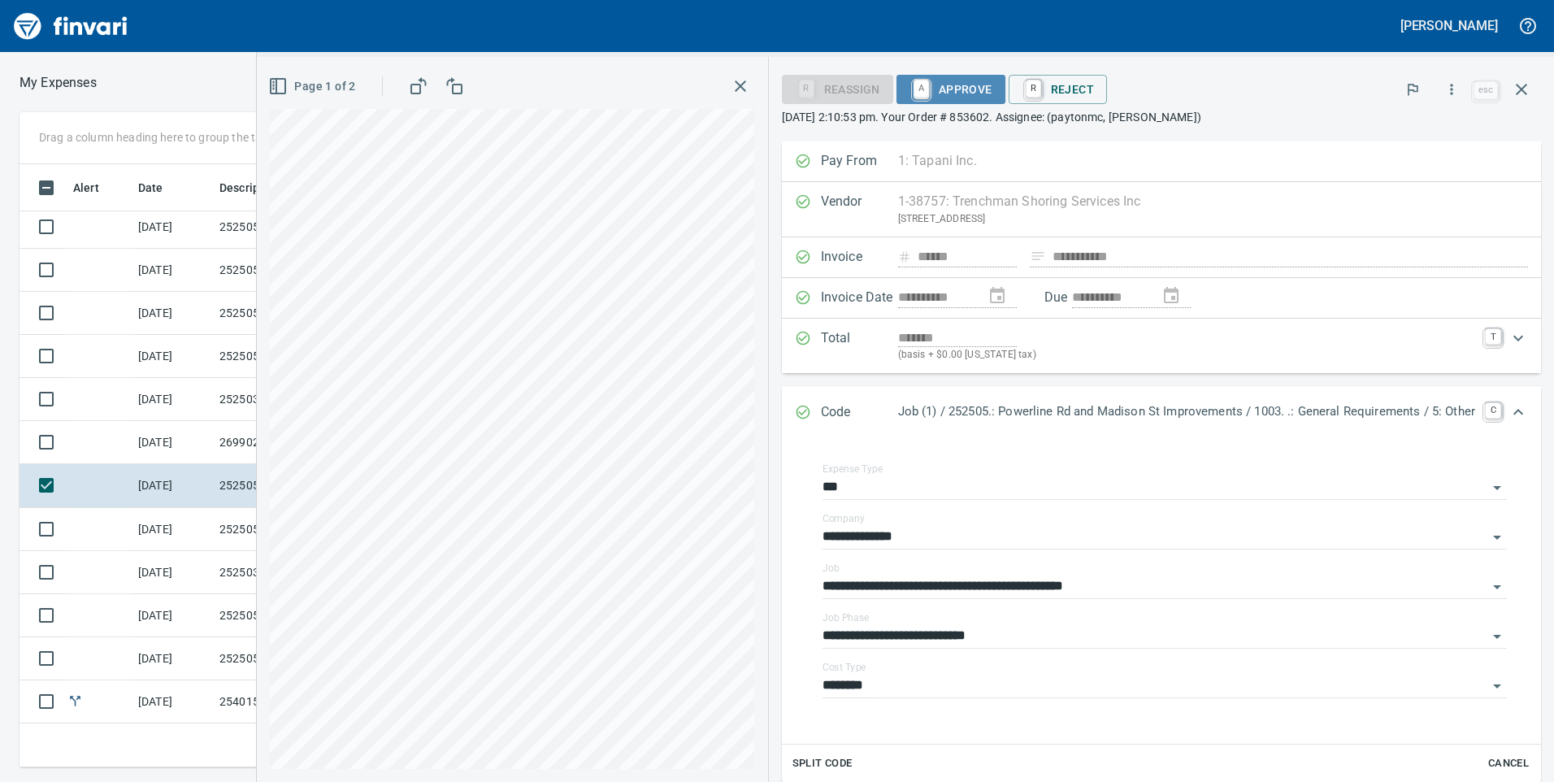
click at [948, 98] on span "A Approve" at bounding box center [950, 90] width 83 height 28
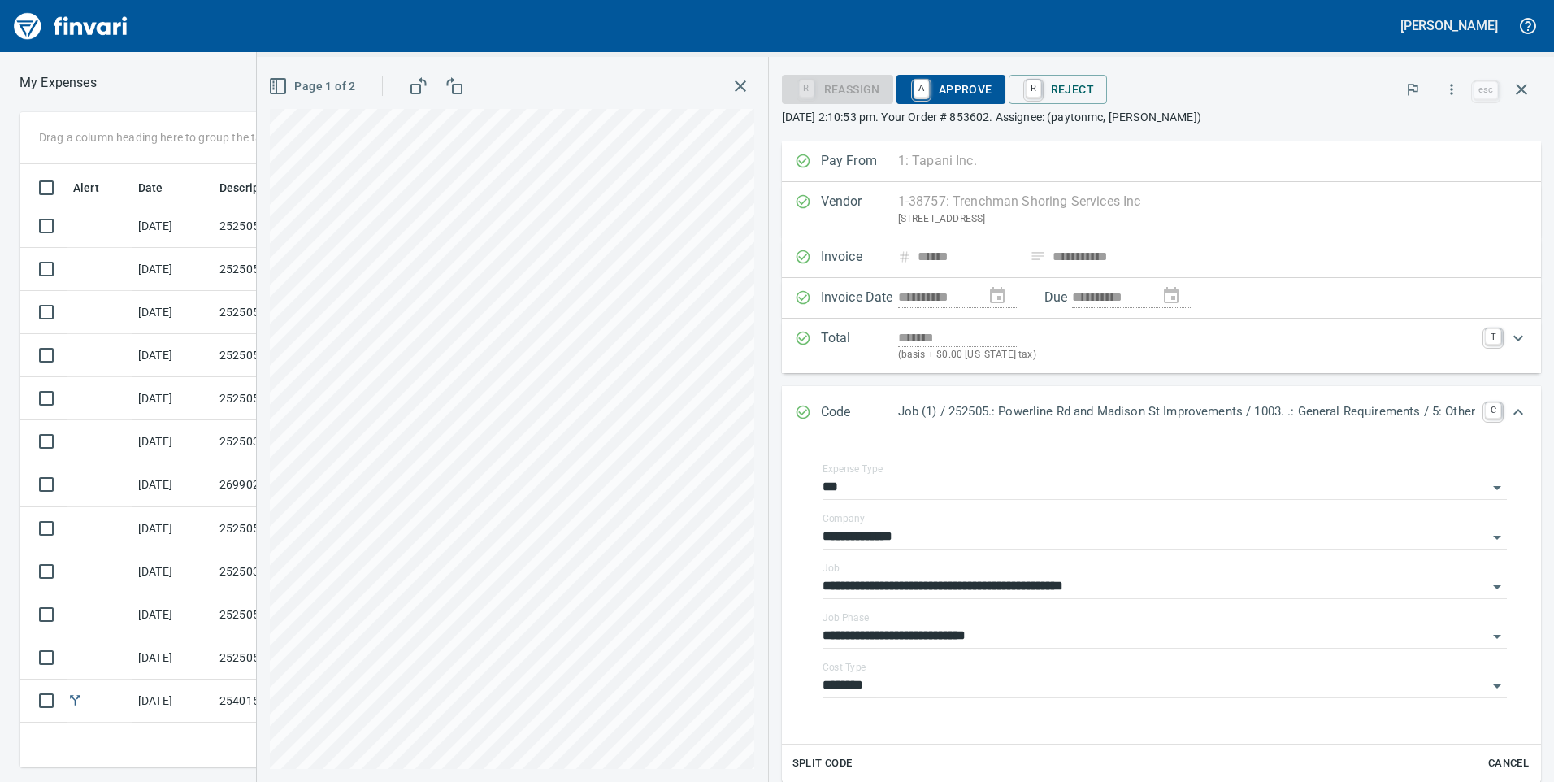
scroll to position [264, 0]
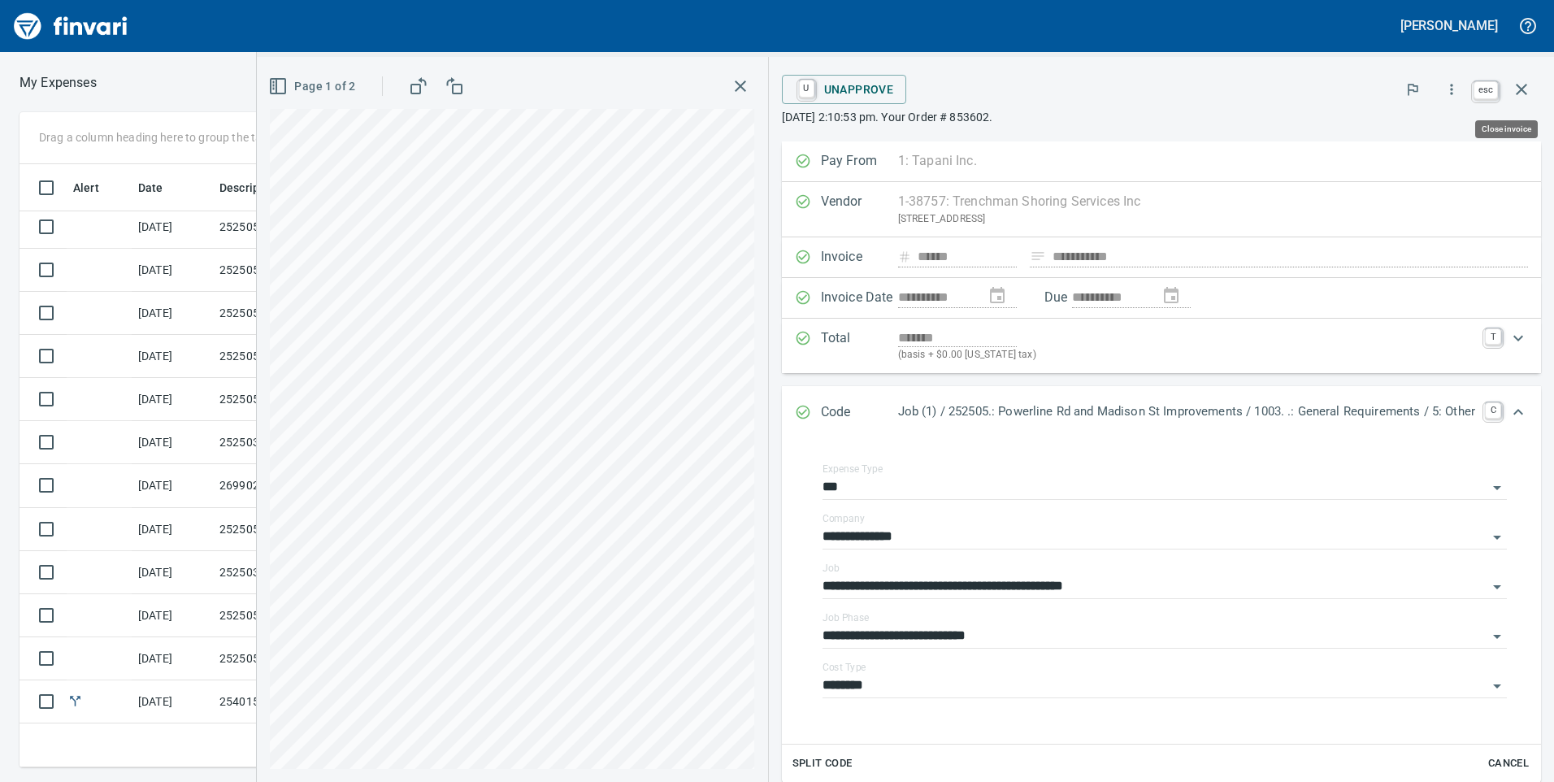
click at [1527, 87] on icon "button" at bounding box center [1522, 90] width 20 height 20
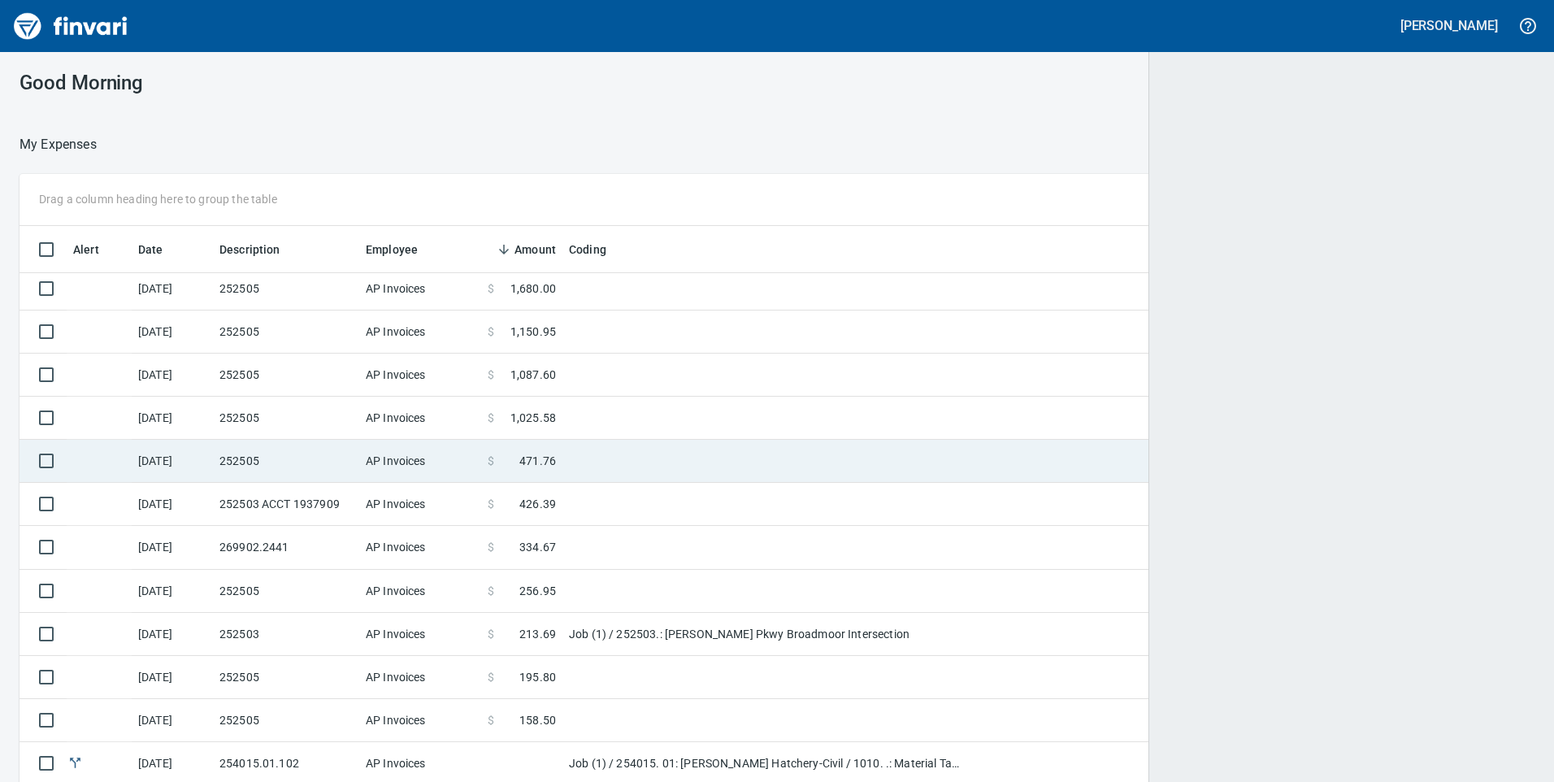
scroll to position [591, 1477]
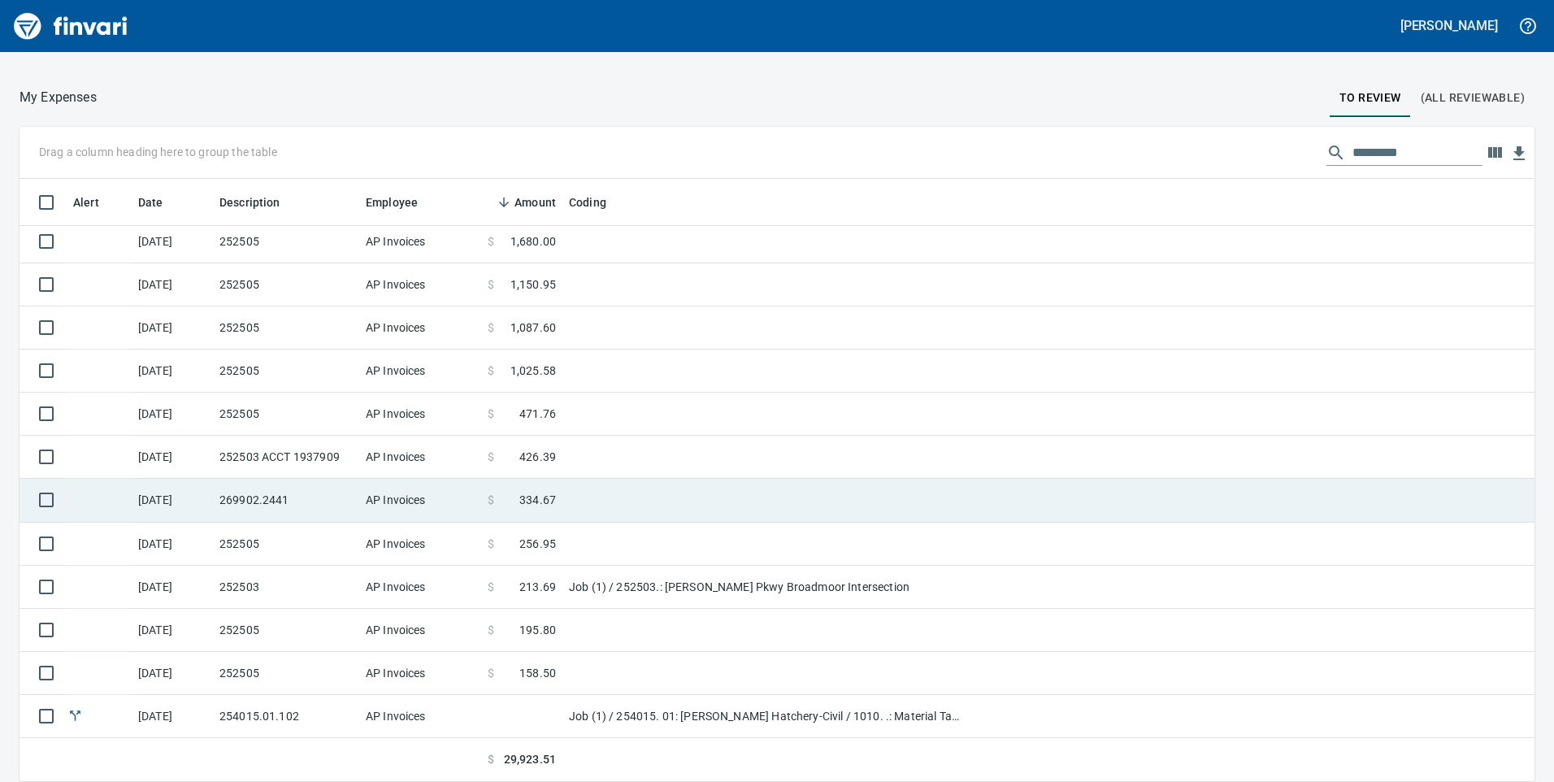
click at [420, 485] on td "AP Invoices" at bounding box center [420, 500] width 122 height 43
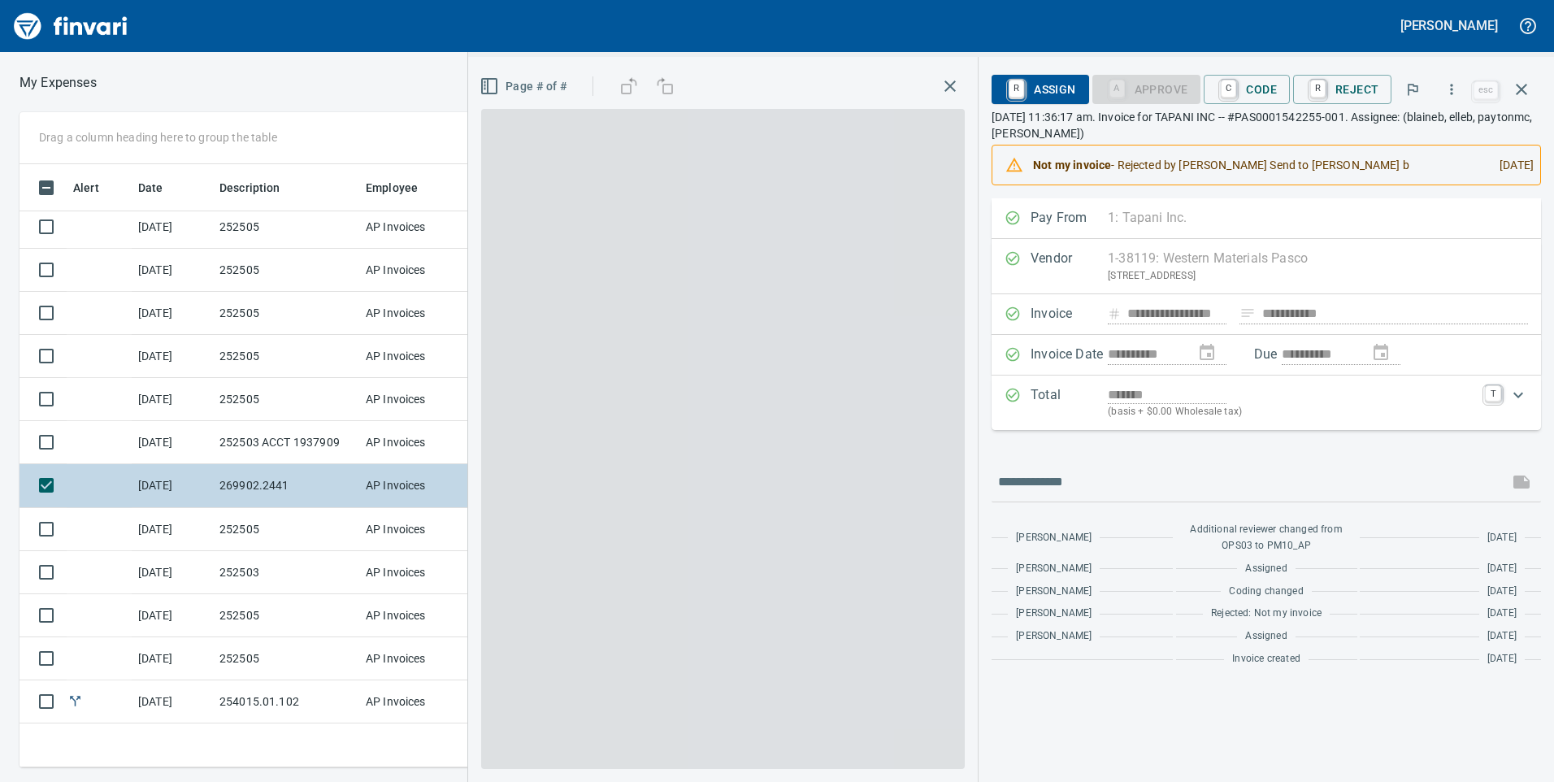
scroll to position [591, 1084]
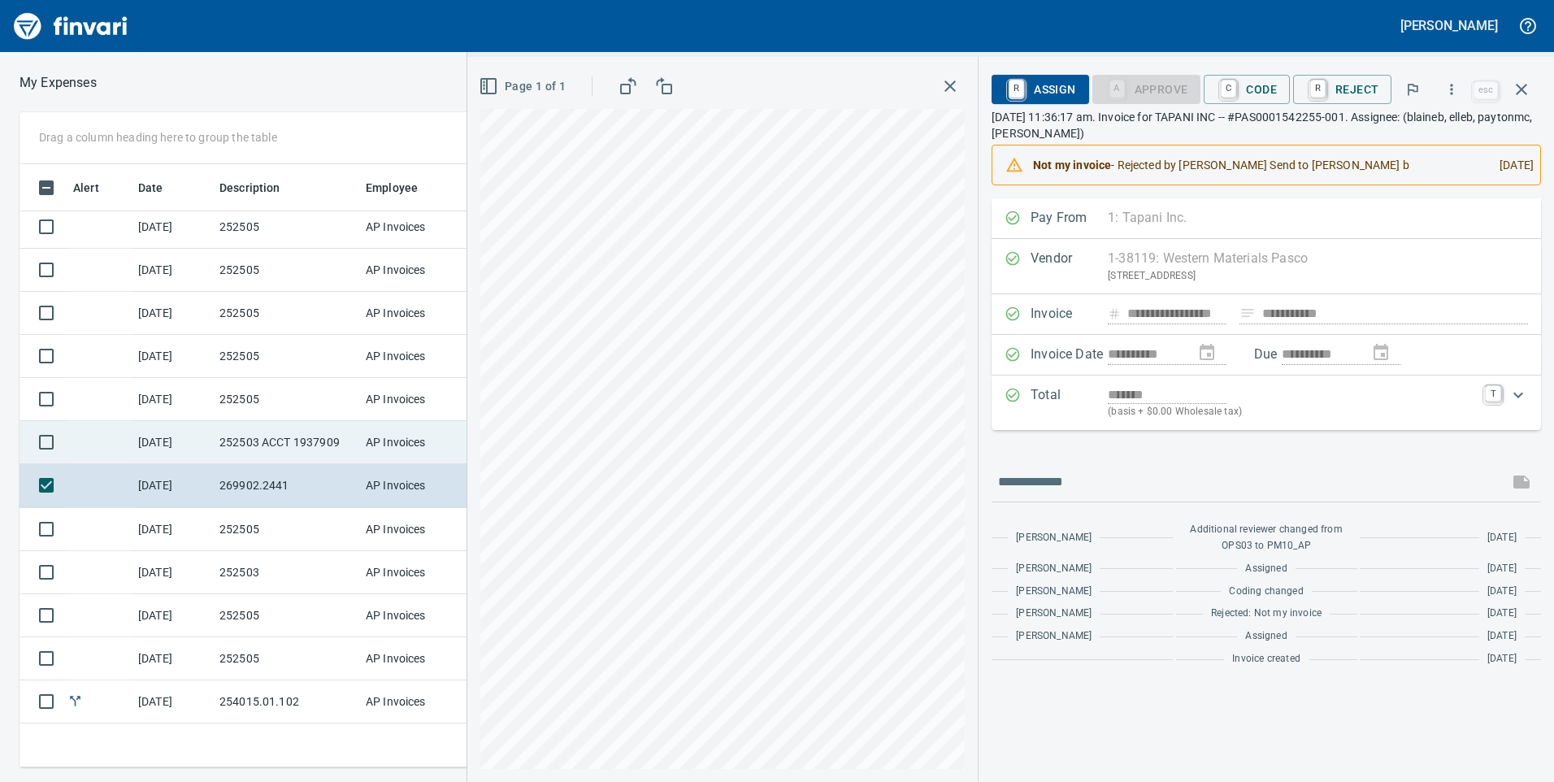
click at [281, 448] on td "252503 ACCT 1937909" at bounding box center [286, 442] width 146 height 43
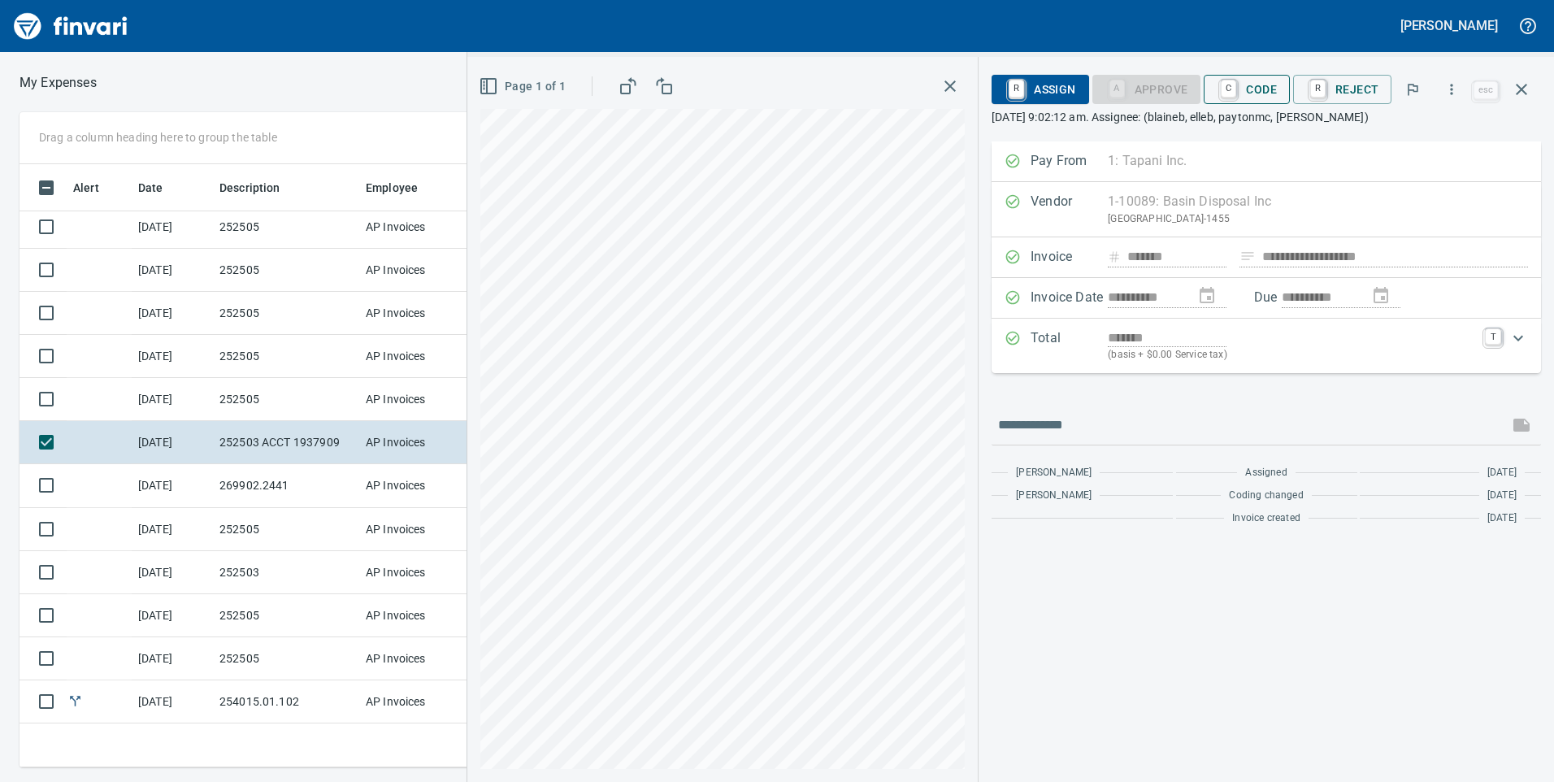
click at [1251, 89] on span "C Code" at bounding box center [1247, 90] width 60 height 28
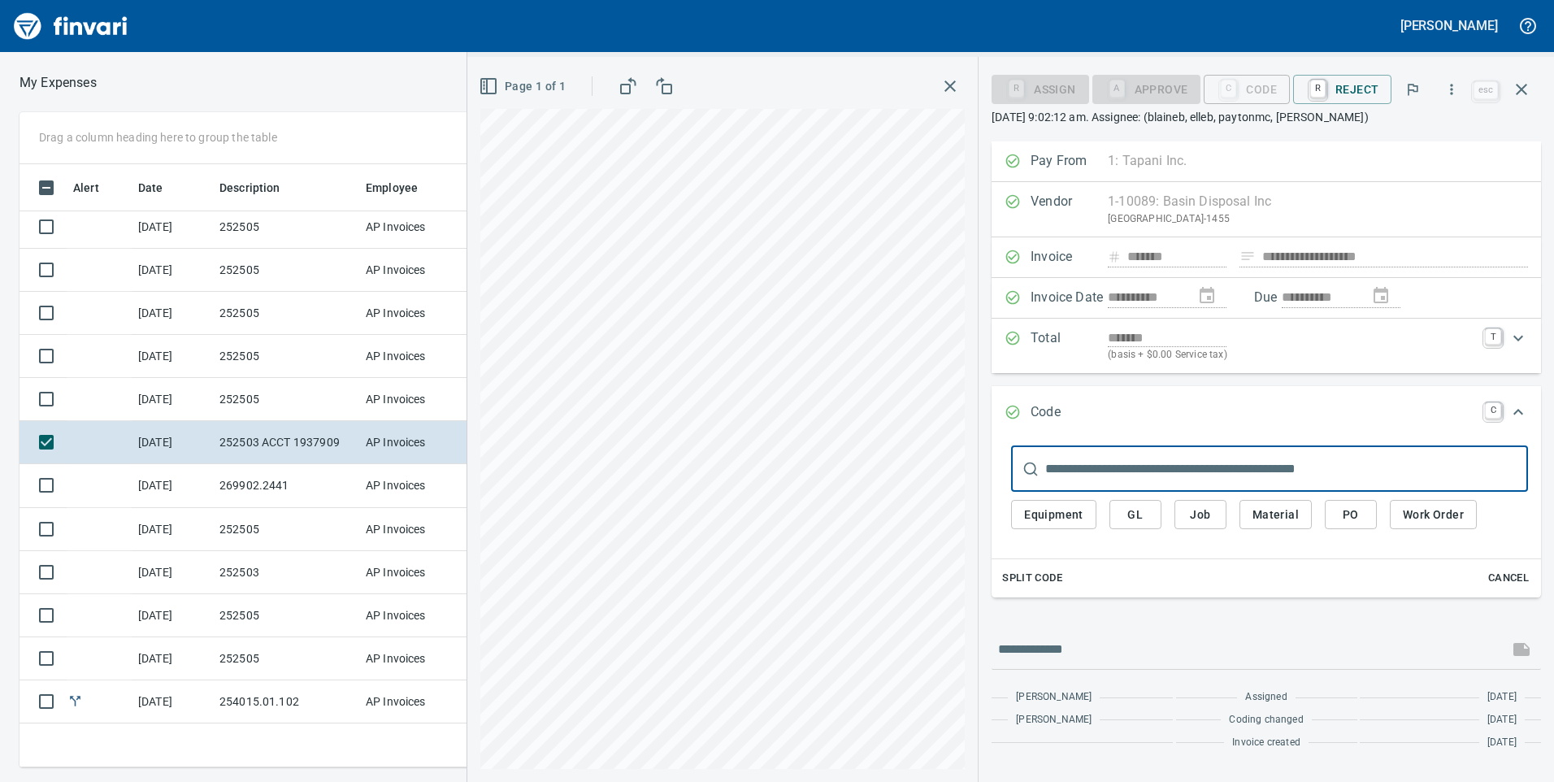
scroll to position [591, 1084]
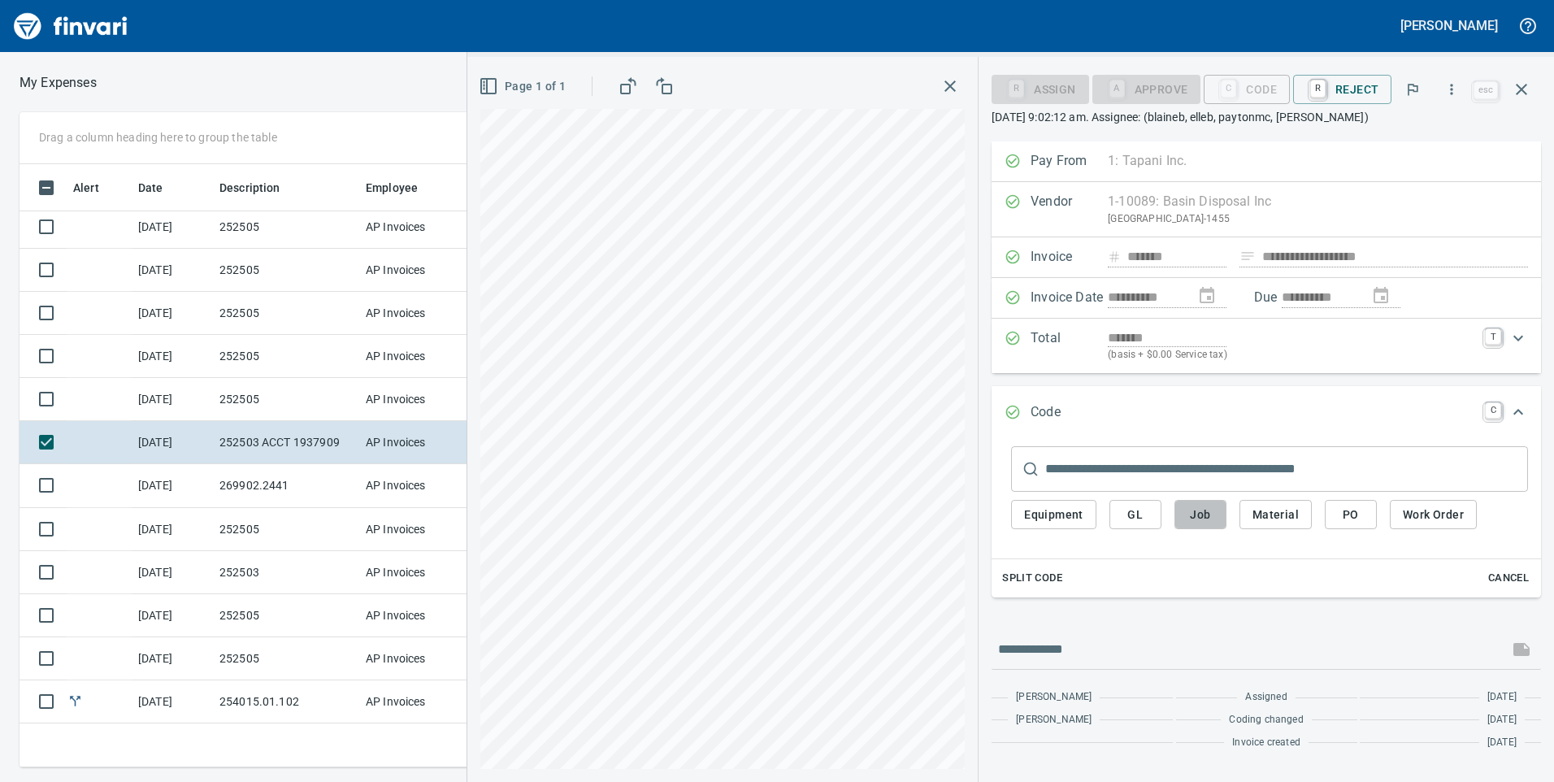
click at [1193, 507] on span "Job" at bounding box center [1200, 515] width 26 height 20
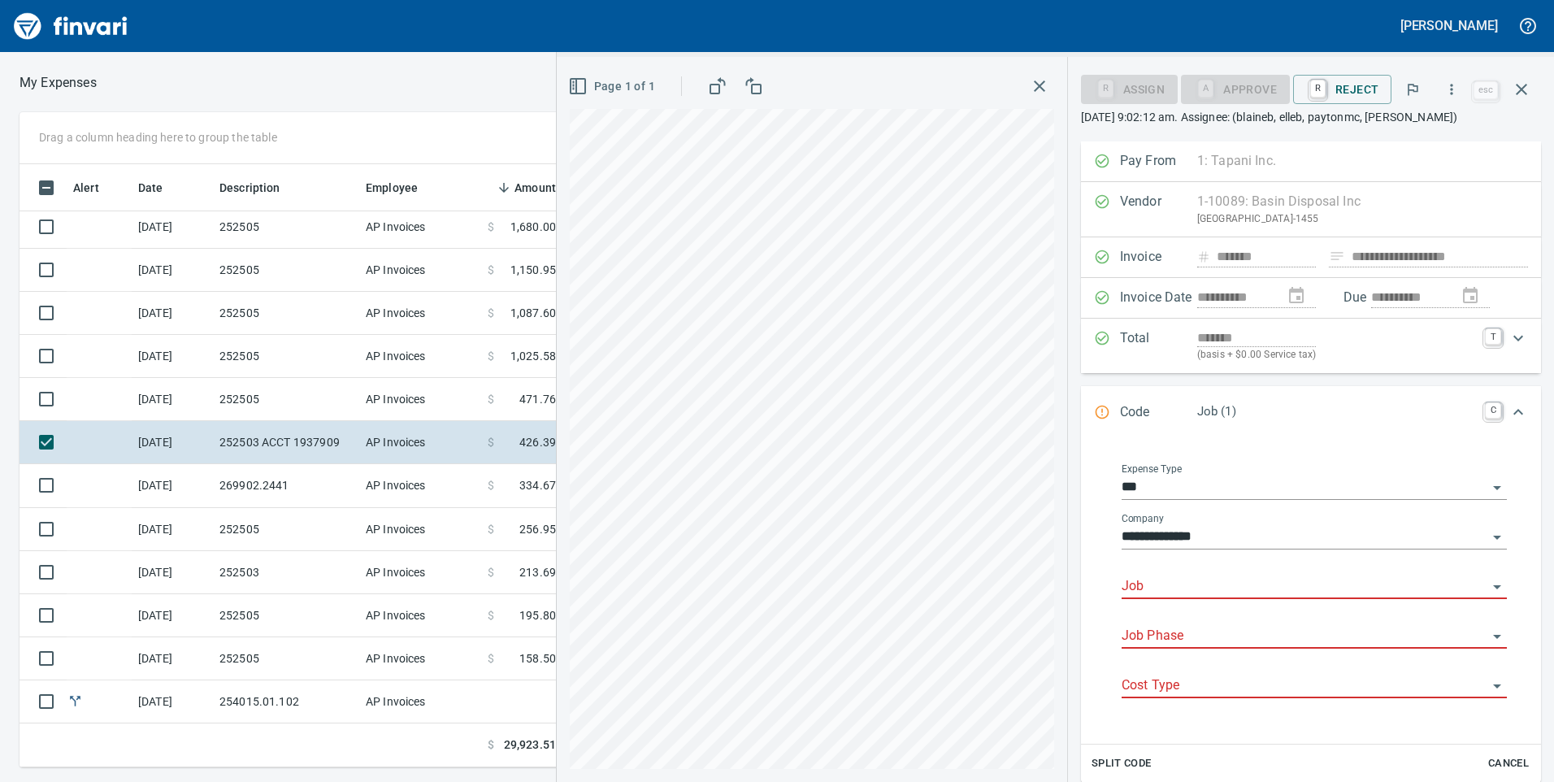
click at [1192, 589] on input "Job" at bounding box center [1304, 586] width 366 height 23
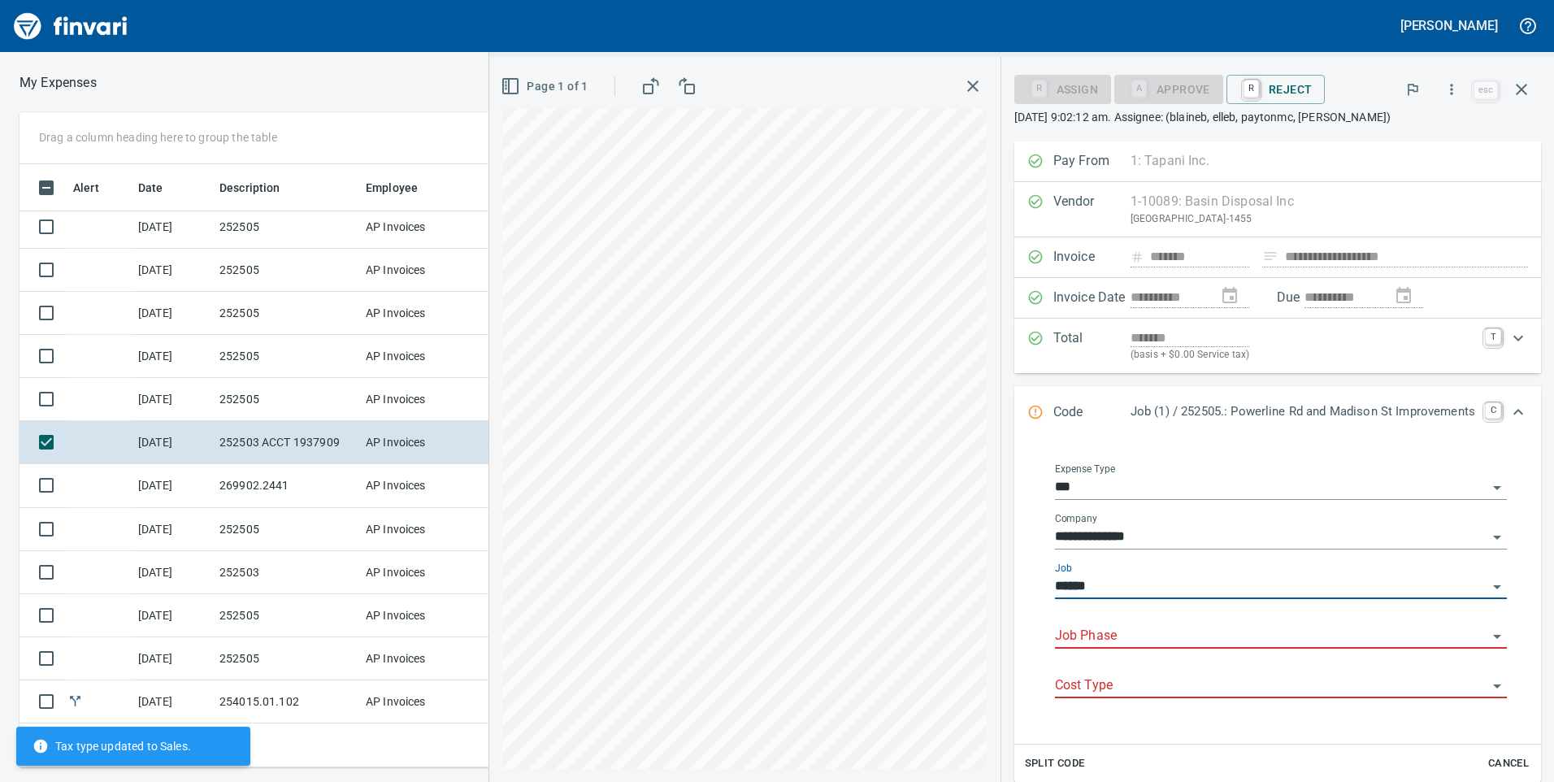
type input "**********"
click at [1468, 582] on input "**********" at bounding box center [1271, 586] width 432 height 23
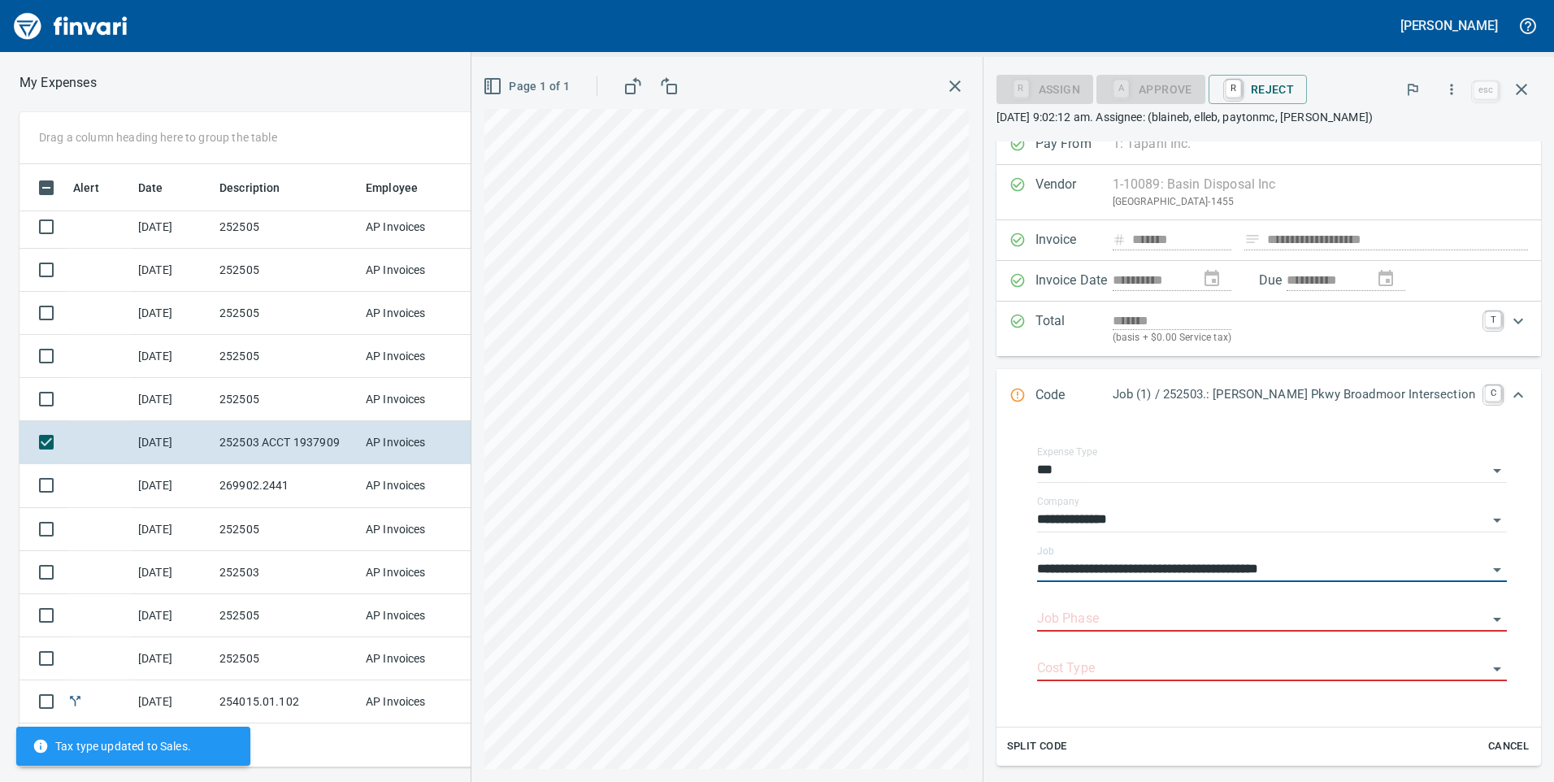
scroll to position [196, 0]
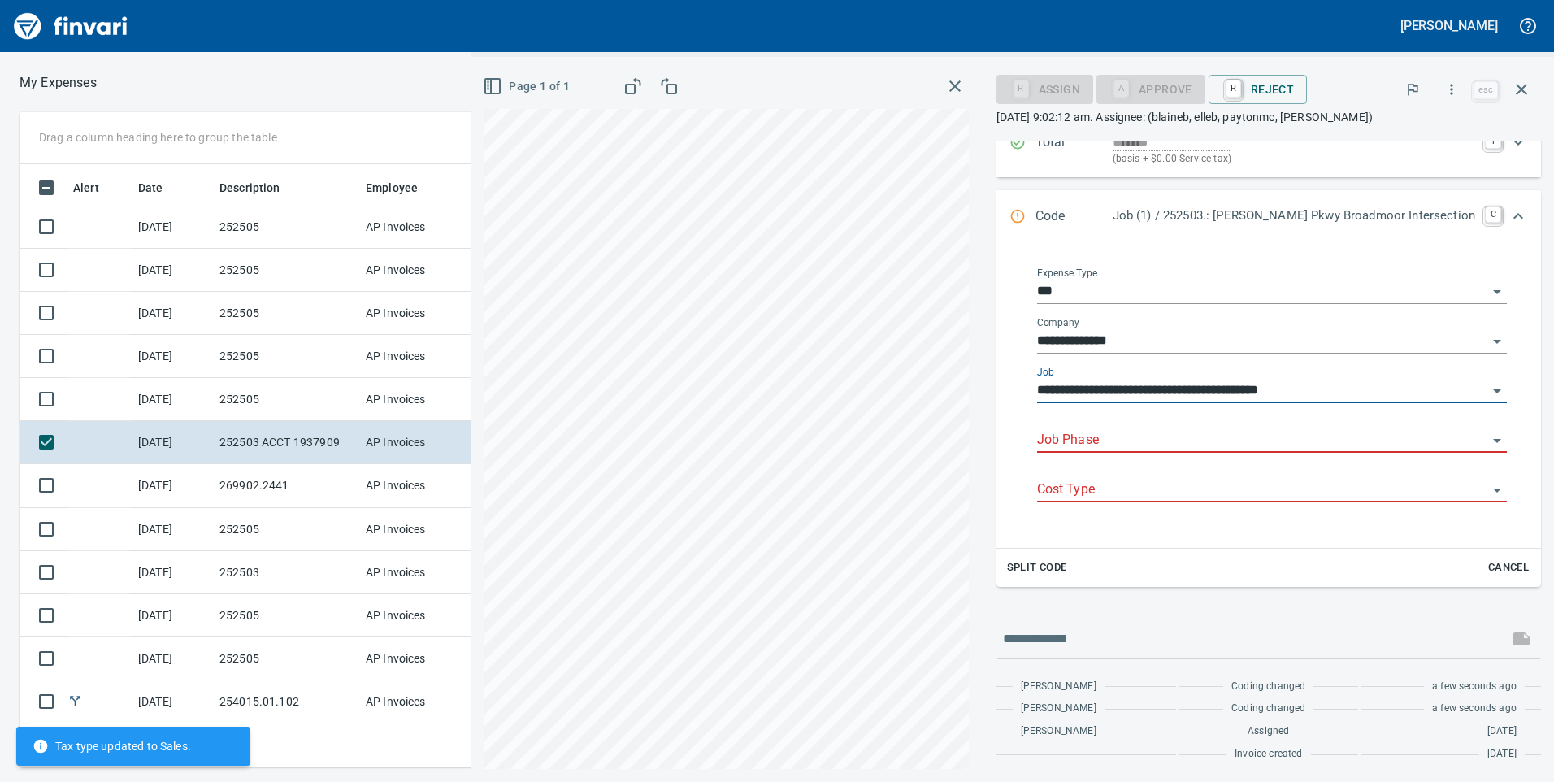
type input "**********"
click at [1195, 437] on input "Job Phase" at bounding box center [1262, 440] width 450 height 23
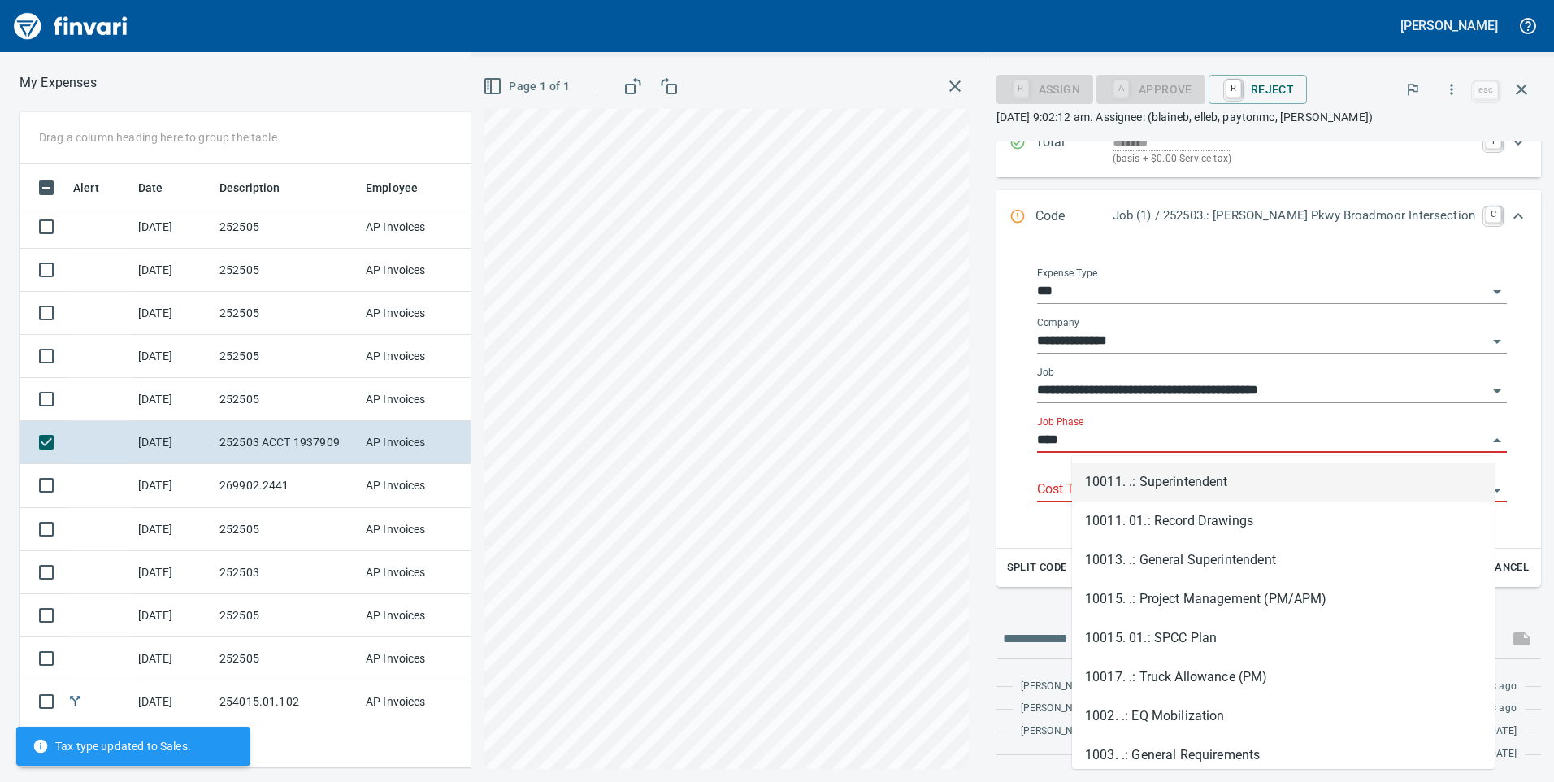
scroll to position [591, 1084]
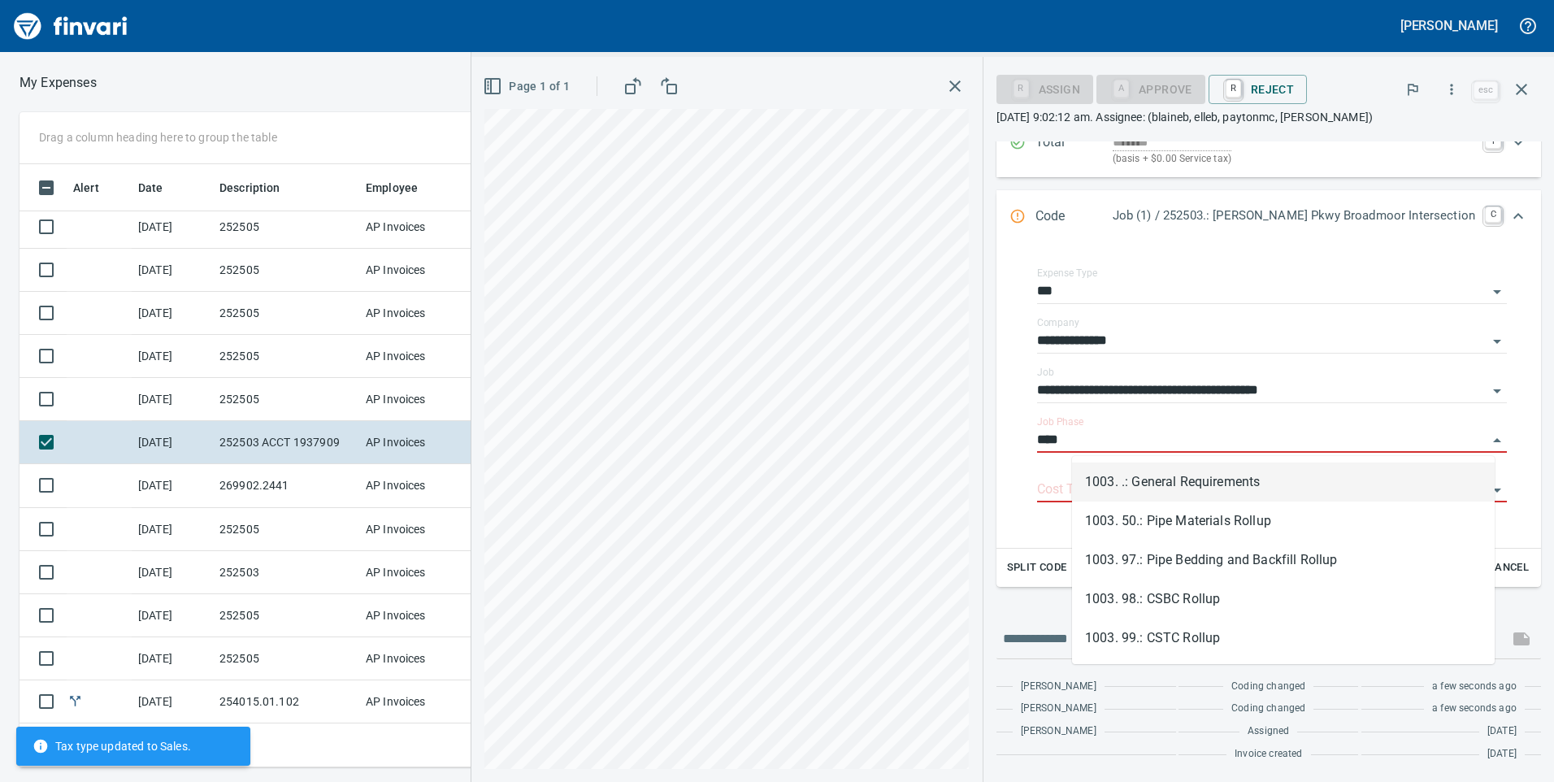
click at [1170, 474] on li "1003. .: General Requirements" at bounding box center [1283, 481] width 423 height 39
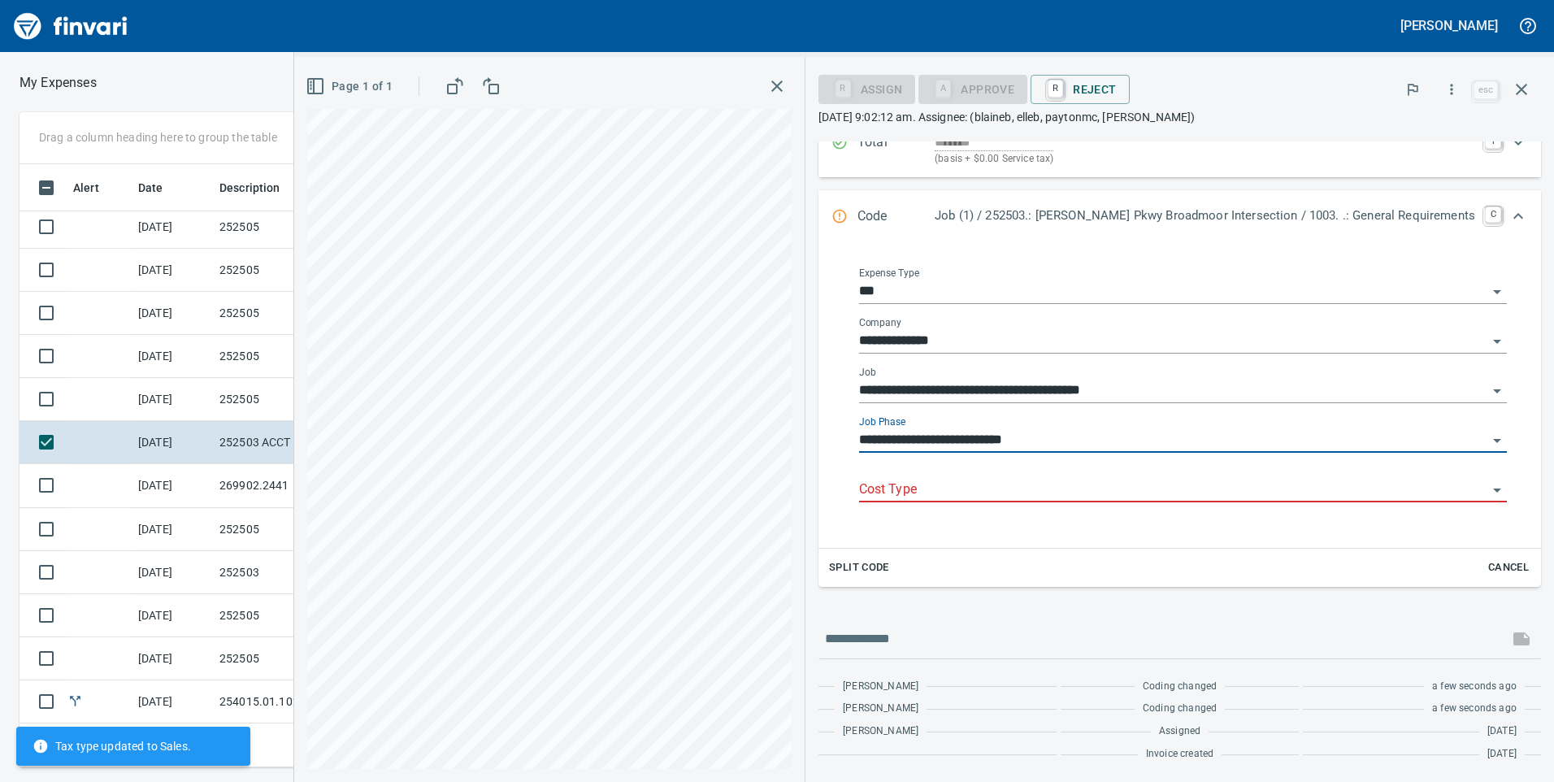
type input "**********"
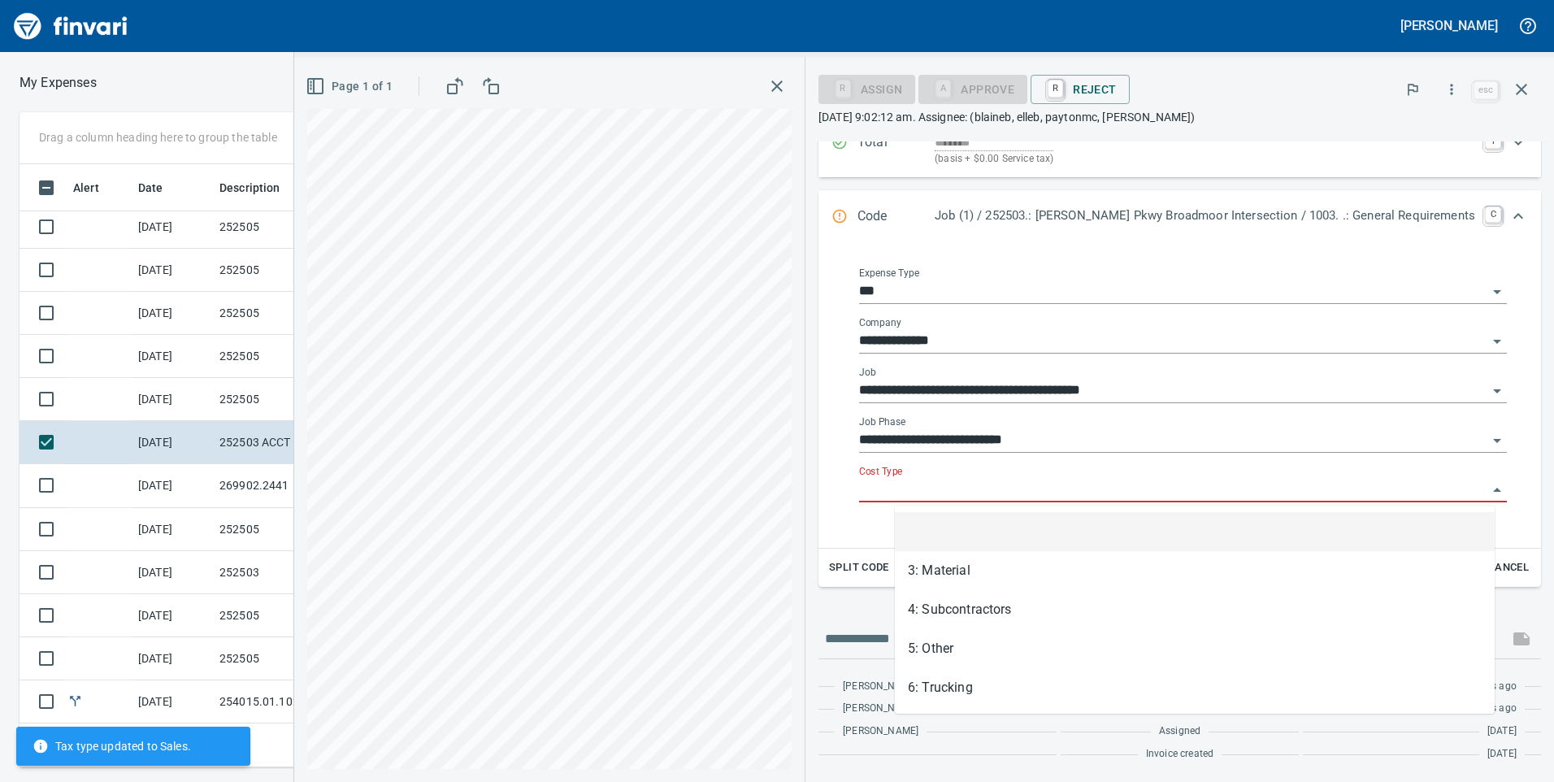
click at [1165, 486] on input "Cost Type" at bounding box center [1173, 490] width 628 height 23
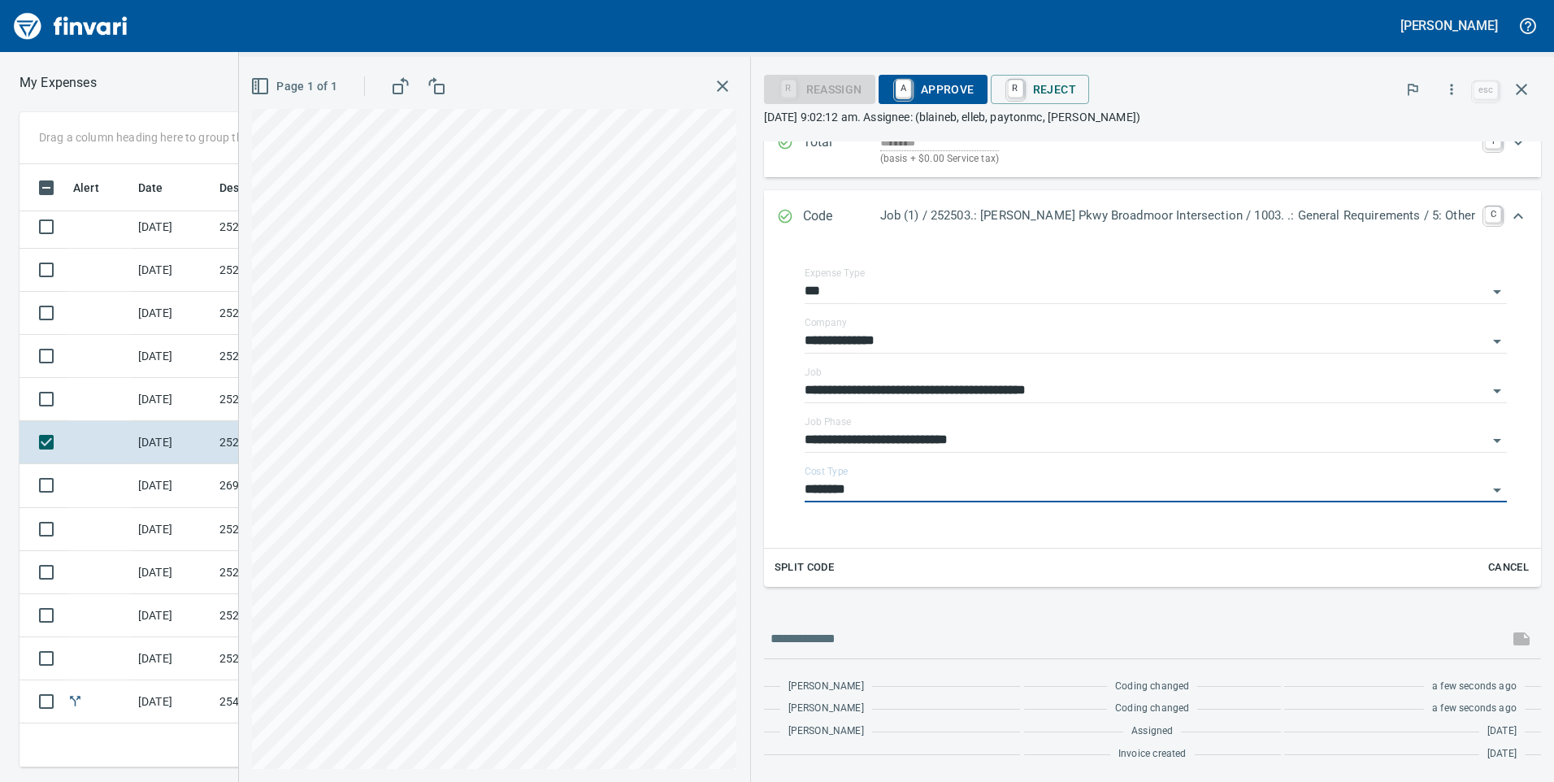
type input "********"
click at [974, 81] on span "A Approve" at bounding box center [933, 90] width 83 height 28
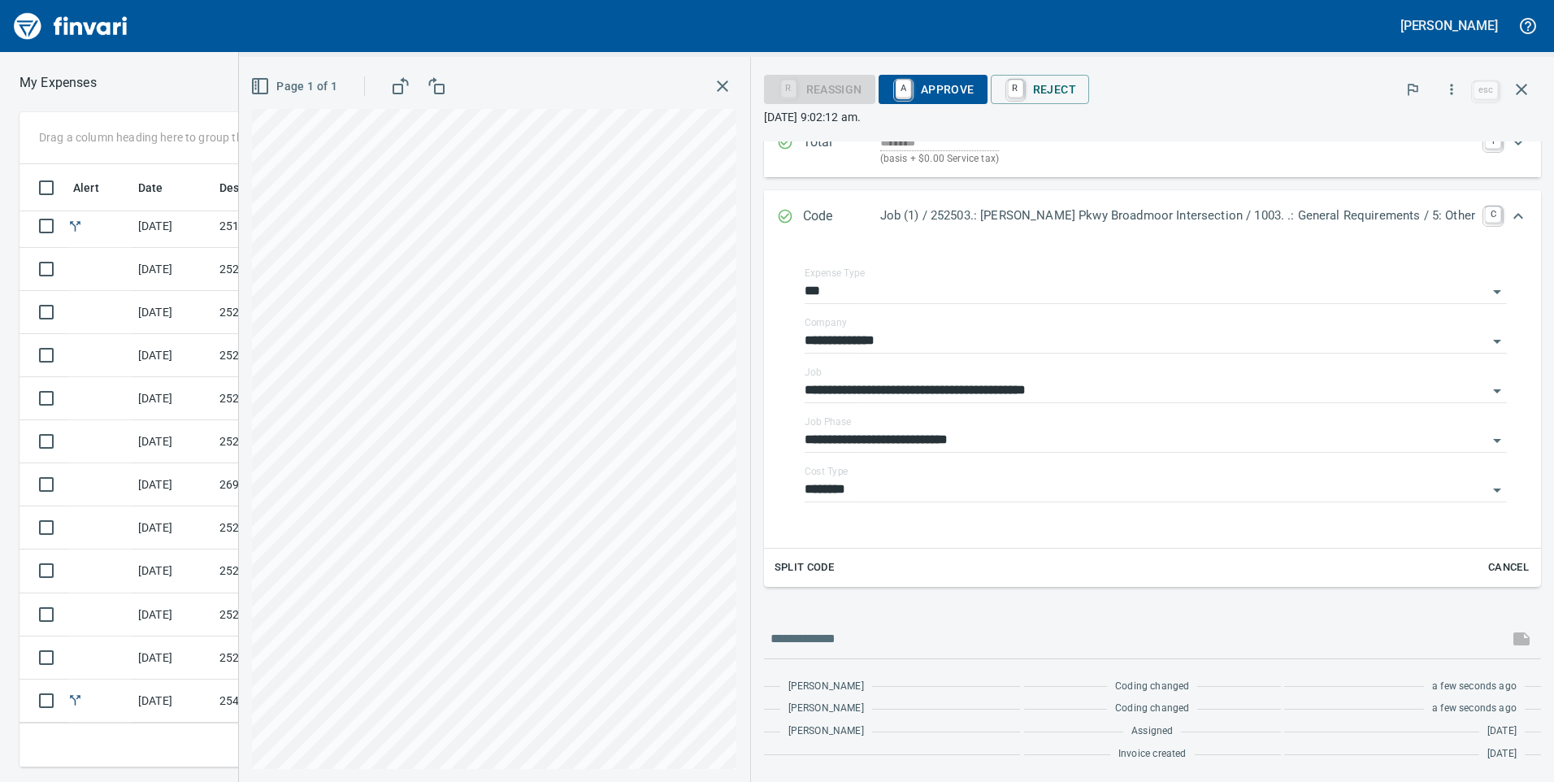
scroll to position [221, 0]
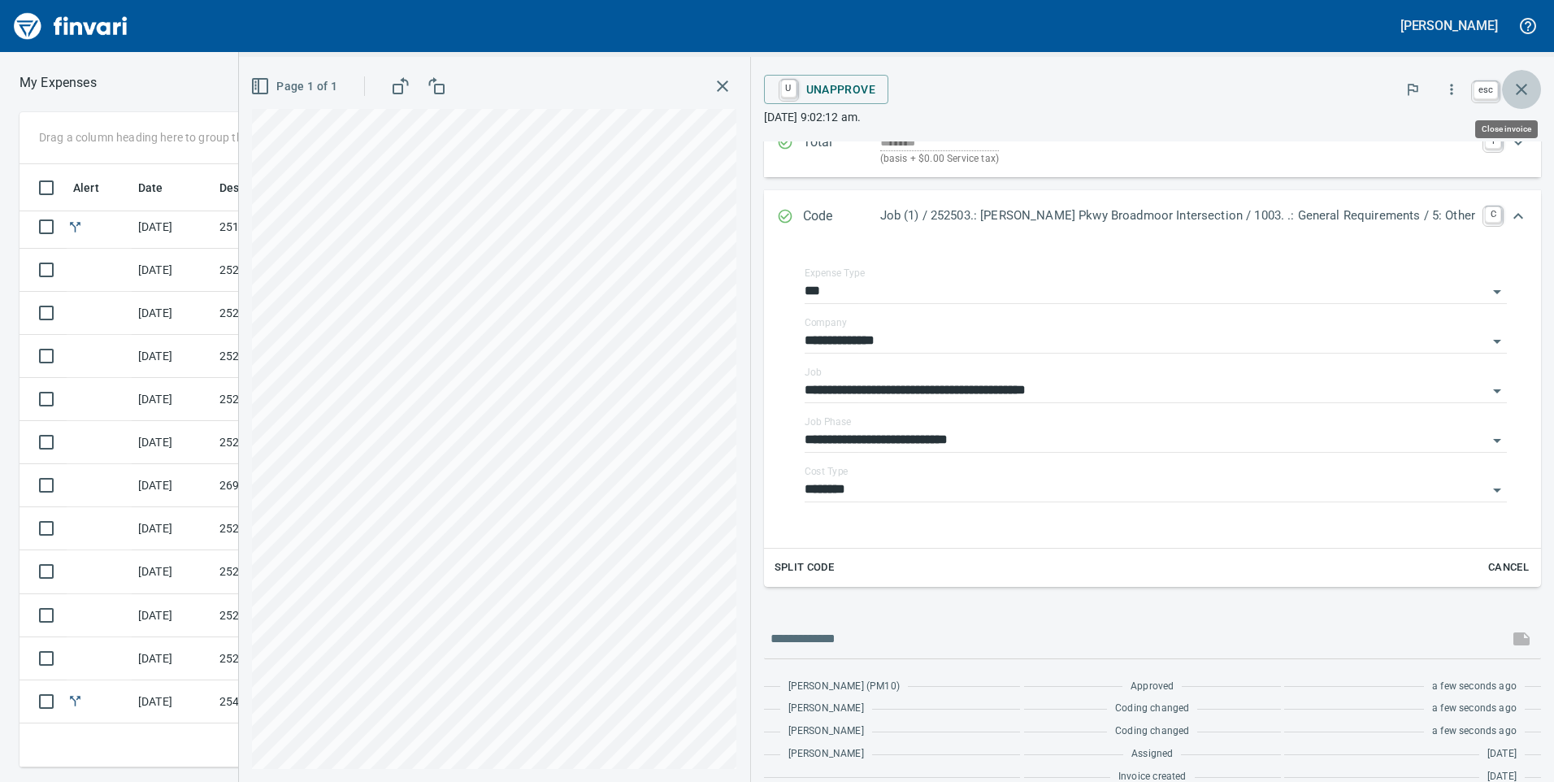
click at [1523, 91] on icon "button" at bounding box center [1521, 89] width 11 height 11
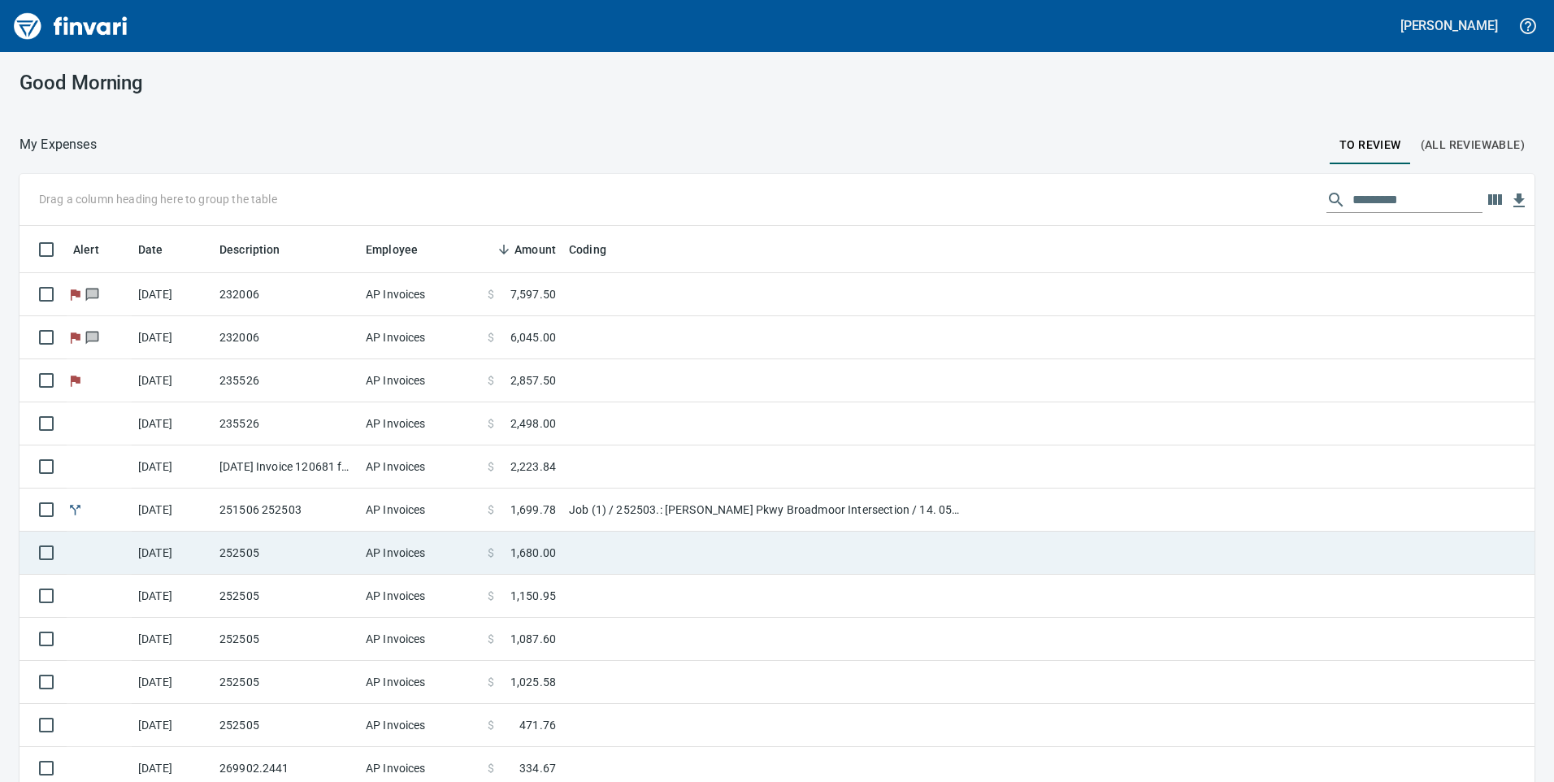
scroll to position [81, 0]
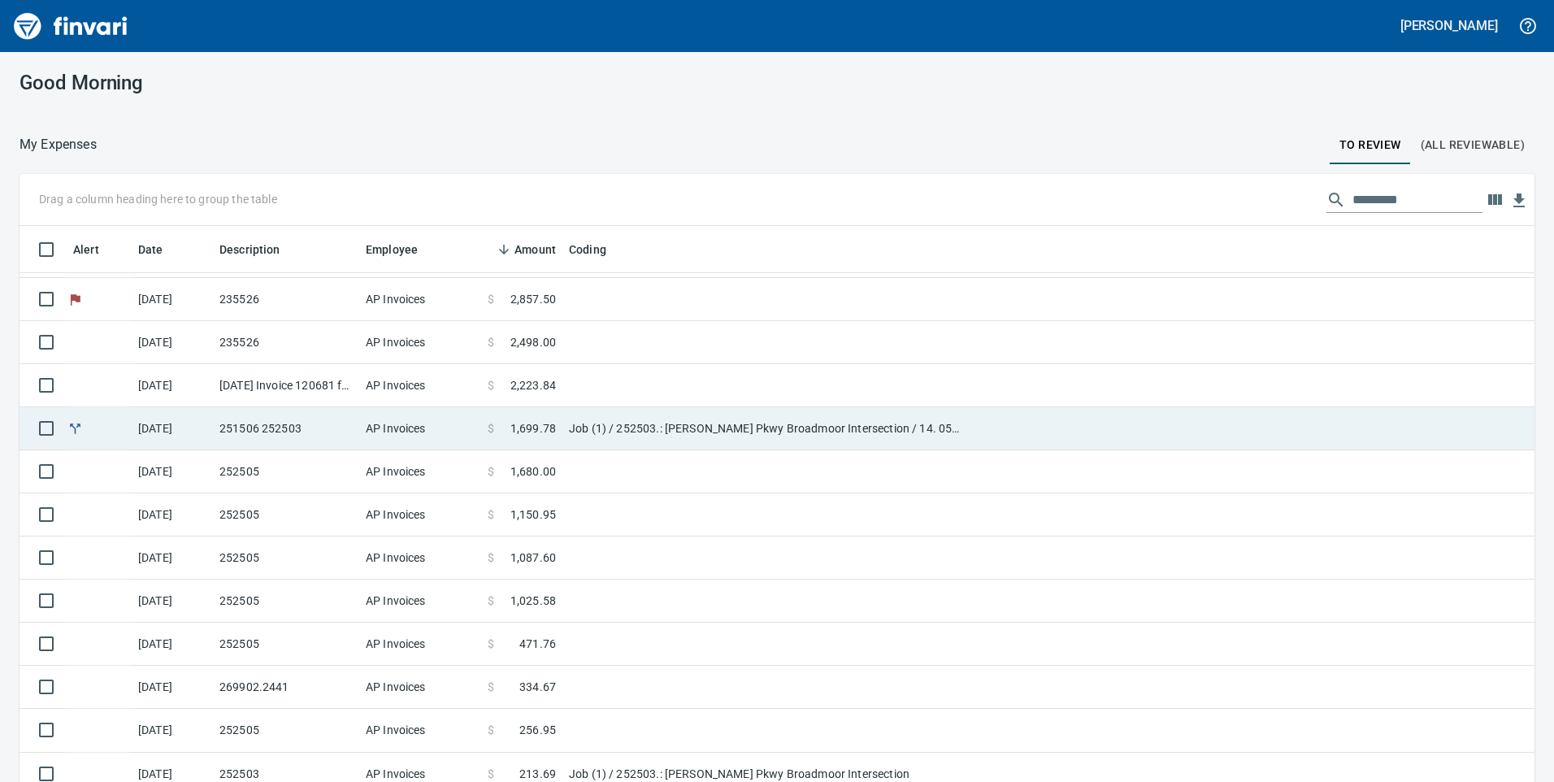
click at [405, 442] on td "AP Invoices" at bounding box center [420, 428] width 122 height 43
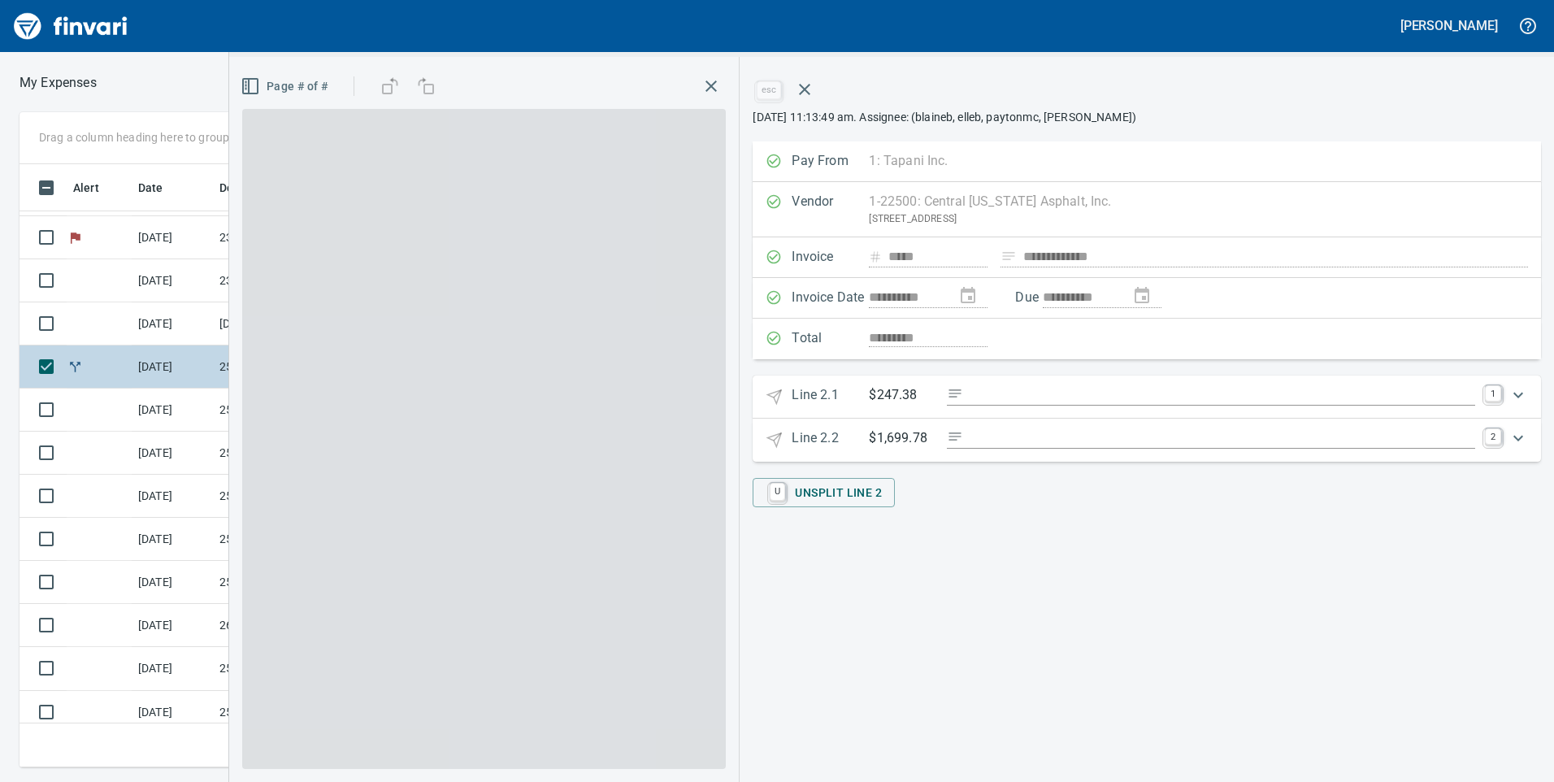
scroll to position [591, 1084]
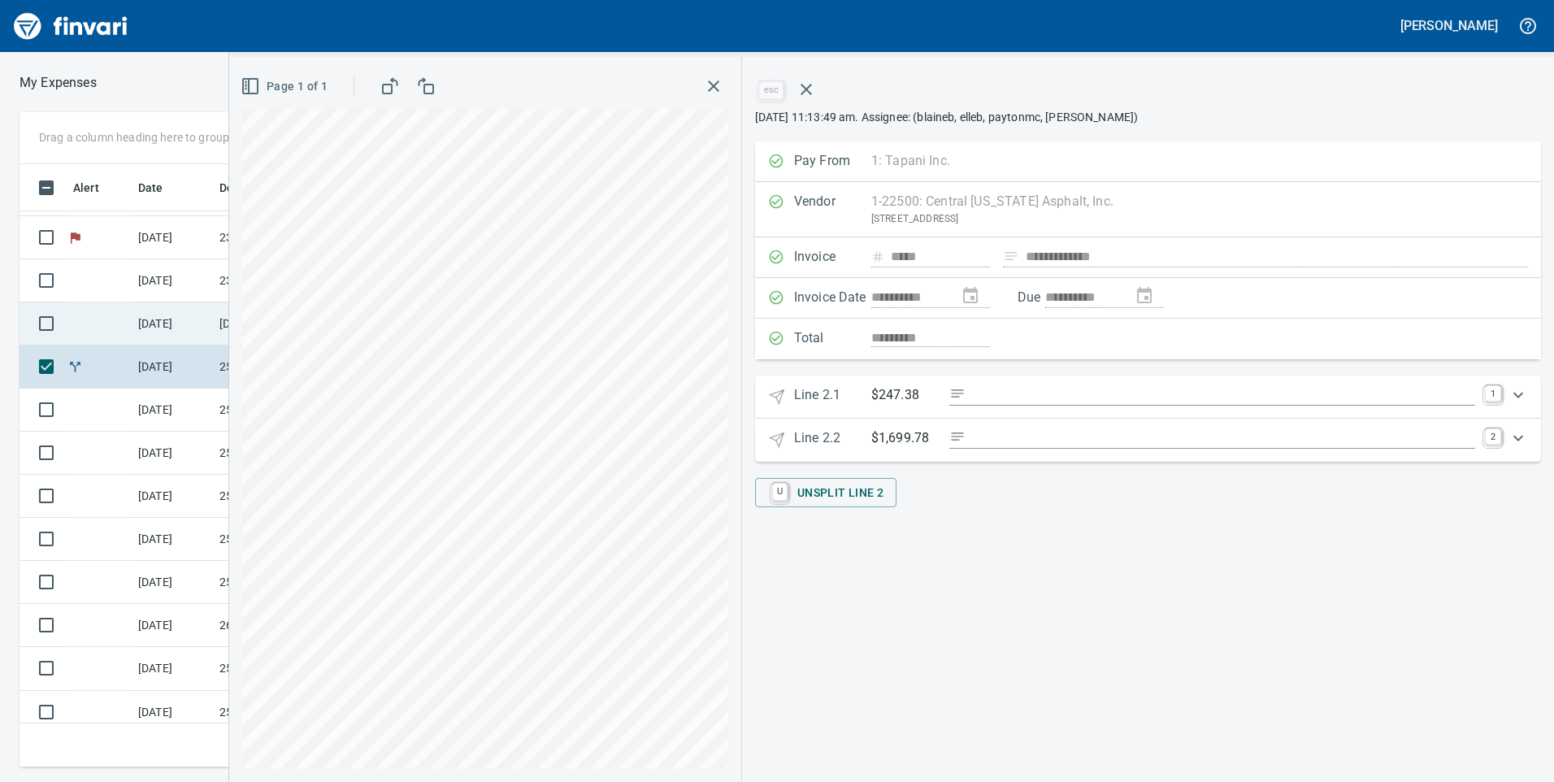
click at [125, 329] on td at bounding box center [99, 323] width 65 height 43
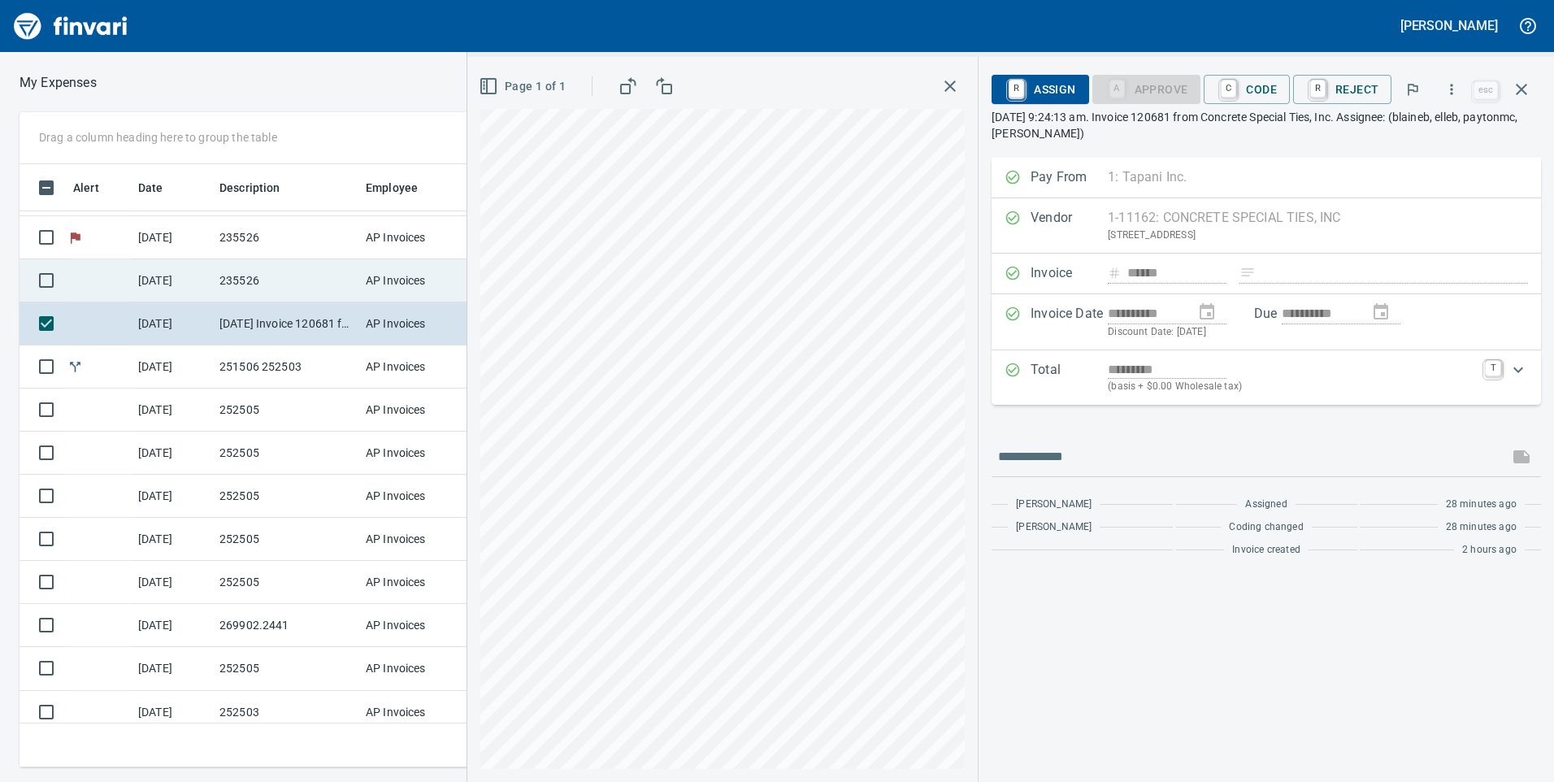
click at [307, 265] on td "235526" at bounding box center [286, 280] width 146 height 43
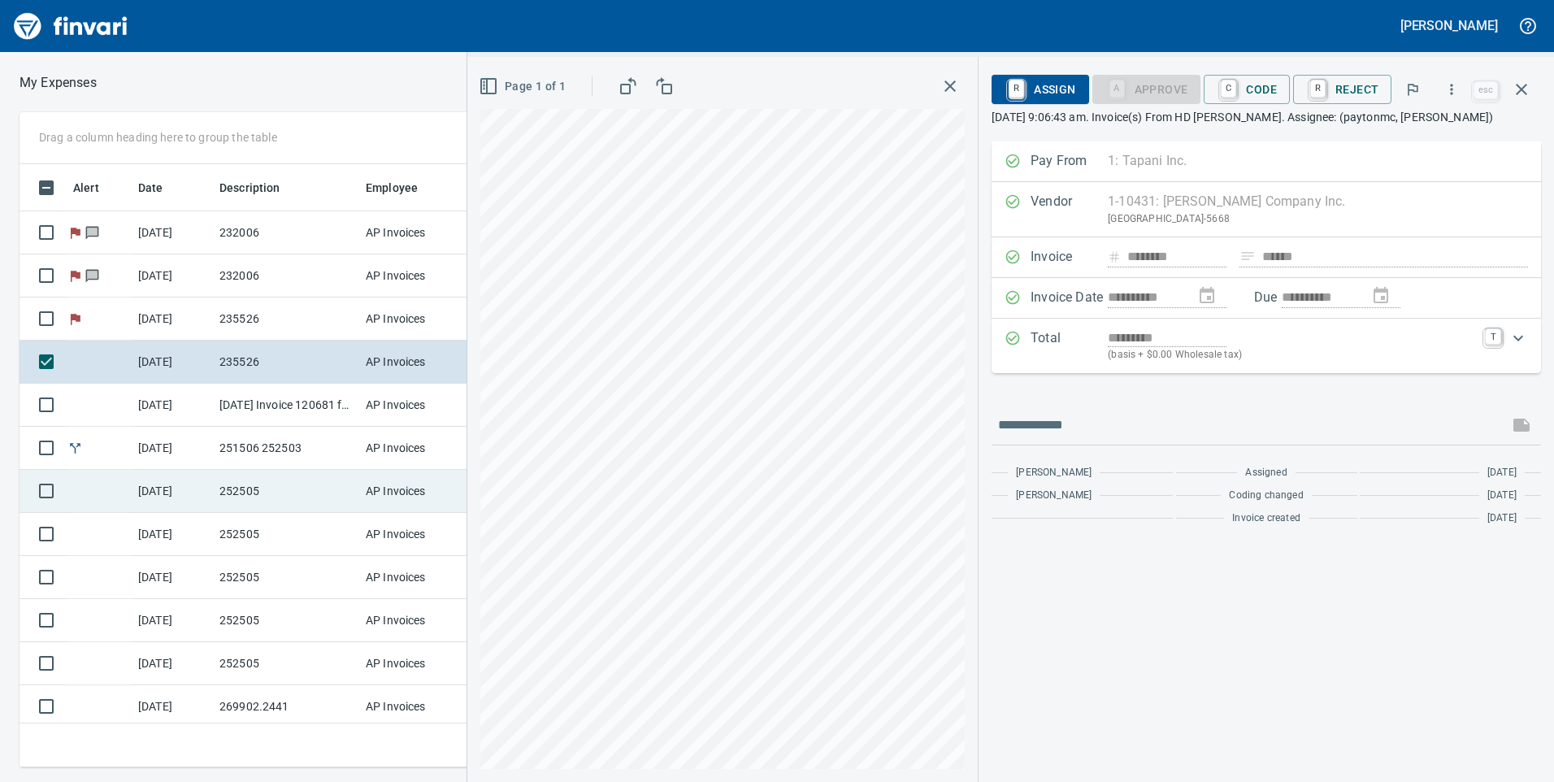
scroll to position [163, 0]
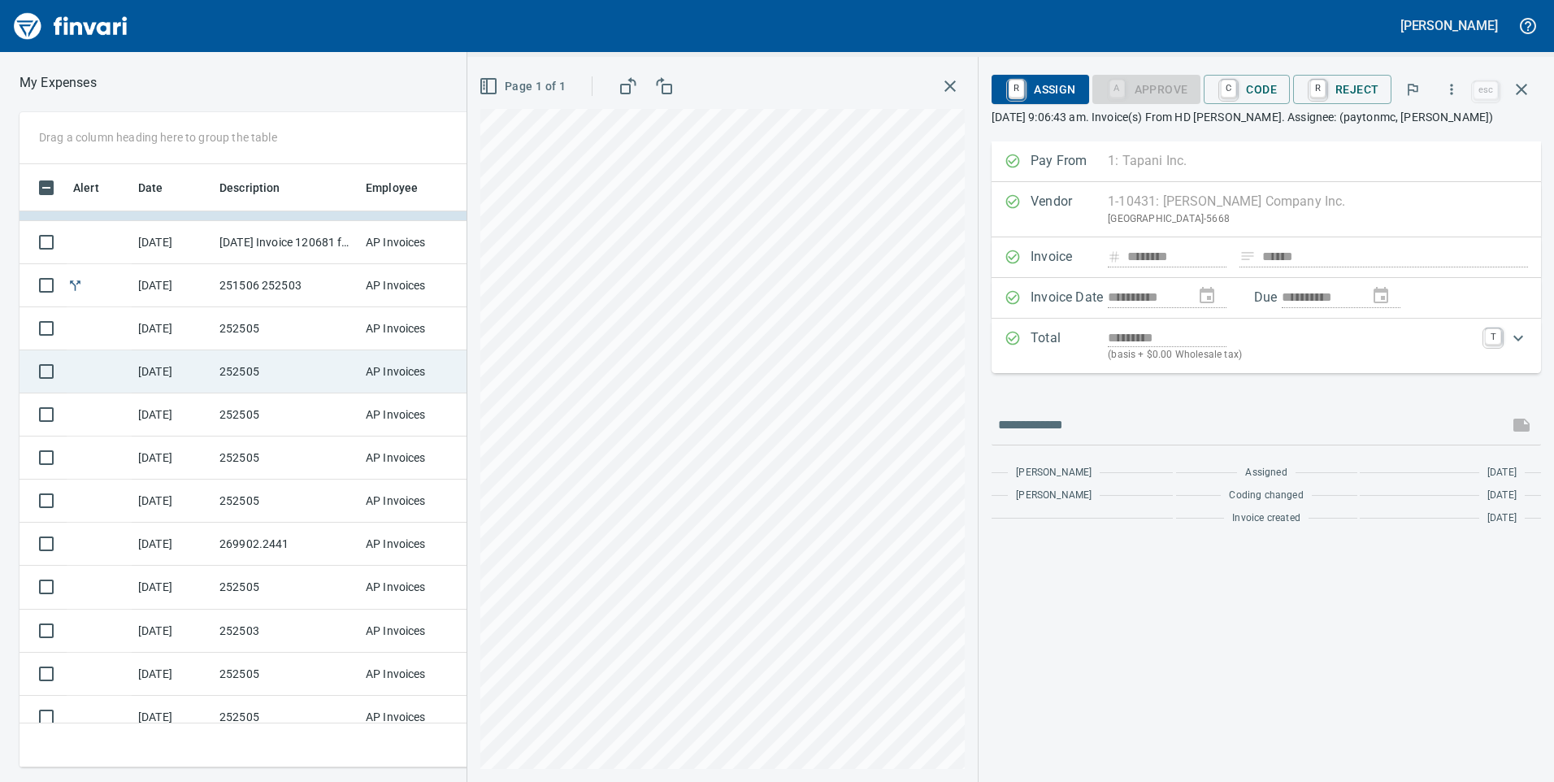
click at [357, 363] on td "252505" at bounding box center [286, 371] width 146 height 43
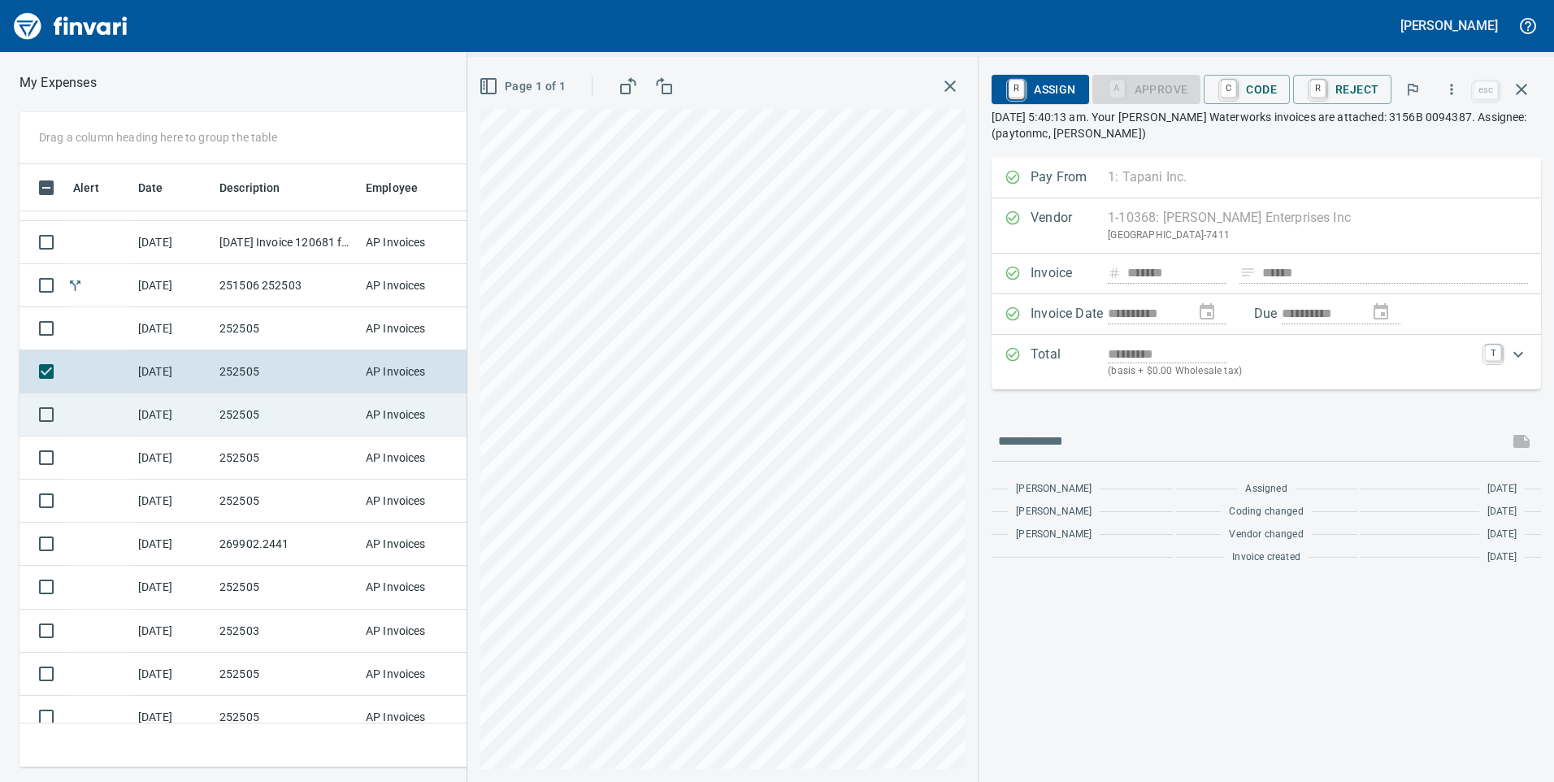
click at [338, 402] on td "252505" at bounding box center [286, 414] width 146 height 43
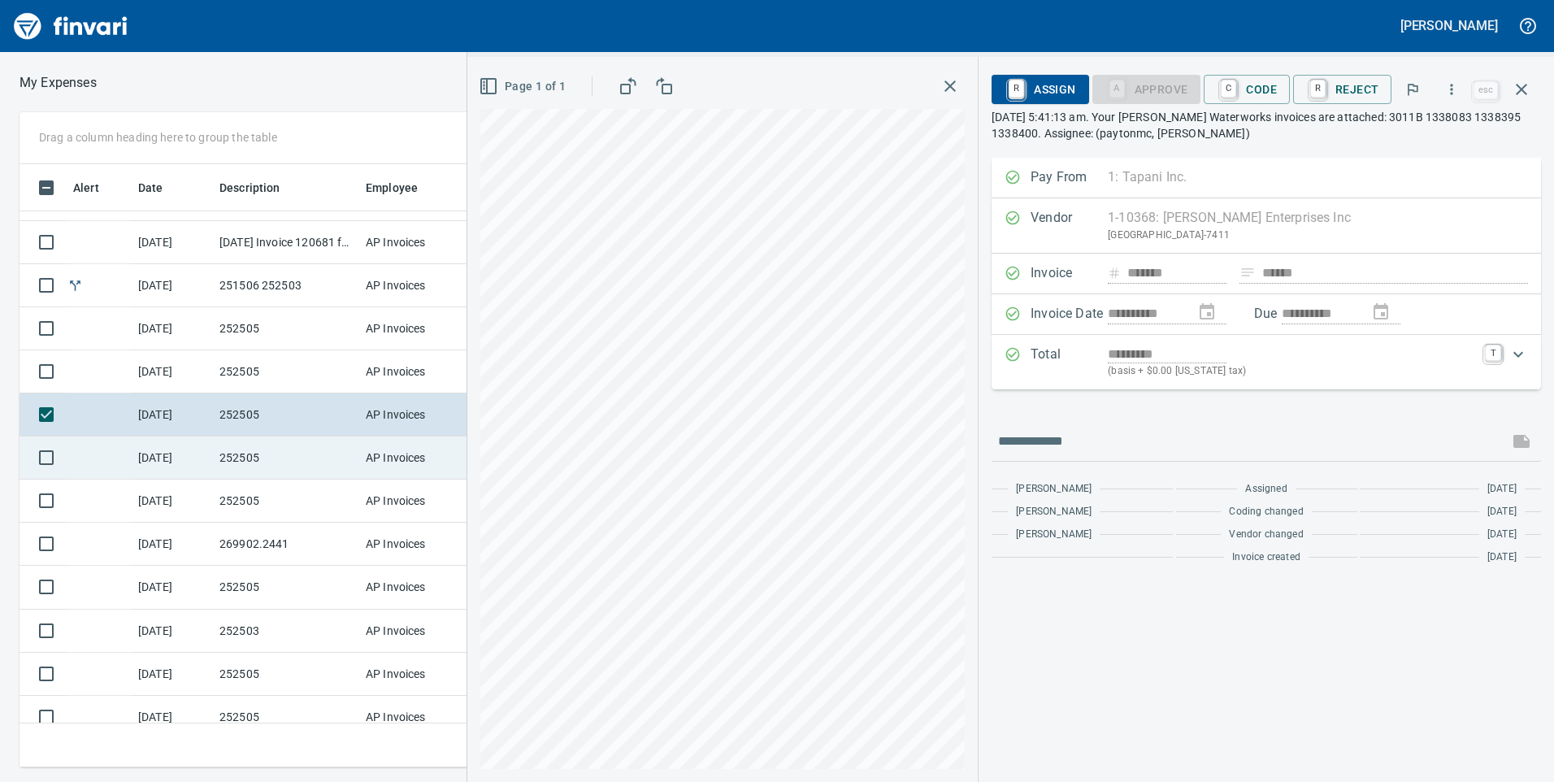
click at [330, 449] on td "252505" at bounding box center [286, 457] width 146 height 43
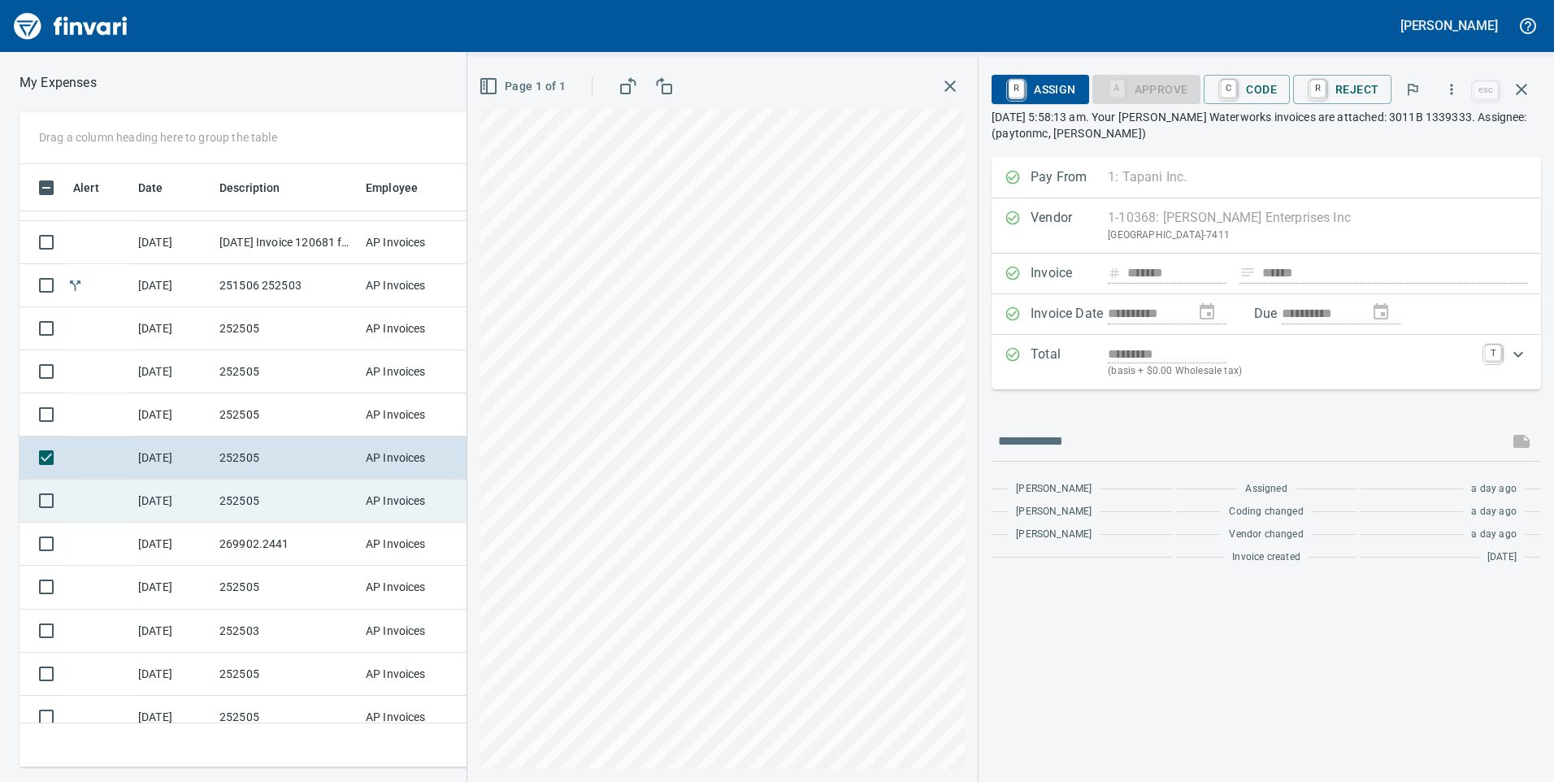
click at [324, 494] on td "252505" at bounding box center [286, 500] width 146 height 43
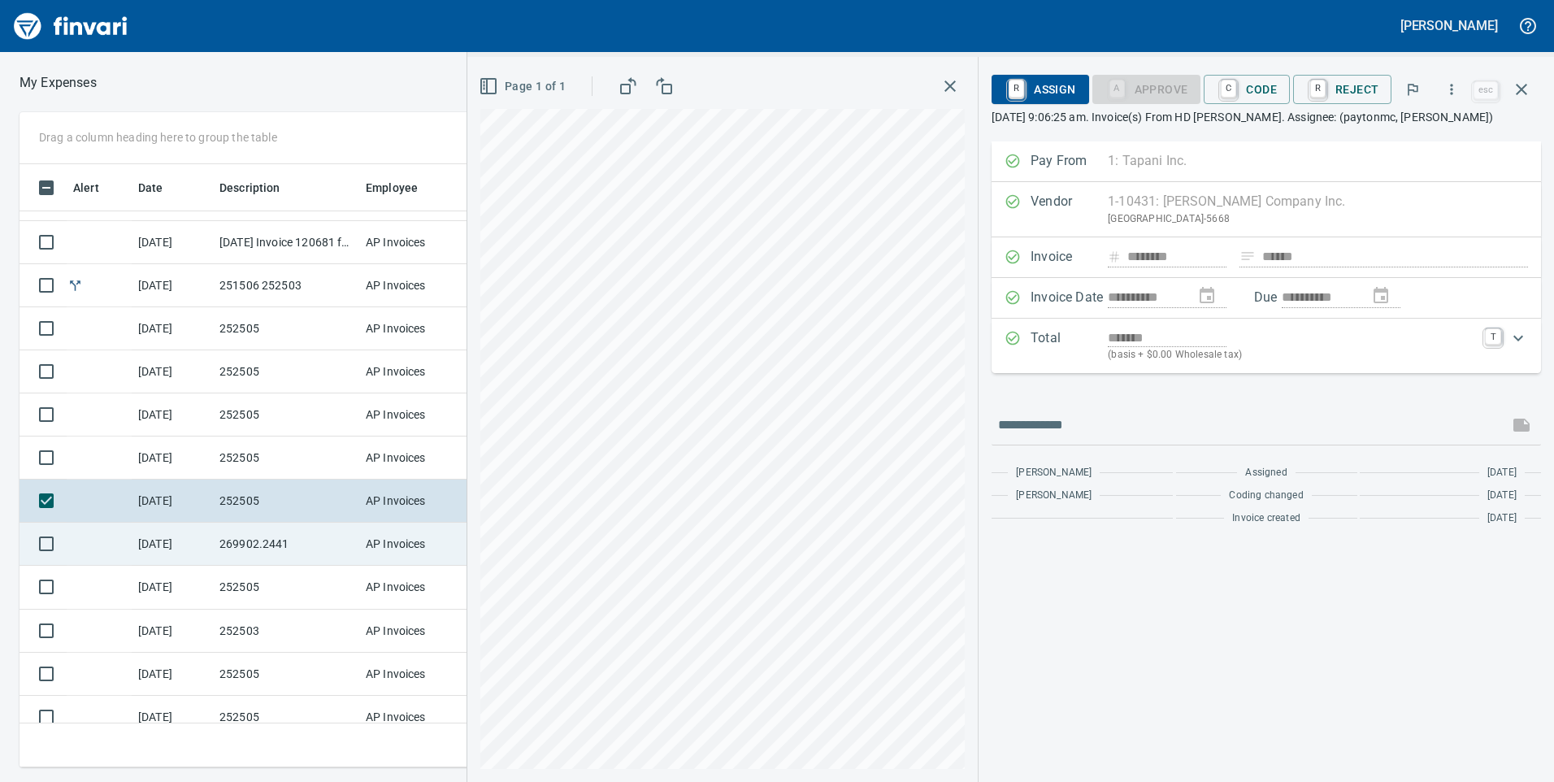
click at [310, 540] on td "269902.2441" at bounding box center [286, 544] width 146 height 43
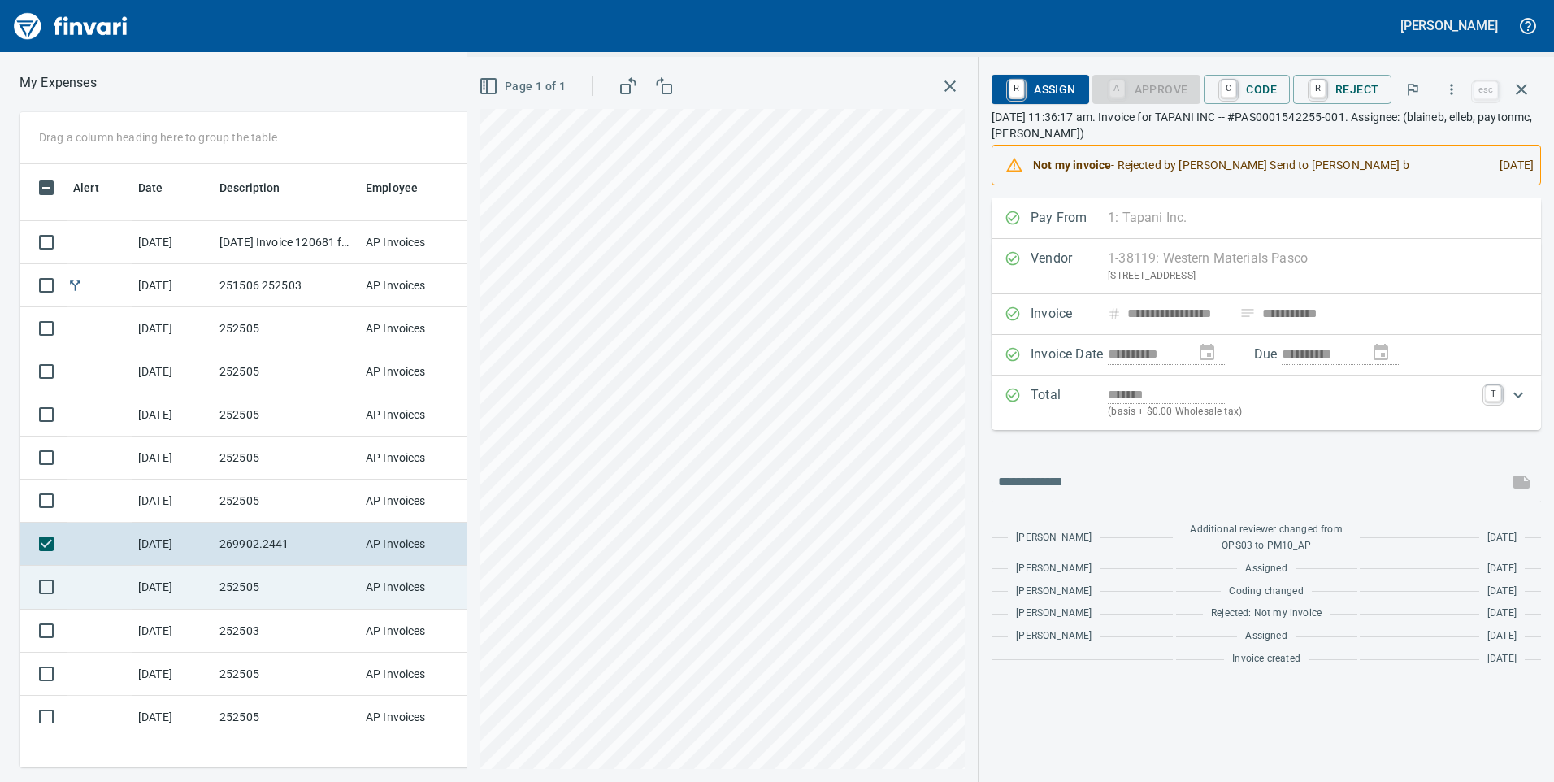
click at [311, 585] on td "252505" at bounding box center [286, 587] width 146 height 43
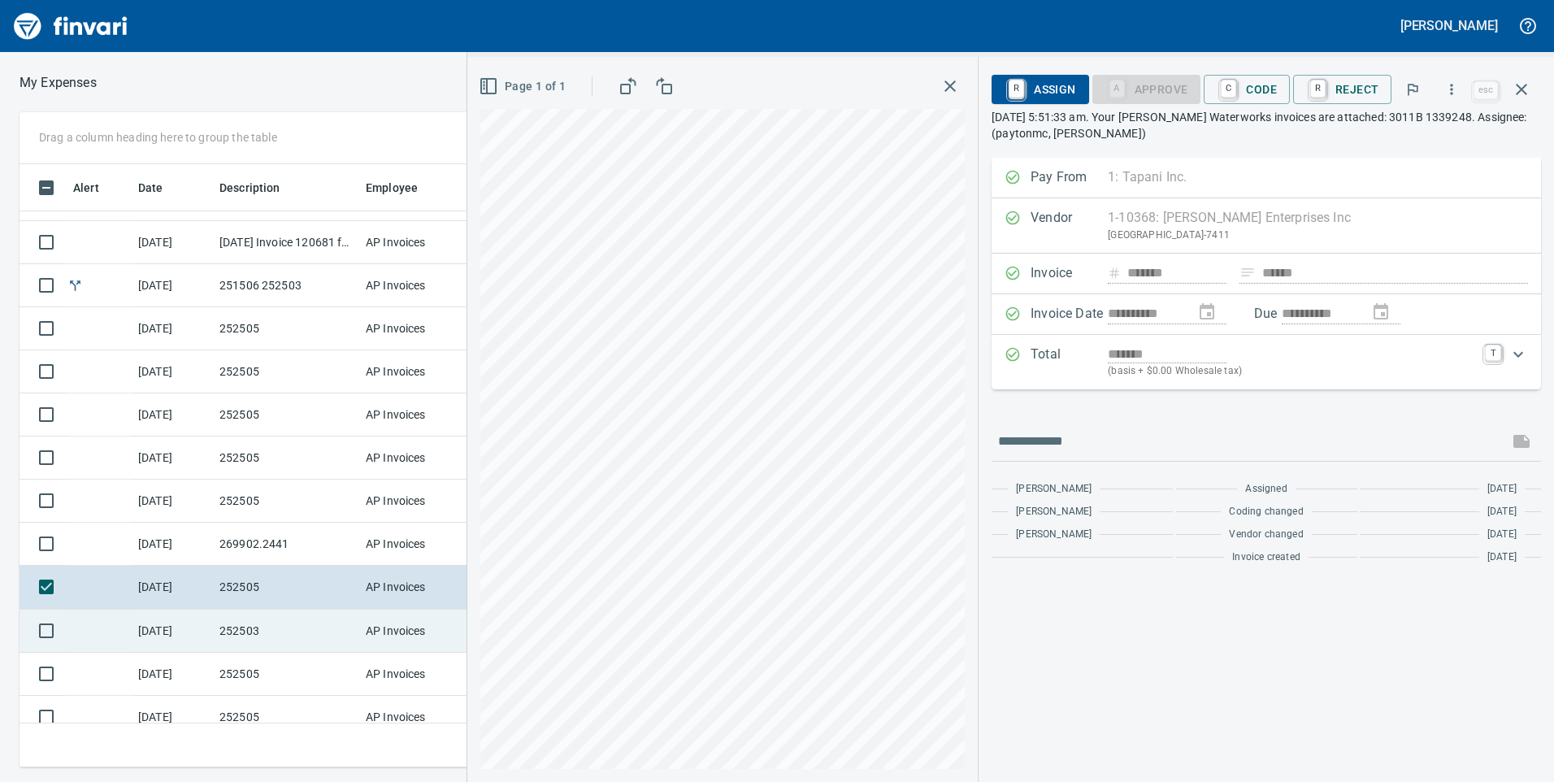
click at [284, 647] on td "252503" at bounding box center [286, 631] width 146 height 43
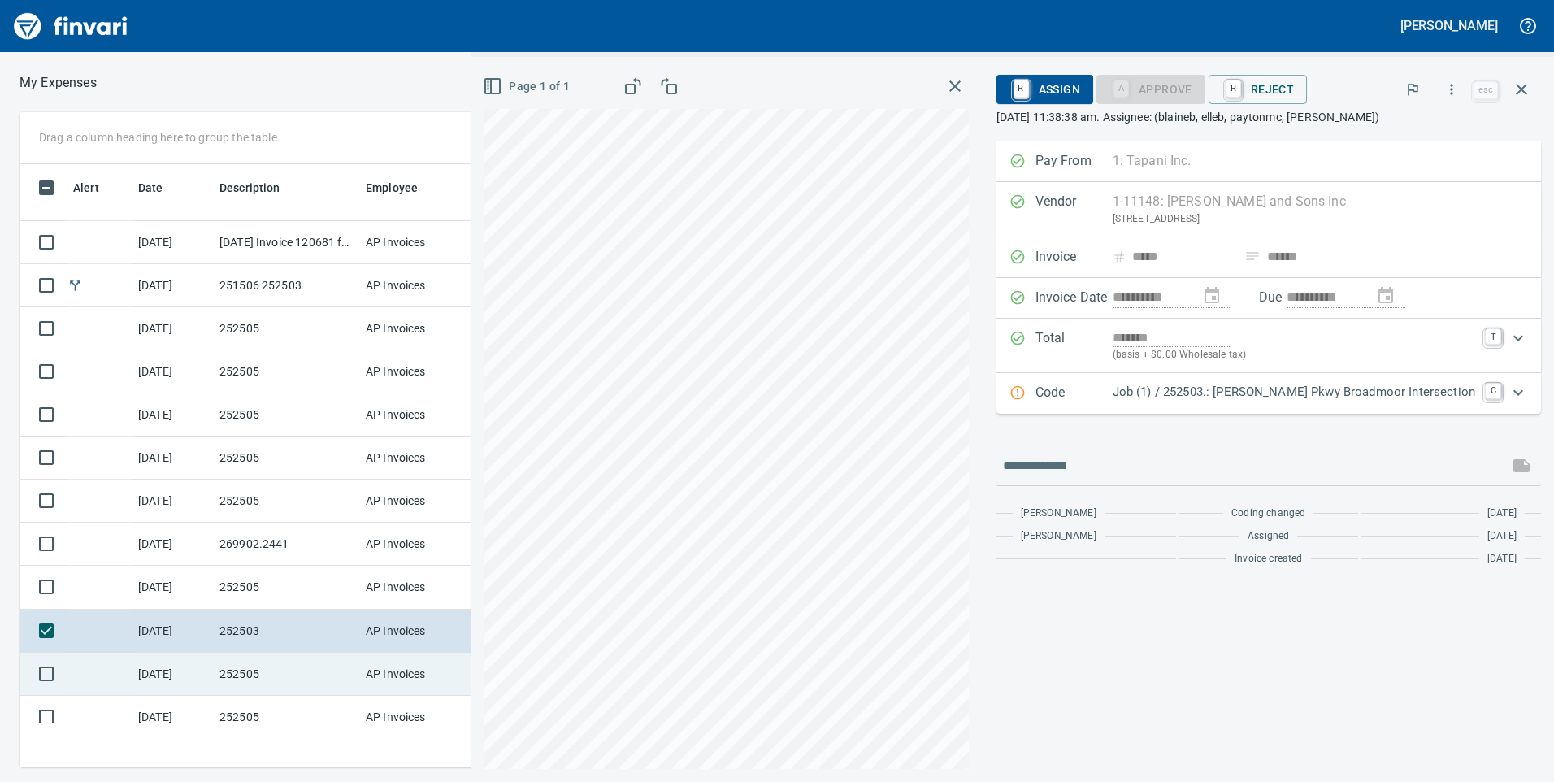
click at [285, 669] on td "252505" at bounding box center [286, 674] width 146 height 43
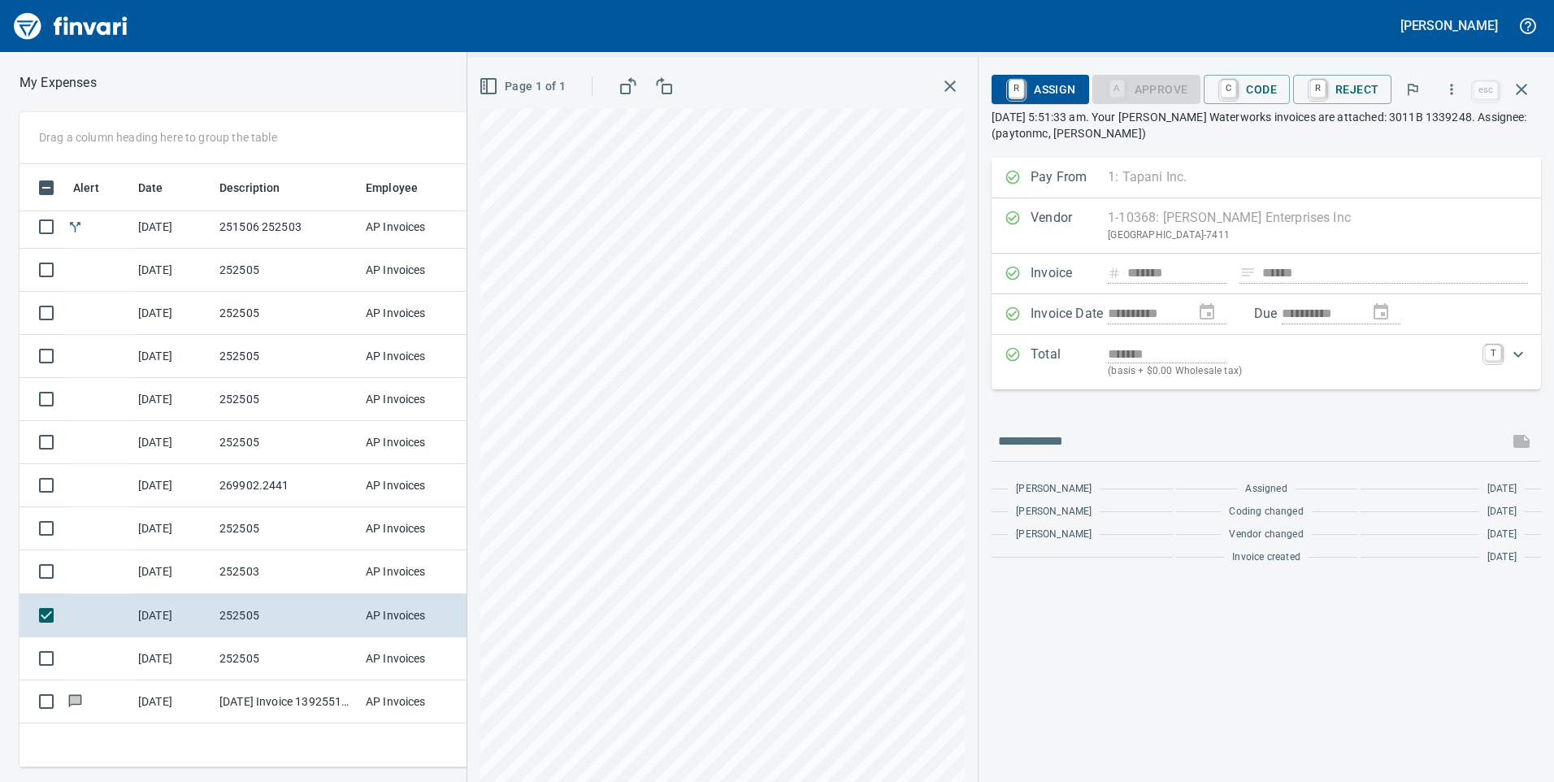
scroll to position [591, 1084]
